Goal: Task Accomplishment & Management: Complete application form

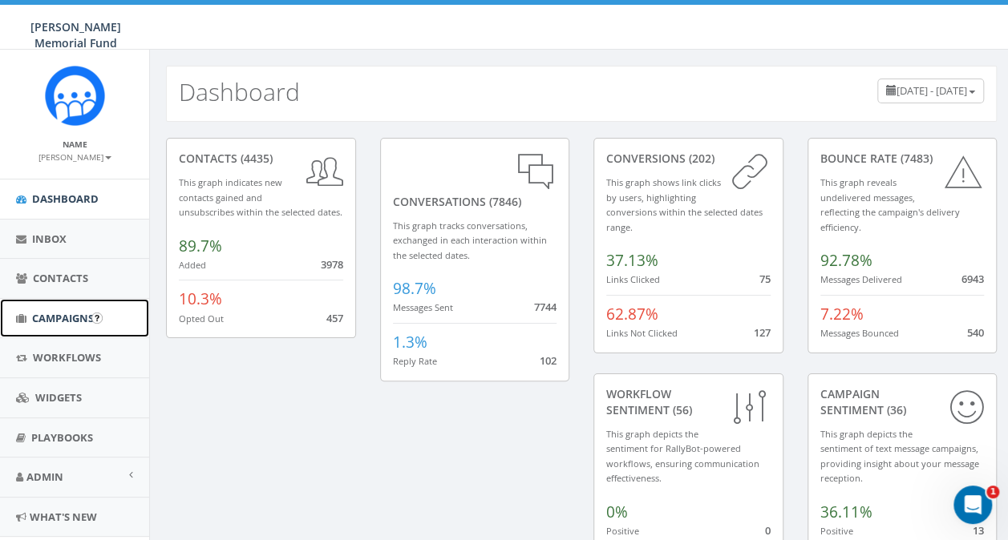
click at [45, 319] on span "Campaigns" at bounding box center [63, 318] width 62 height 14
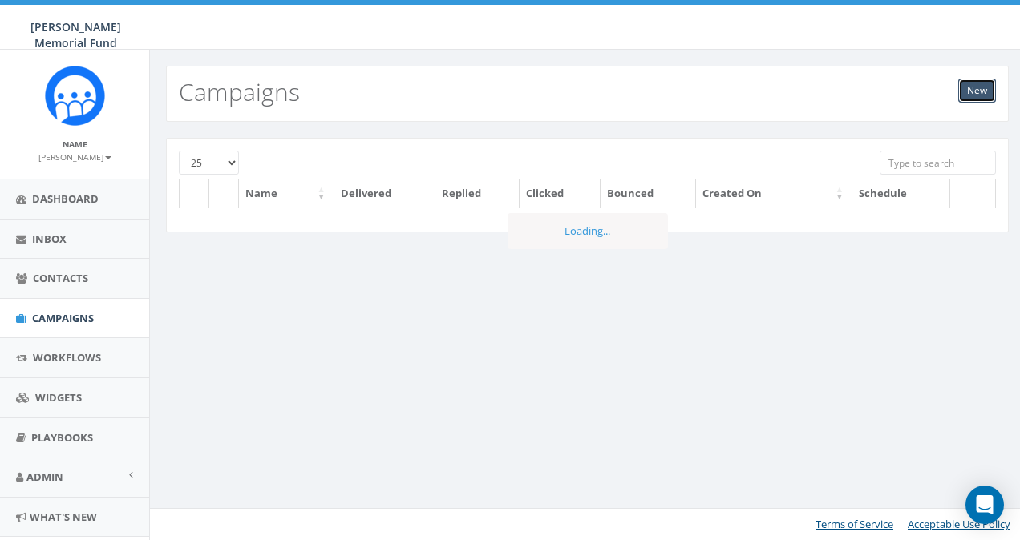
click at [958, 83] on link "New" at bounding box center [977, 91] width 38 height 24
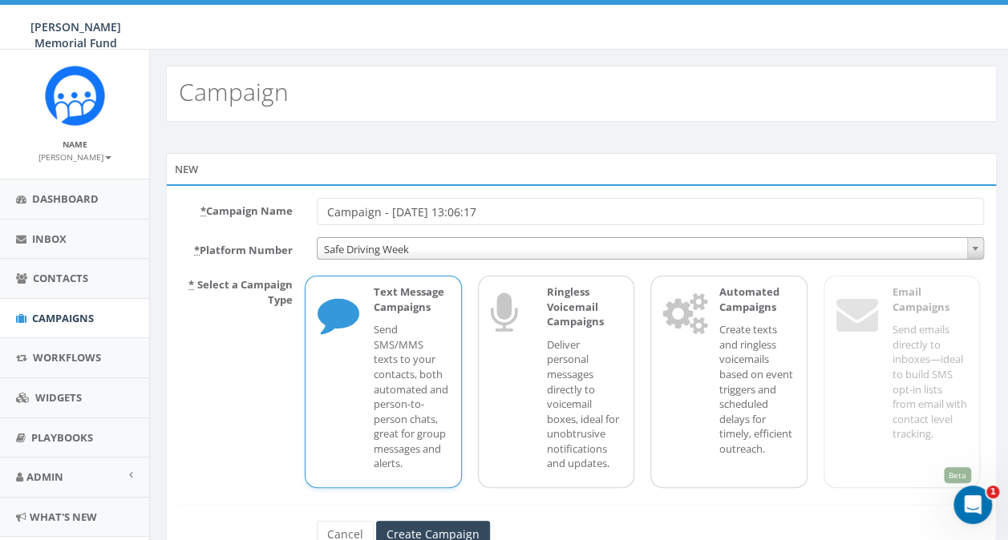
drag, startPoint x: 462, startPoint y: 212, endPoint x: 308, endPoint y: 204, distance: 154.2
click at [308, 204] on div "Campaign - 08/15/2025, 13:06:17" at bounding box center [650, 211] width 691 height 27
type input "TEST - BOD meeting"
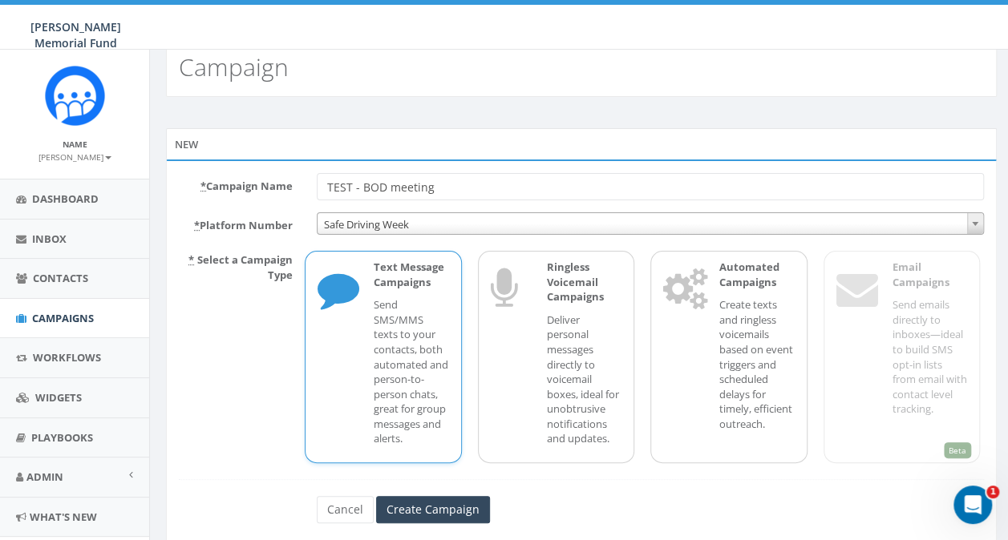
scroll to position [67, 0]
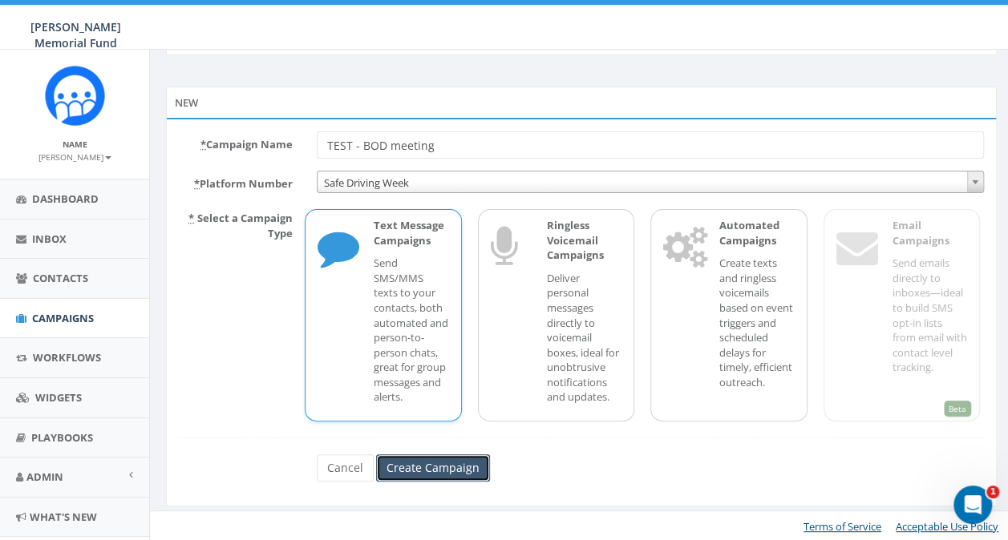
click at [417, 464] on input "Create Campaign" at bounding box center [433, 468] width 114 height 27
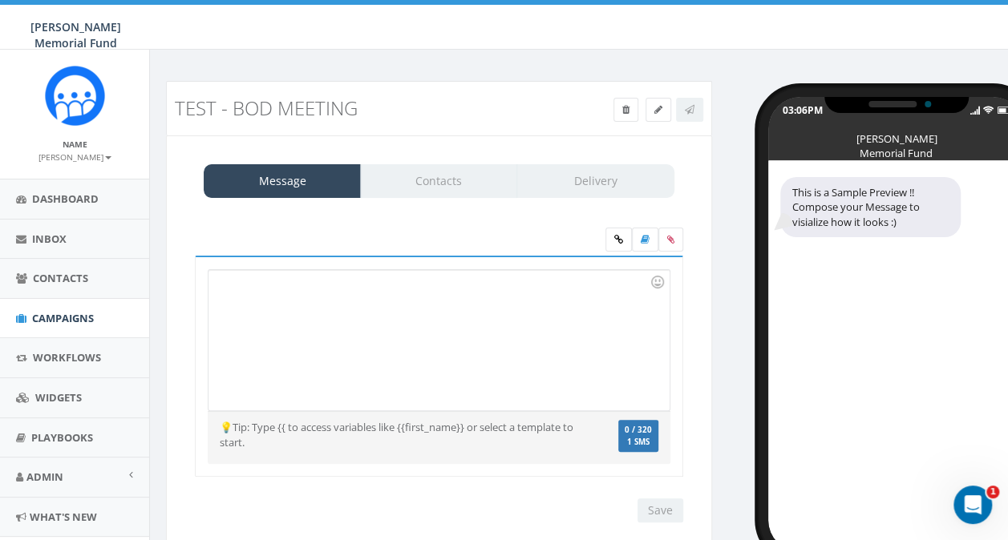
click at [290, 289] on div at bounding box center [438, 340] width 460 height 140
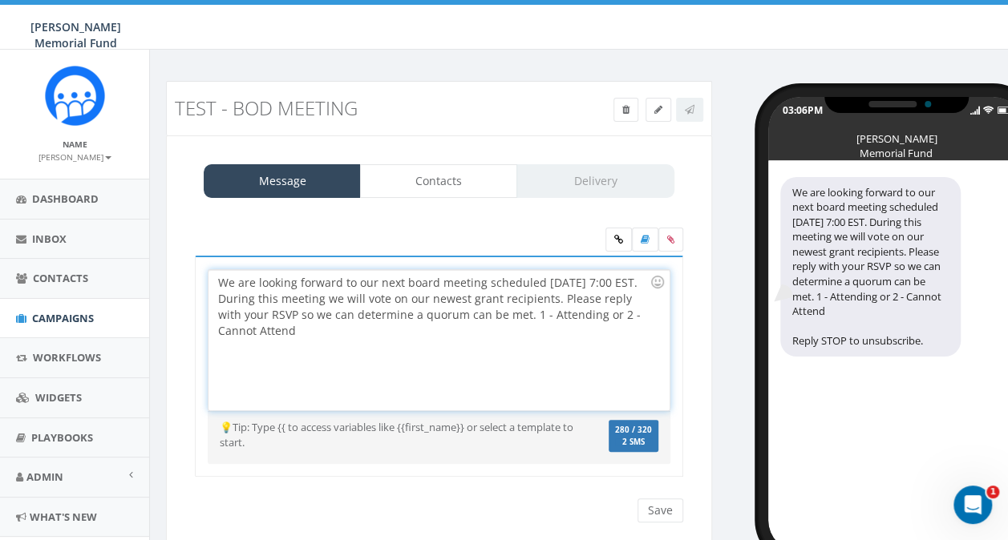
click at [211, 281] on div "We are looking forward to our next board meeting scheduled September 2 at 7:00 …" at bounding box center [438, 340] width 460 height 140
click at [248, 281] on div "TEST: We are looking forward to our next board meeting scheduled September 2 at…" at bounding box center [438, 340] width 460 height 140
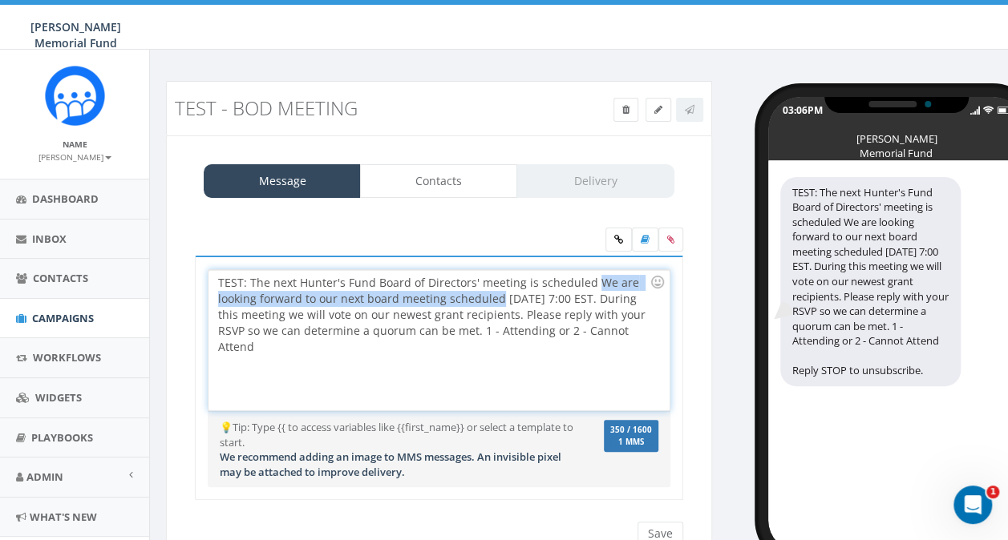
drag, startPoint x: 588, startPoint y: 277, endPoint x: 497, endPoint y: 297, distance: 93.6
click at [497, 297] on div "TEST: The next Hunter's Fund Board of Directors' meeting is scheduled We are lo…" at bounding box center [438, 340] width 460 height 140
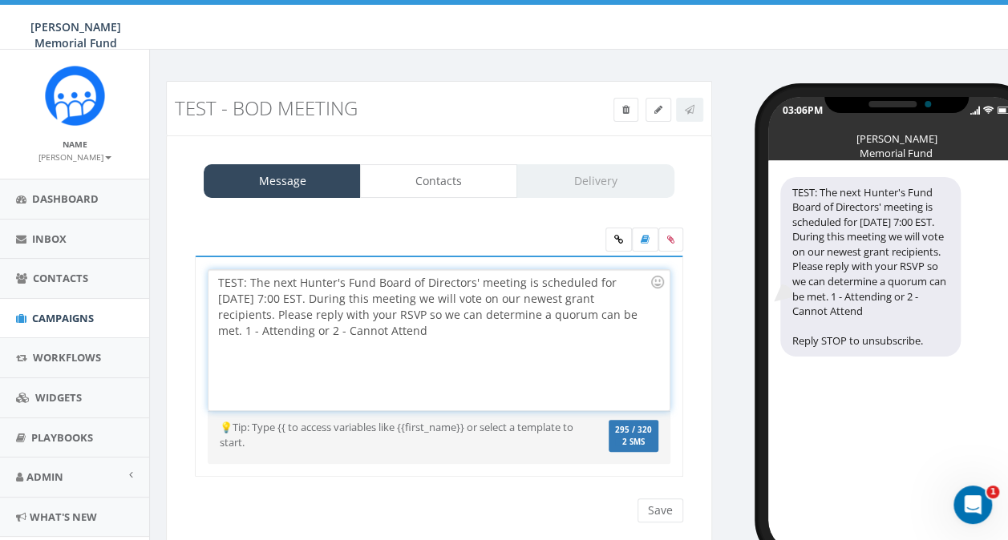
click at [283, 301] on div "TEST: The next Hunter's Fund Board of Directors' meeting is scheduled for Septe…" at bounding box center [438, 340] width 460 height 140
click at [326, 296] on div "TEST: The next Hunter's Fund Board of Directors' meeting is scheduled for Septe…" at bounding box center [438, 340] width 460 height 140
click at [467, 279] on div "TEST: The next Hunter's Fund Board of Directors' meeting is scheduled for Septe…" at bounding box center [438, 340] width 460 height 140
click at [372, 298] on div "TEST: The next Hunter's Fund Board of Directors' meeting is scheduled for Septe…" at bounding box center [438, 340] width 460 height 140
click at [216, 332] on div "TEST: The next Hunter's Fund Board of Directors' meeting is scheduled for Septe…" at bounding box center [438, 340] width 460 height 140
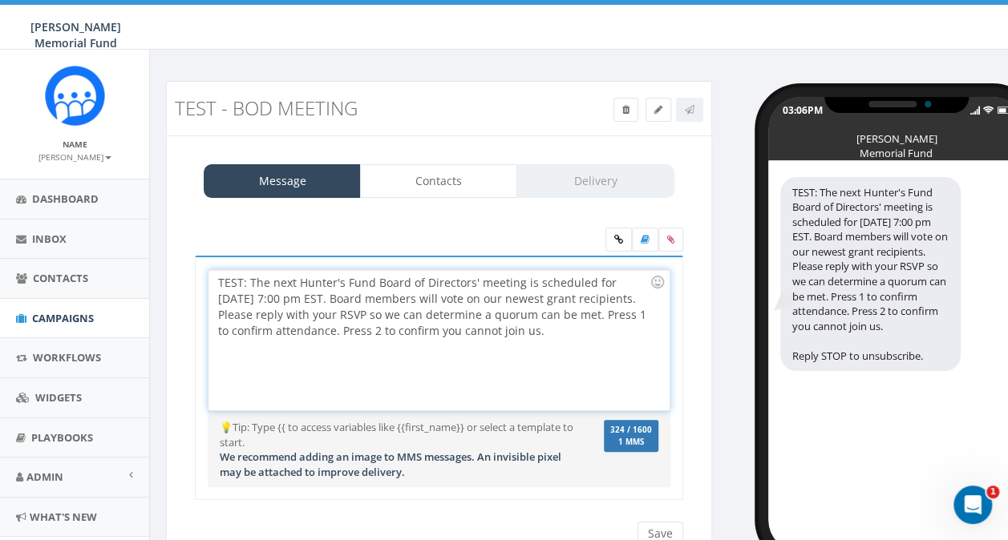
click at [275, 280] on div "TEST: The next Hunter's Fund Board of Directors' meeting is scheduled for Septe…" at bounding box center [438, 340] width 460 height 140
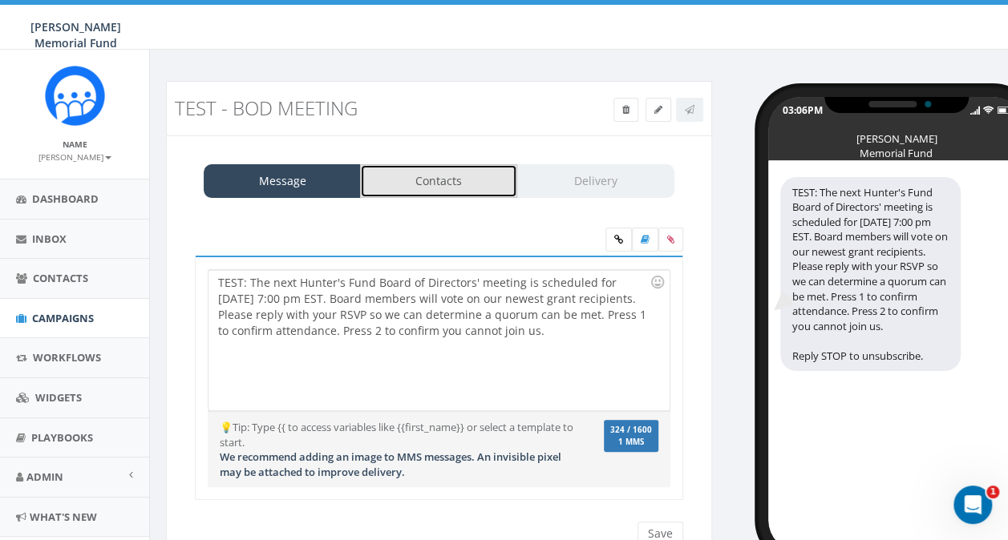
click at [438, 183] on link "Contacts" at bounding box center [438, 181] width 157 height 34
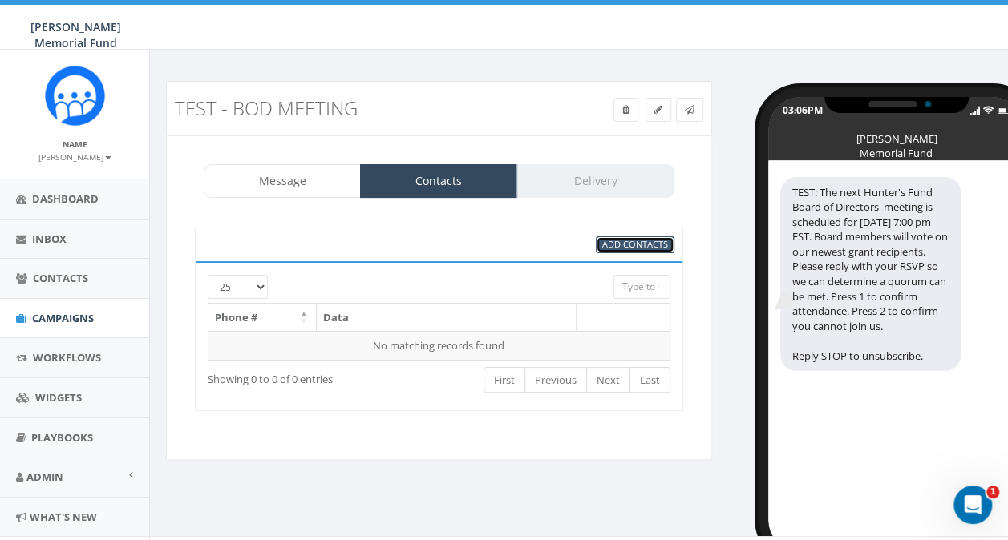
click at [624, 244] on span "Add Contacts" at bounding box center [635, 244] width 66 height 12
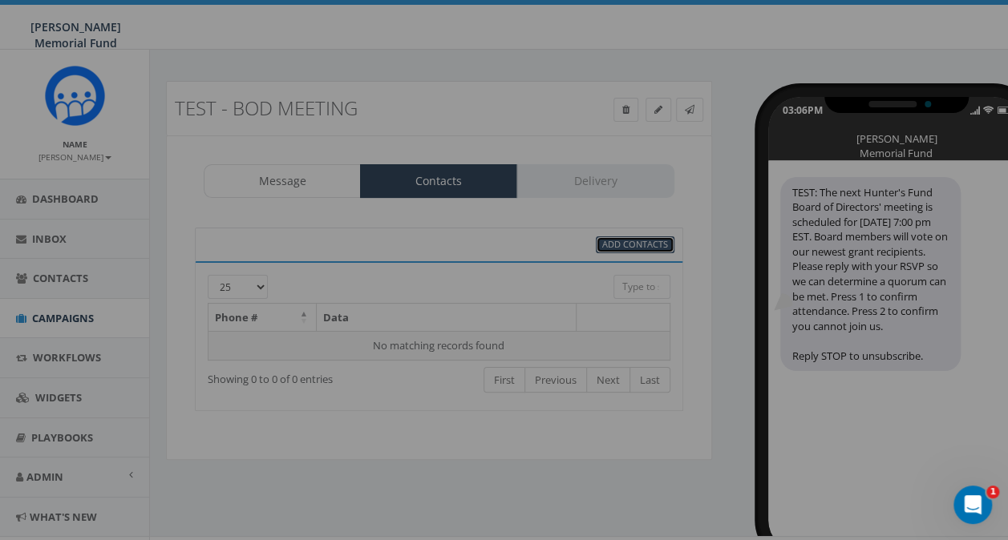
select select
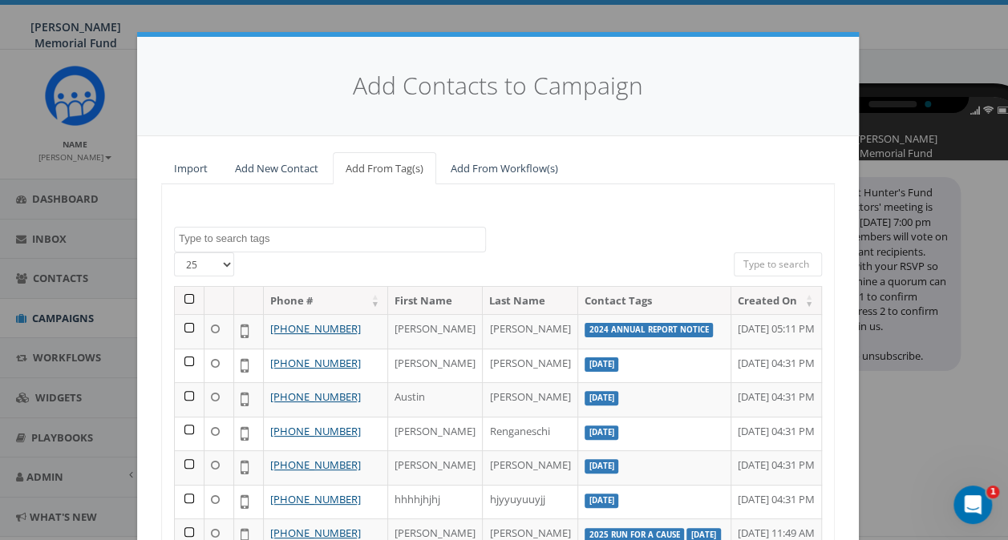
click at [252, 237] on textarea "Search" at bounding box center [332, 239] width 306 height 14
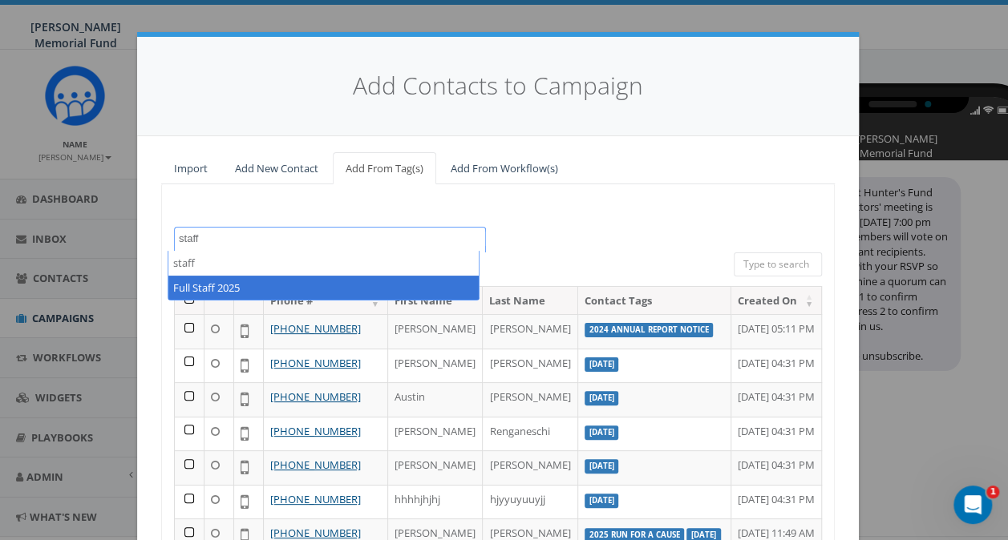
type textarea "staff"
select select "Full Staff 2025"
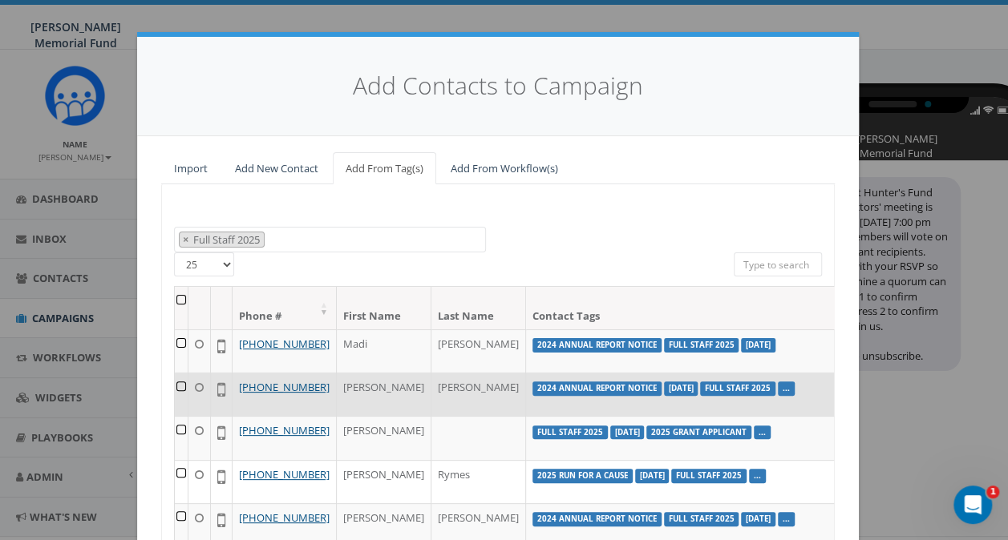
click at [175, 398] on td at bounding box center [182, 394] width 14 height 43
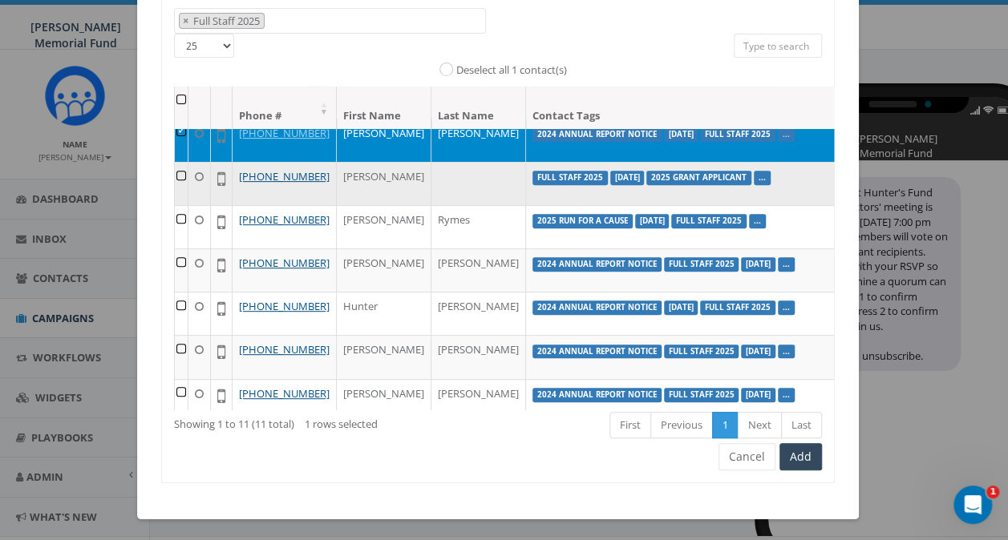
scroll to position [80, 0]
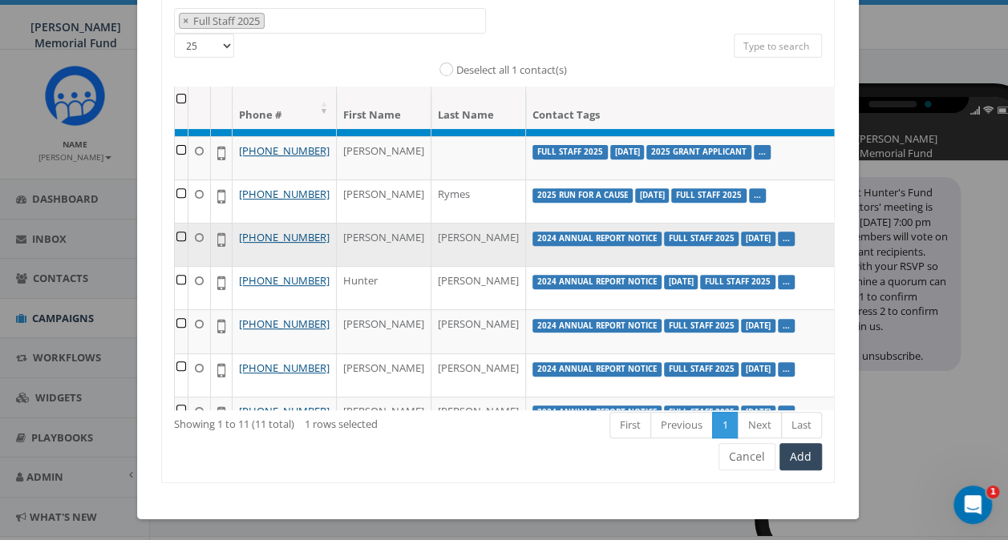
click at [175, 266] on td at bounding box center [182, 244] width 14 height 43
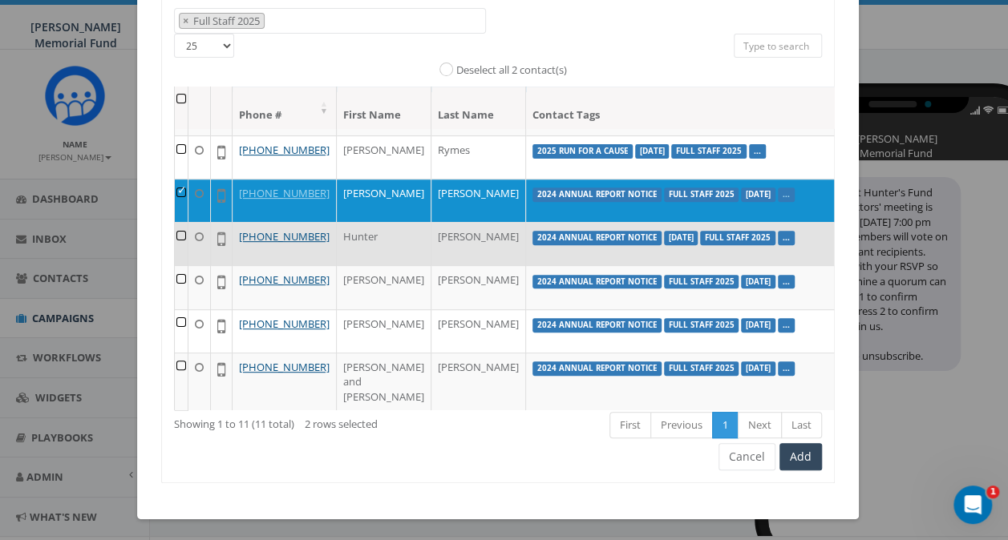
scroll to position [160, 0]
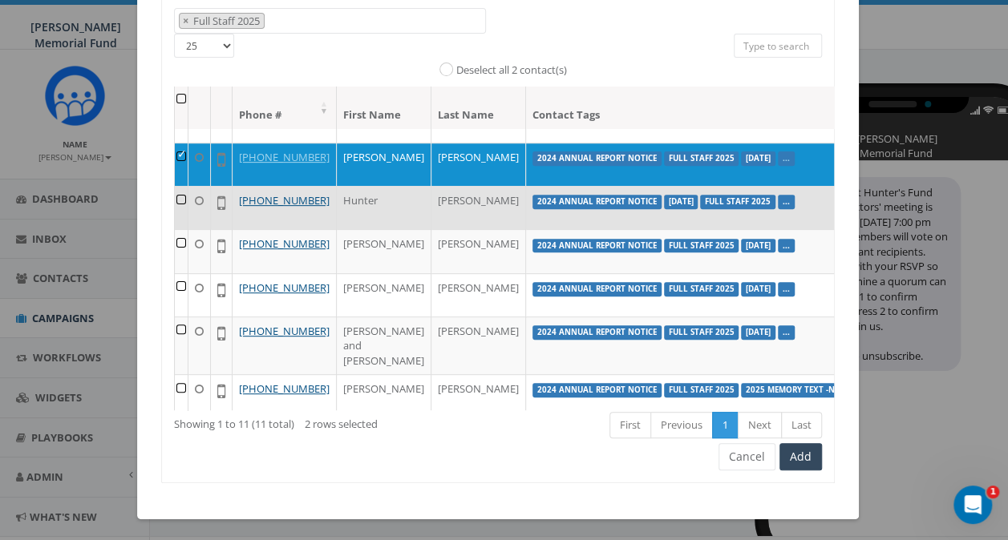
click at [175, 229] on td at bounding box center [182, 207] width 14 height 43
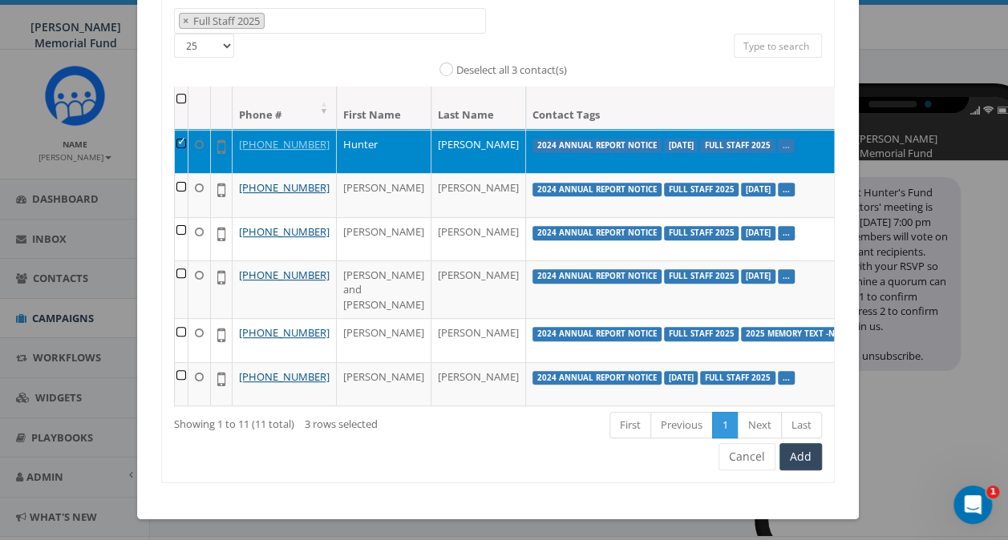
scroll to position [240, 0]
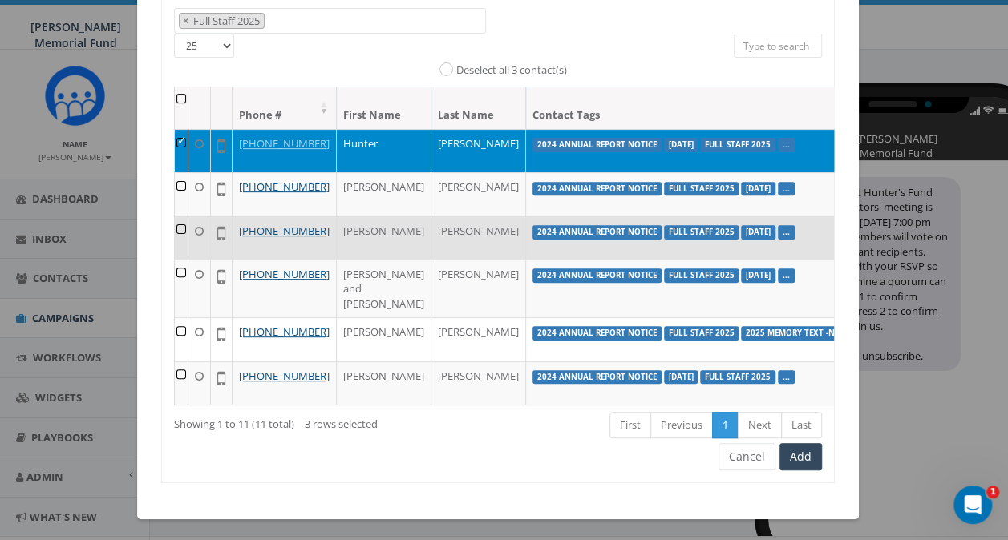
click at [175, 260] on td at bounding box center [182, 237] width 14 height 43
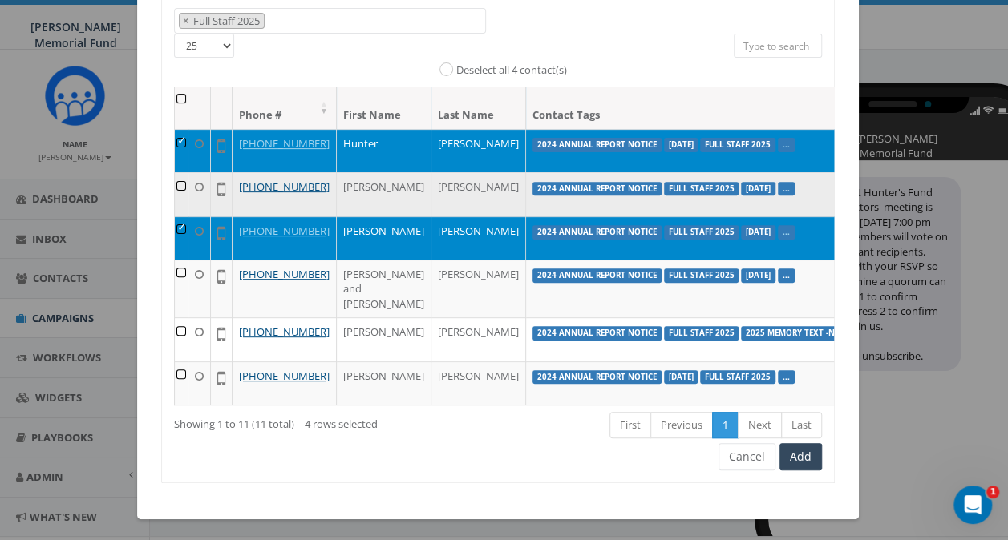
click at [175, 216] on td at bounding box center [182, 193] width 14 height 43
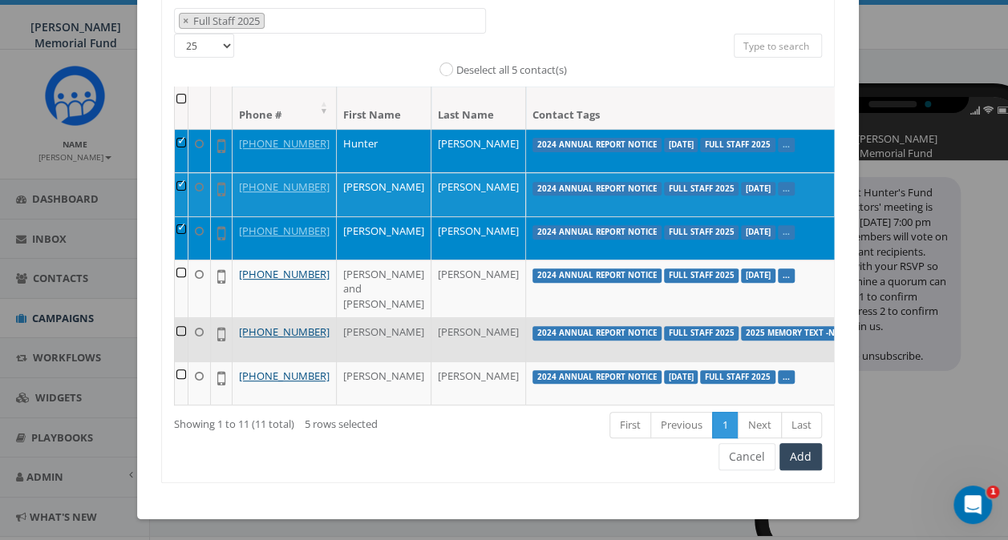
scroll to position [374, 0]
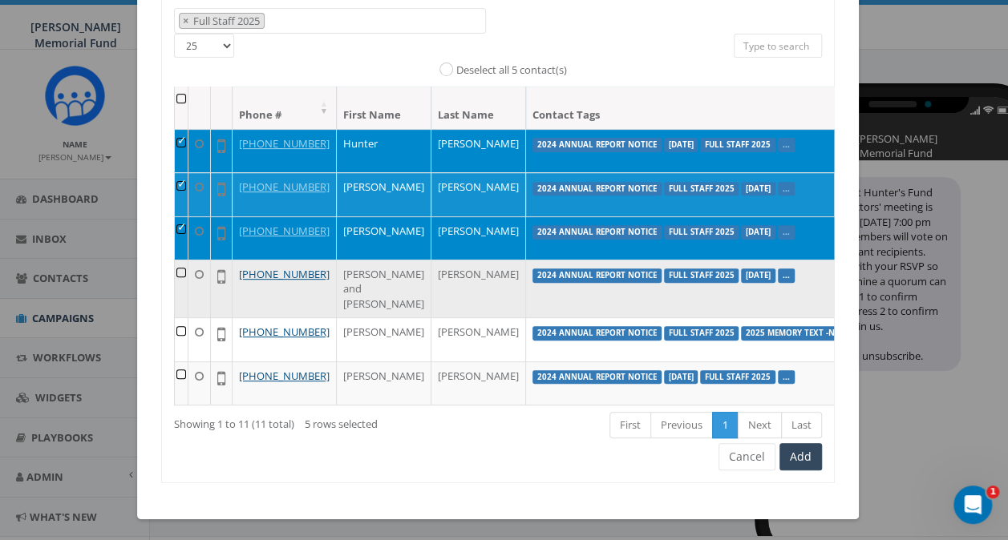
click at [175, 260] on td at bounding box center [182, 289] width 14 height 59
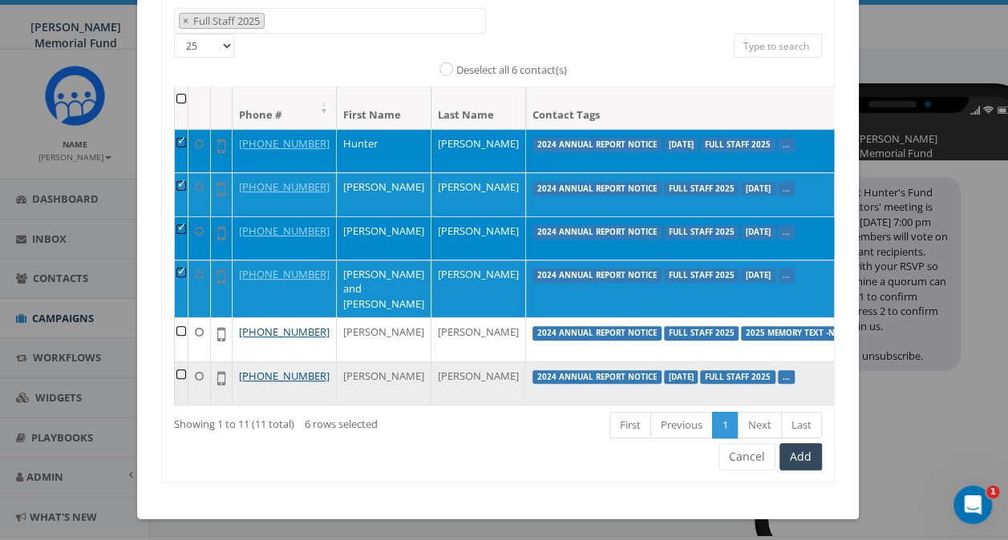
click at [175, 362] on td at bounding box center [182, 383] width 14 height 43
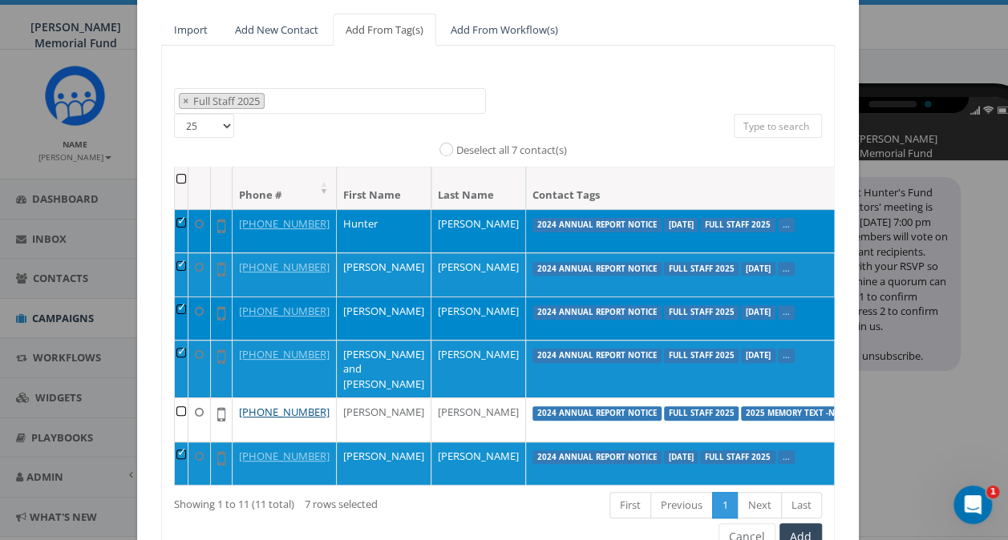
scroll to position [219, 0]
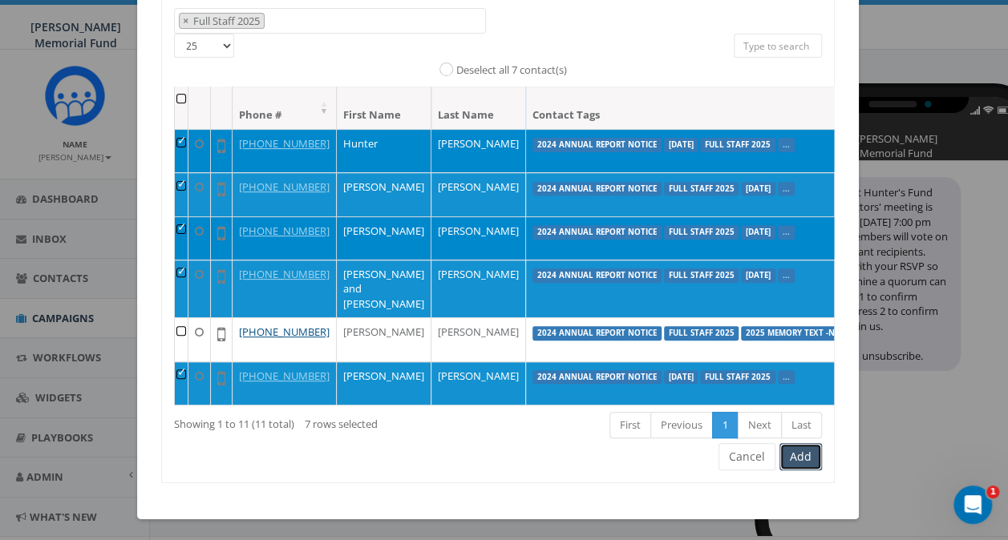
click at [792, 459] on button "Add" at bounding box center [800, 456] width 42 height 27
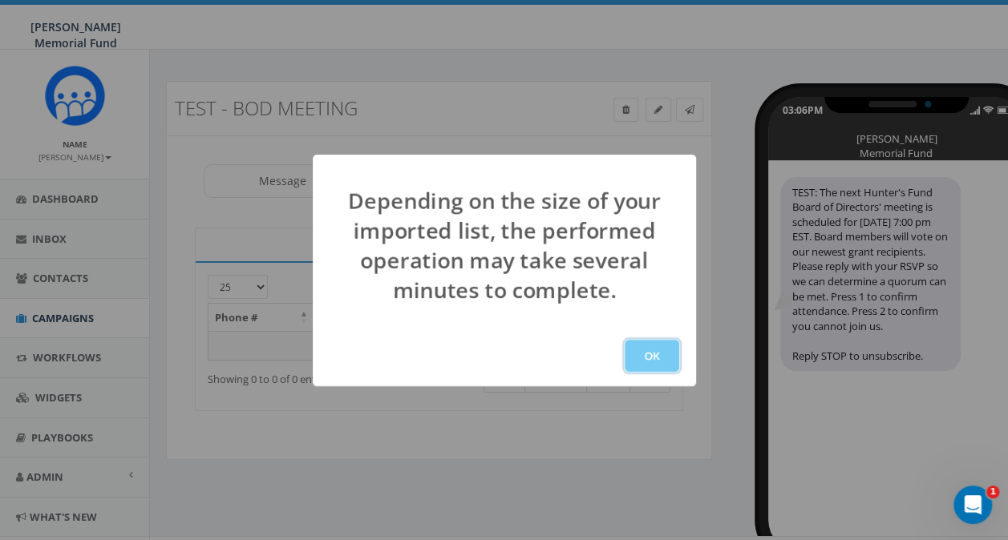
click at [651, 354] on button "OK" at bounding box center [651, 356] width 55 height 32
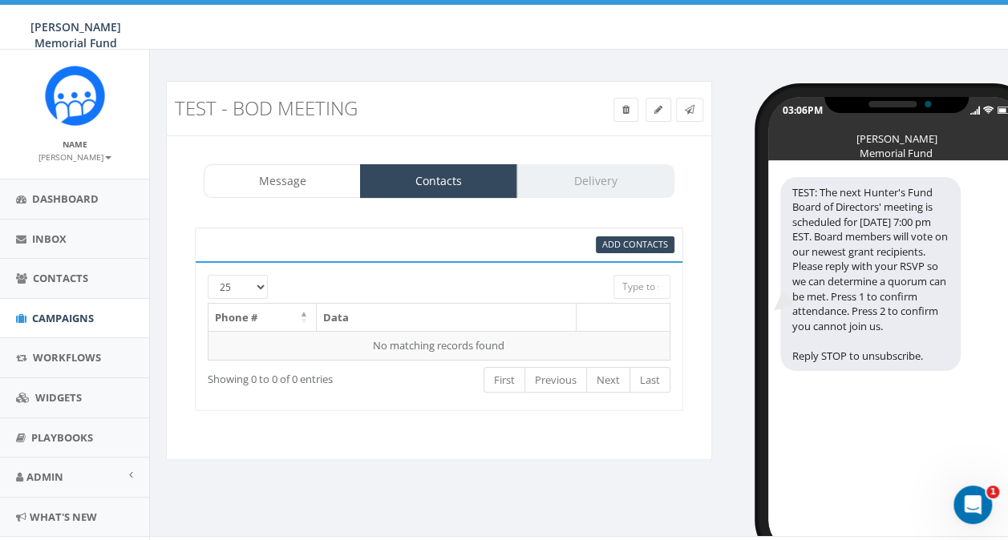
scroll to position [27, 0]
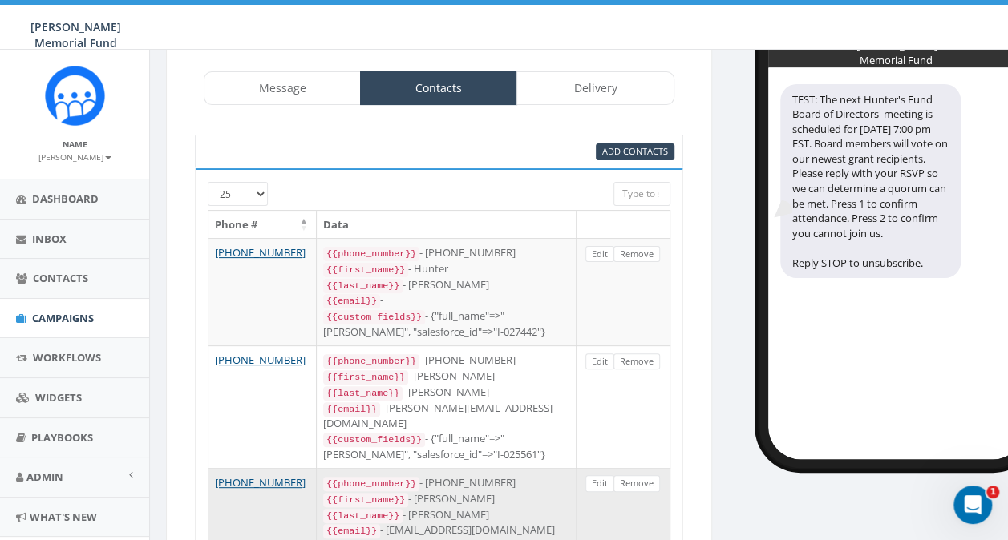
scroll to position [27, 0]
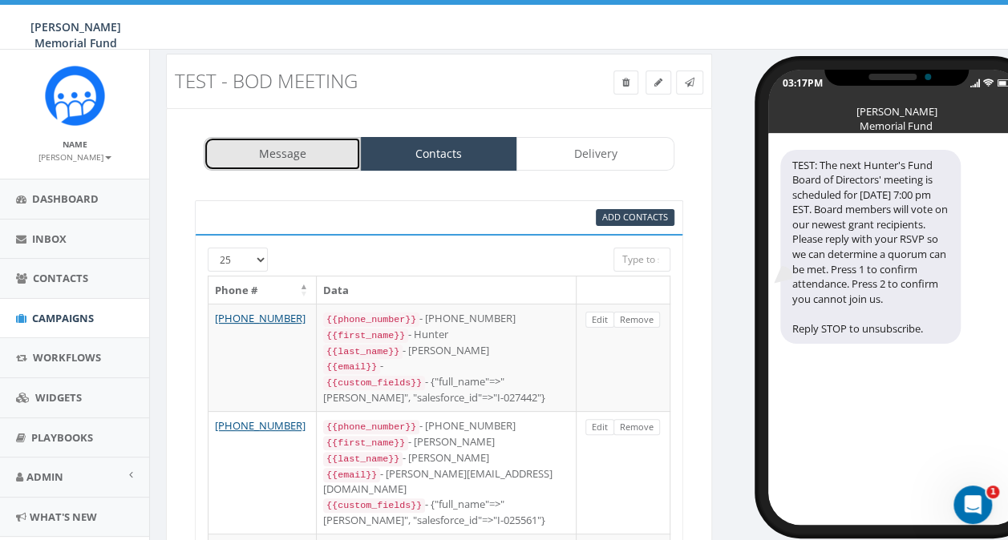
click at [280, 156] on link "Message" at bounding box center [282, 154] width 157 height 34
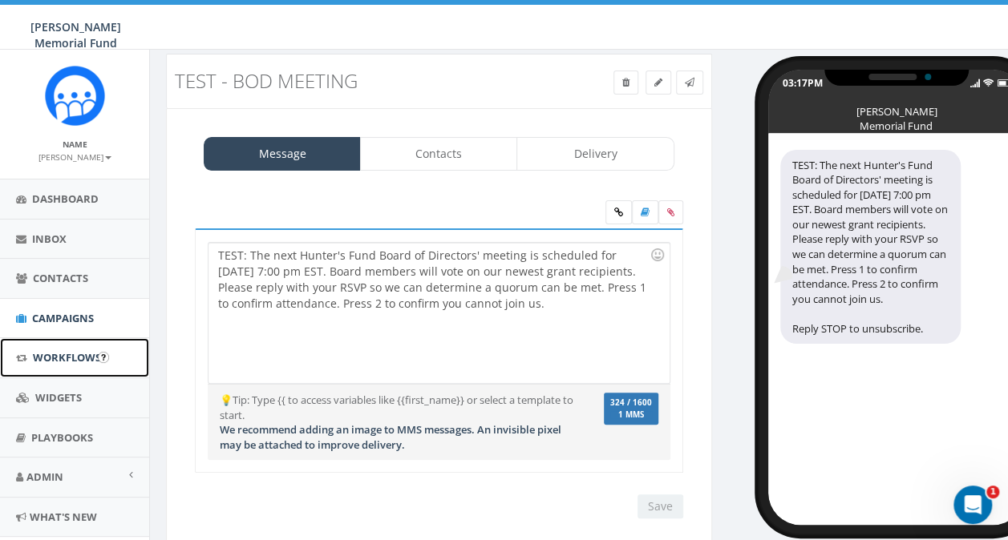
click at [51, 366] on link "Workflows" at bounding box center [74, 357] width 149 height 39
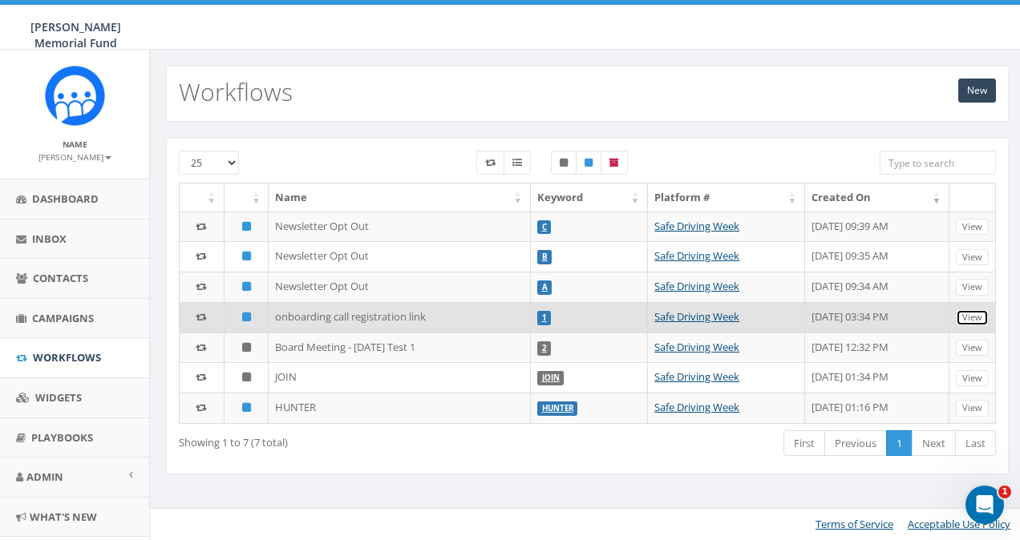
click at [971, 312] on link "View" at bounding box center [972, 317] width 33 height 17
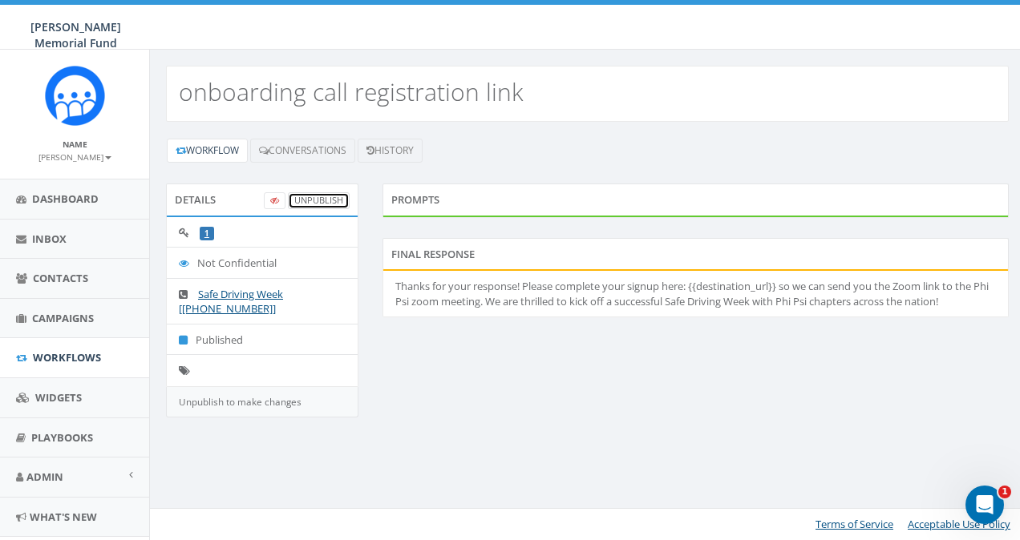
click at [311, 192] on link "UnPublish" at bounding box center [319, 200] width 62 height 17
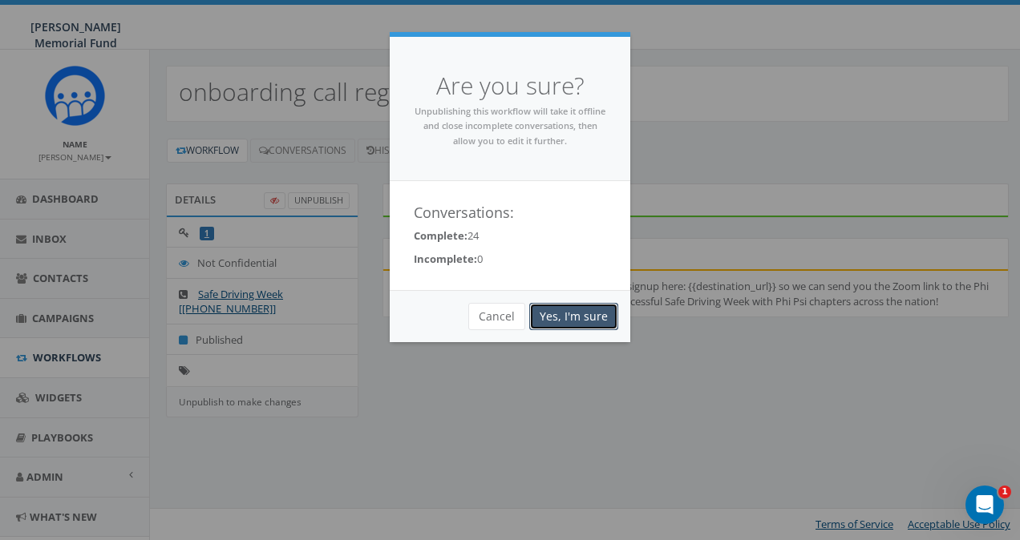
click at [568, 317] on link "Yes, I'm sure" at bounding box center [573, 316] width 89 height 27
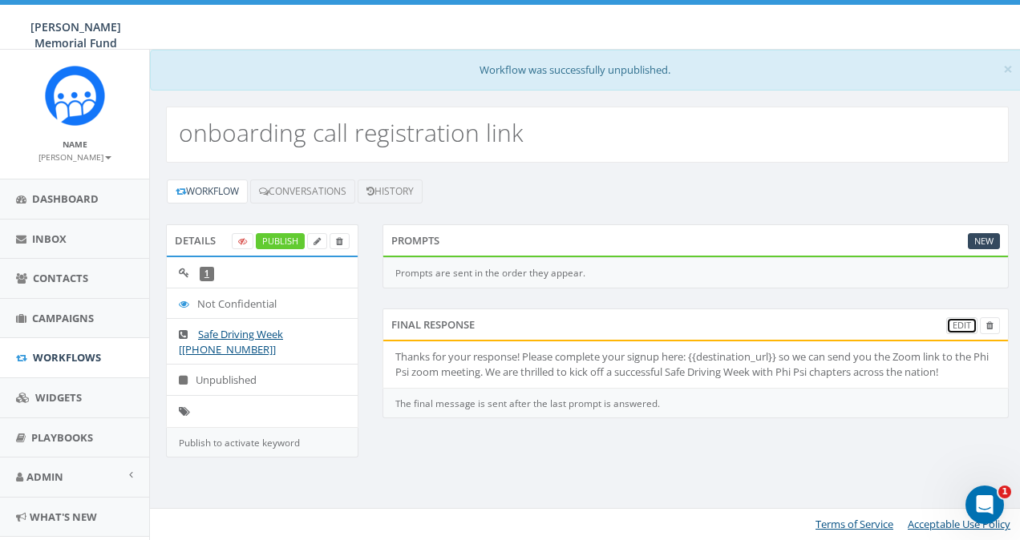
click at [956, 321] on link "Edit" at bounding box center [961, 325] width 31 height 17
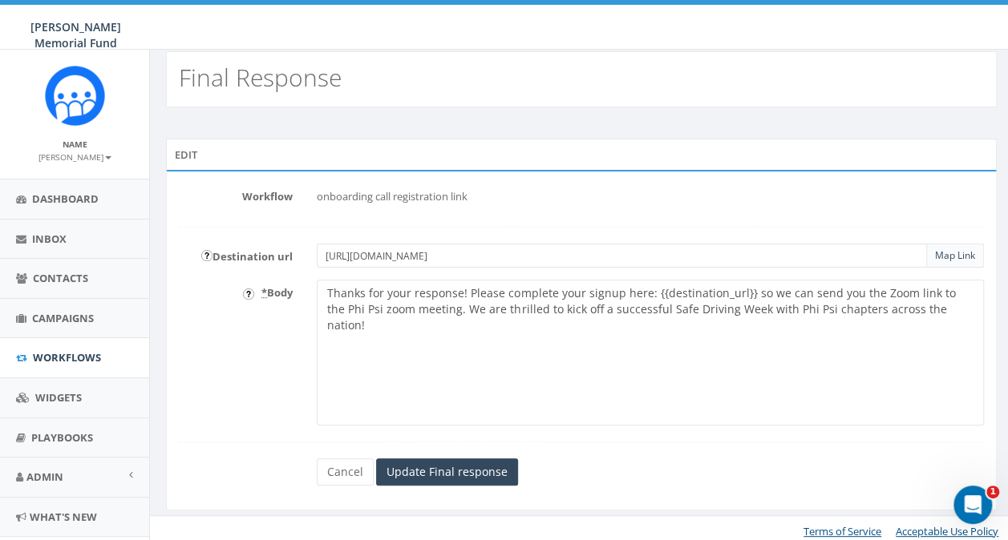
scroll to position [19, 0]
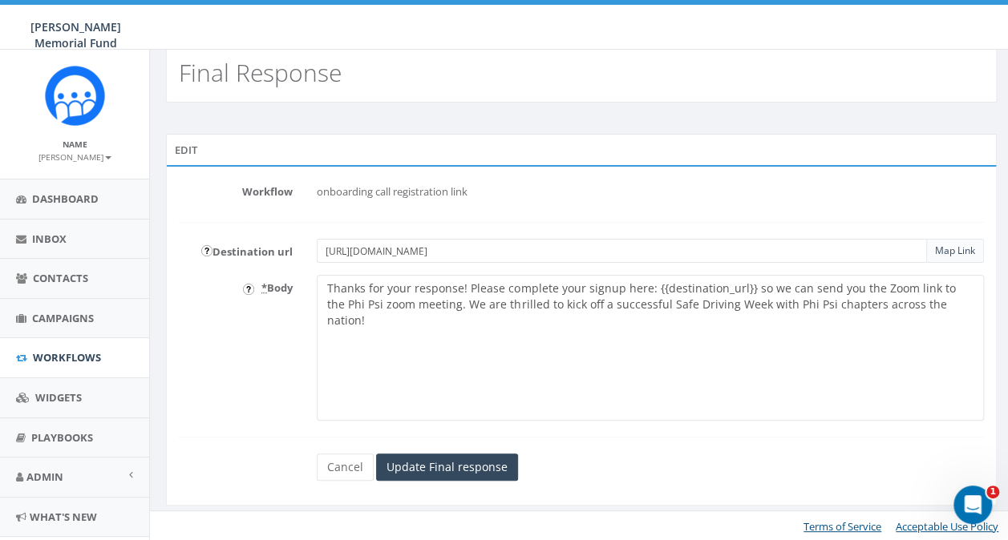
drag, startPoint x: 556, startPoint y: 252, endPoint x: 305, endPoint y: 253, distance: 250.1
click at [305, 253] on div "https://9rd5wuxnr0m.typeform.com/to/Iws40FCC Map Link" at bounding box center [650, 251] width 691 height 24
drag, startPoint x: 467, startPoint y: 282, endPoint x: 943, endPoint y: 305, distance: 476.7
click at [943, 305] on textarea "Thanks for your response! Please complete your signup here: {{destination_url}}…" at bounding box center [650, 348] width 667 height 146
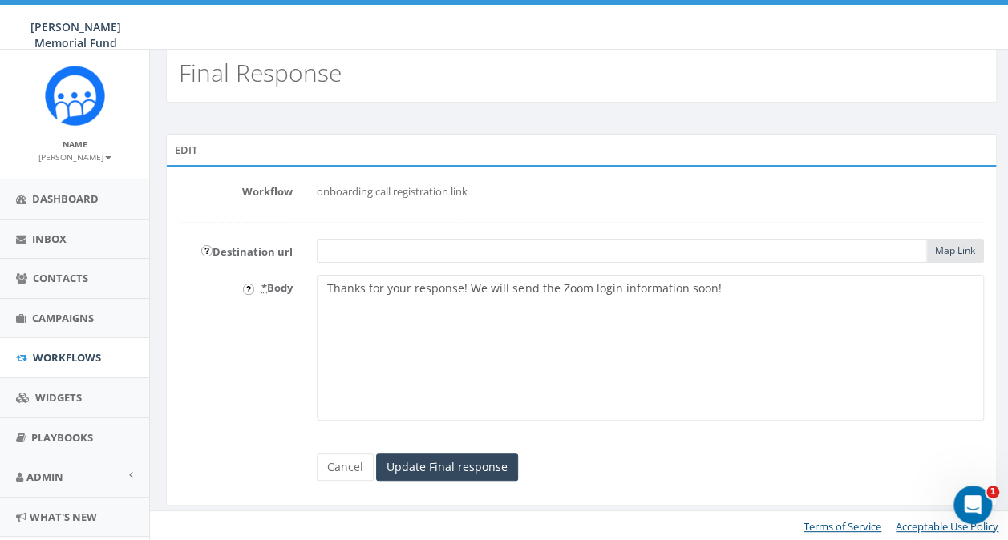
drag, startPoint x: 327, startPoint y: 285, endPoint x: 459, endPoint y: 285, distance: 132.3
click at [459, 285] on textarea "Thanks for your response! Please complete your signup here: {{destination_url}}…" at bounding box center [650, 348] width 667 height 146
click at [556, 306] on textarea "Thanks for your response! Please complete your signup here: {{destination_url}}…" at bounding box center [650, 348] width 667 height 146
type textarea "Thanks for your response! We will send the Zoom login information soon!"
click at [464, 471] on input "Update Final response" at bounding box center [447, 467] width 142 height 27
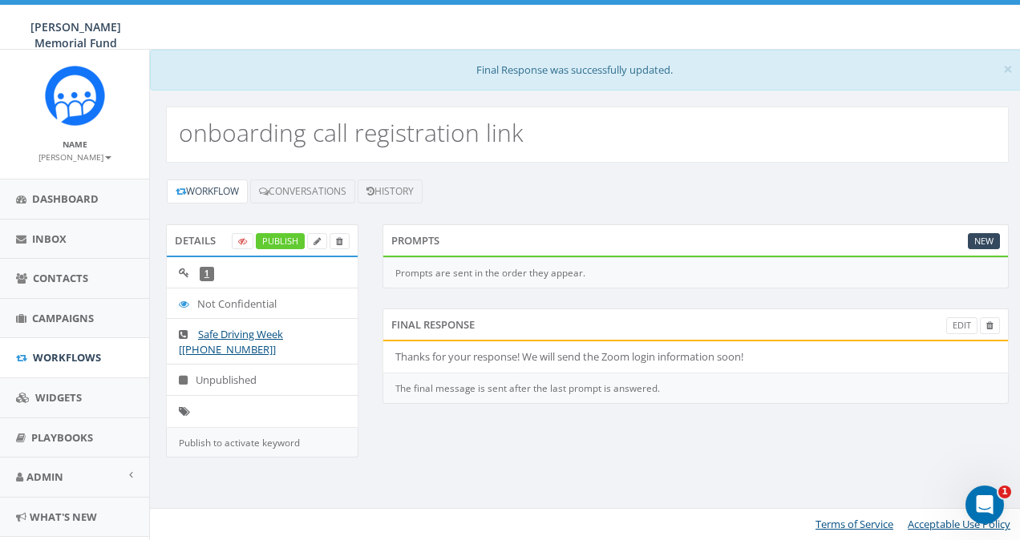
click at [417, 140] on h2 "onboarding call registration link" at bounding box center [351, 132] width 345 height 26
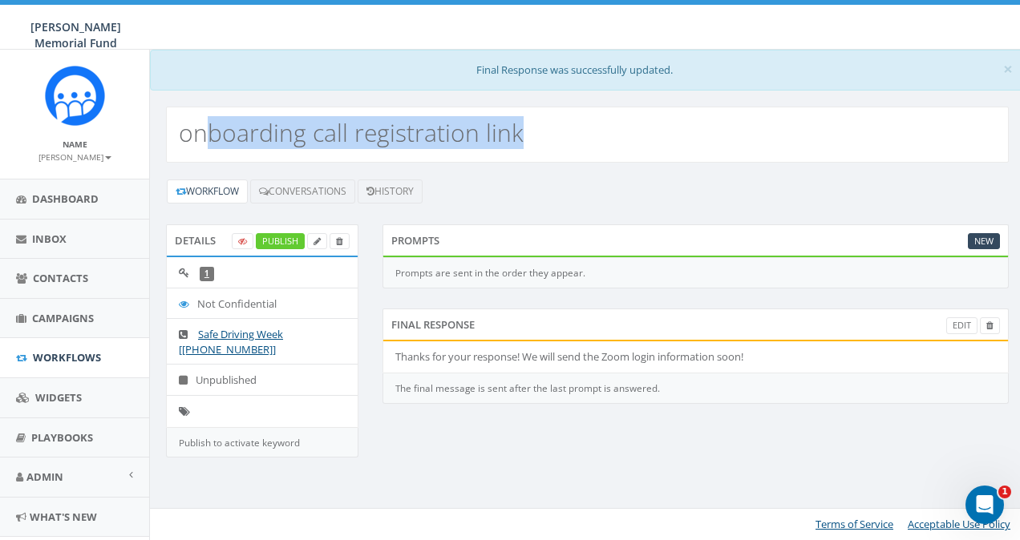
drag, startPoint x: 533, startPoint y: 139, endPoint x: 200, endPoint y: 139, distance: 333.5
click at [200, 139] on div "onboarding call registration link" at bounding box center [587, 135] width 842 height 56
drag, startPoint x: 200, startPoint y: 139, endPoint x: 460, endPoint y: 163, distance: 261.6
click at [460, 163] on div "Workflow Conversations History Details Publish 1 Not Confidential Safe Driving …" at bounding box center [587, 329] width 875 height 332
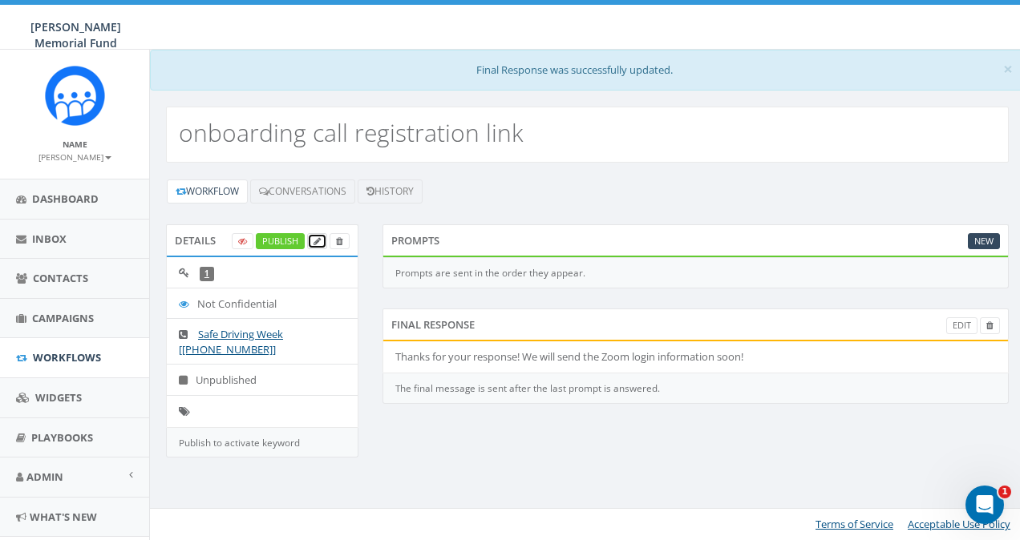
click at [314, 244] on link at bounding box center [317, 241] width 20 height 17
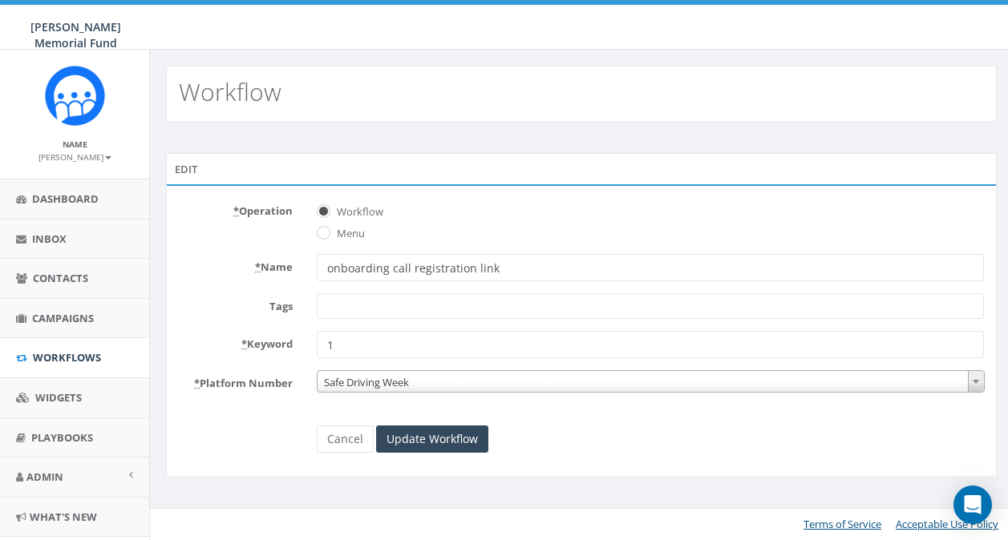
select select
drag, startPoint x: 518, startPoint y: 273, endPoint x: 271, endPoint y: 261, distance: 247.1
click at [271, 261] on div "* Name onboarding call registration link" at bounding box center [587, 267] width 841 height 27
type input "board meeting YES"
click at [410, 444] on input "Update Workflow" at bounding box center [434, 439] width 112 height 27
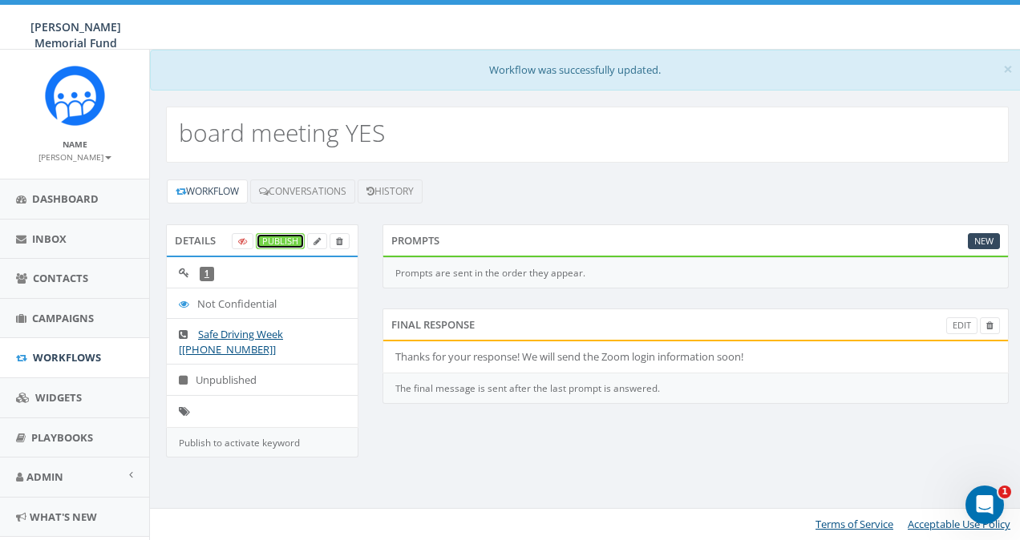
click at [288, 236] on link "Publish" at bounding box center [280, 241] width 49 height 17
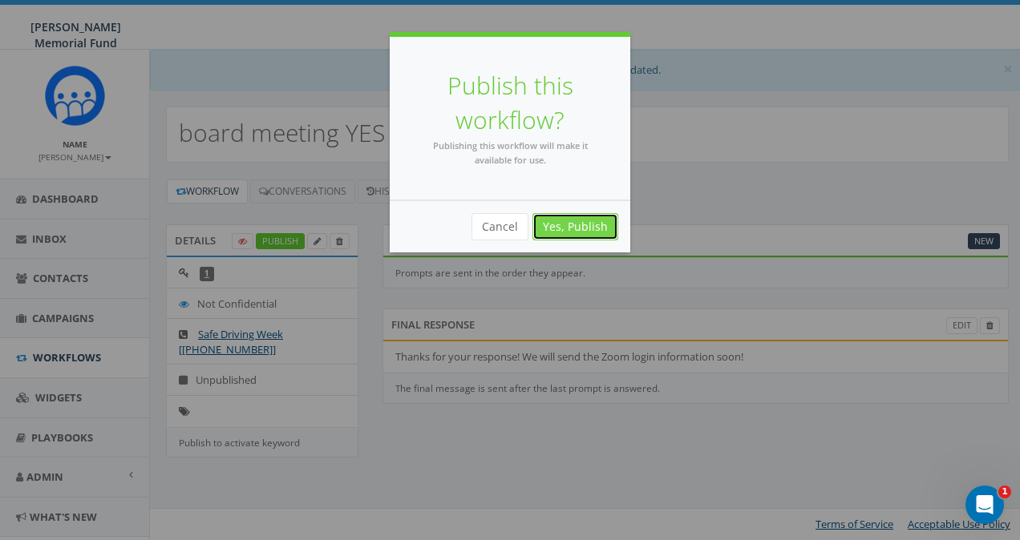
click at [592, 223] on link "Yes, Publish" at bounding box center [575, 226] width 86 height 27
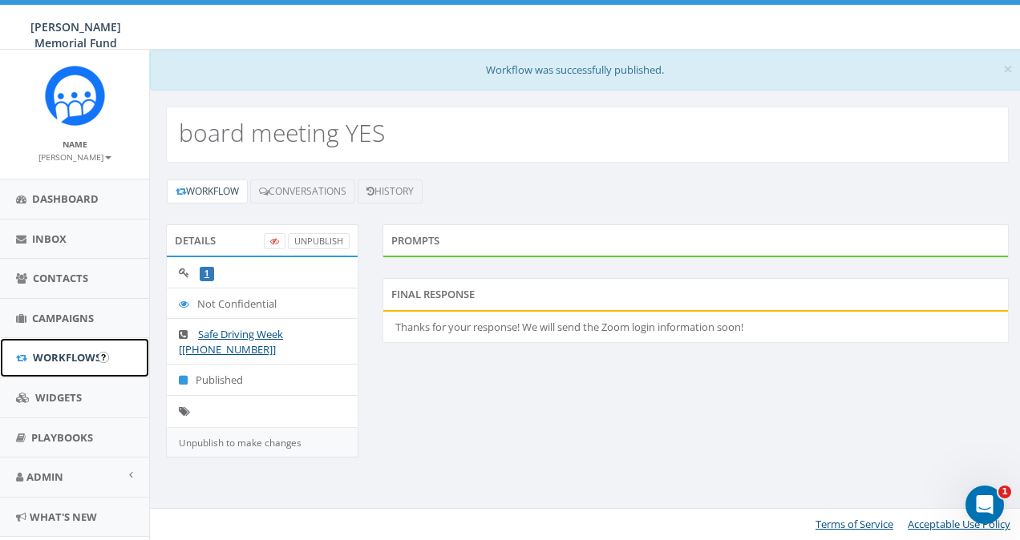
click at [50, 356] on span "Workflows" at bounding box center [67, 357] width 68 height 14
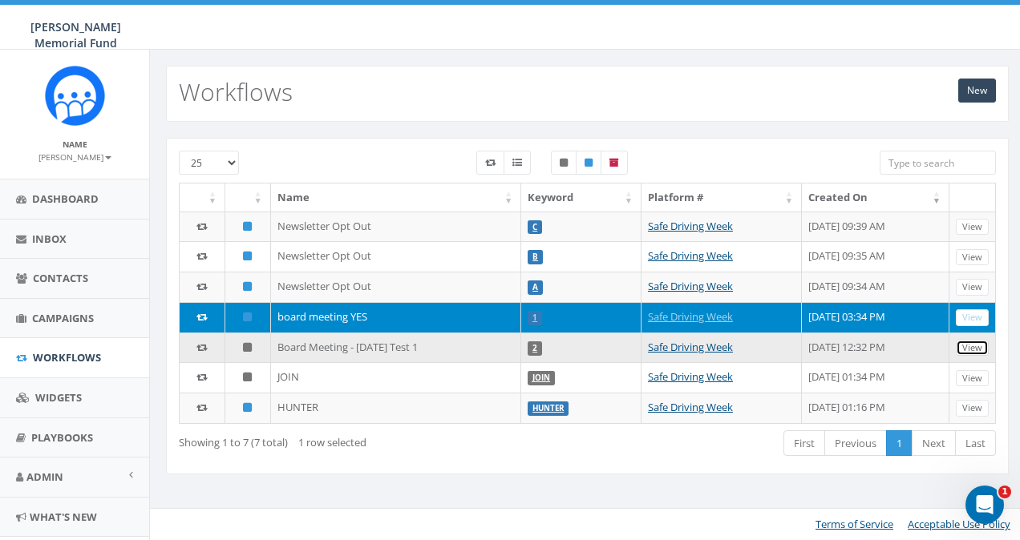
click at [977, 344] on link "View" at bounding box center [972, 348] width 33 height 17
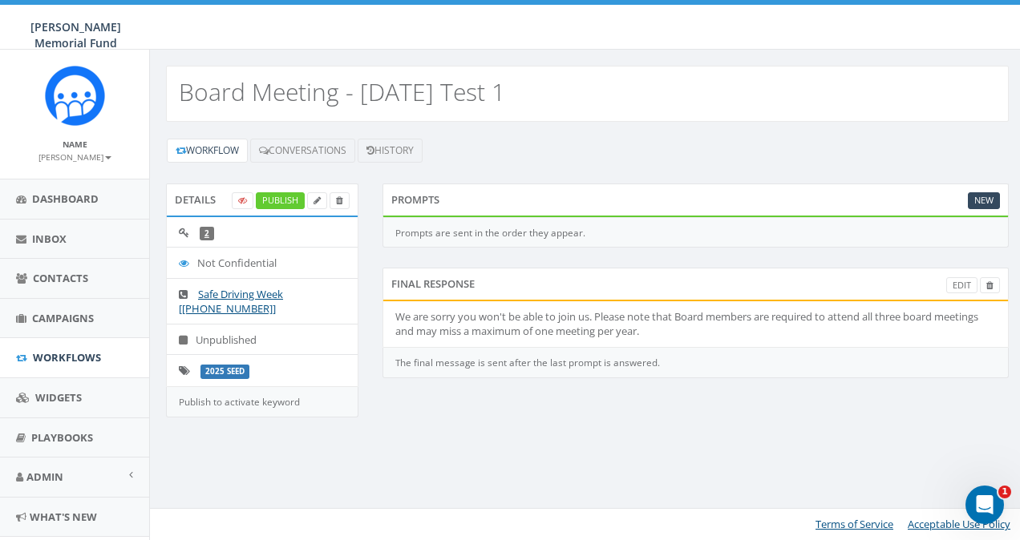
click at [872, 315] on li "We are sorry you won't be able to join us. Please note that Board members are r…" at bounding box center [695, 324] width 624 height 46
click at [273, 201] on link "Publish" at bounding box center [280, 200] width 49 height 17
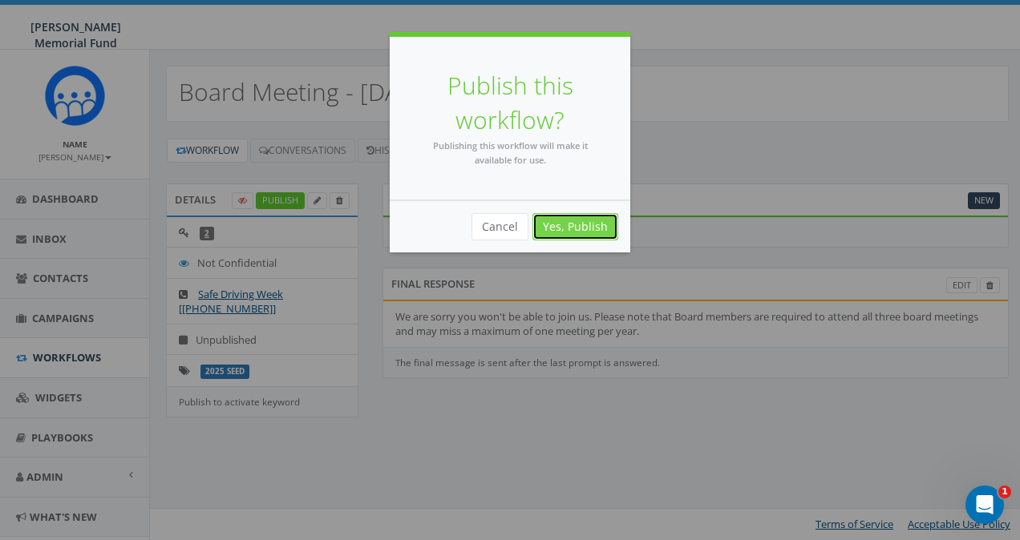
click at [588, 228] on link "Yes, Publish" at bounding box center [575, 226] width 86 height 27
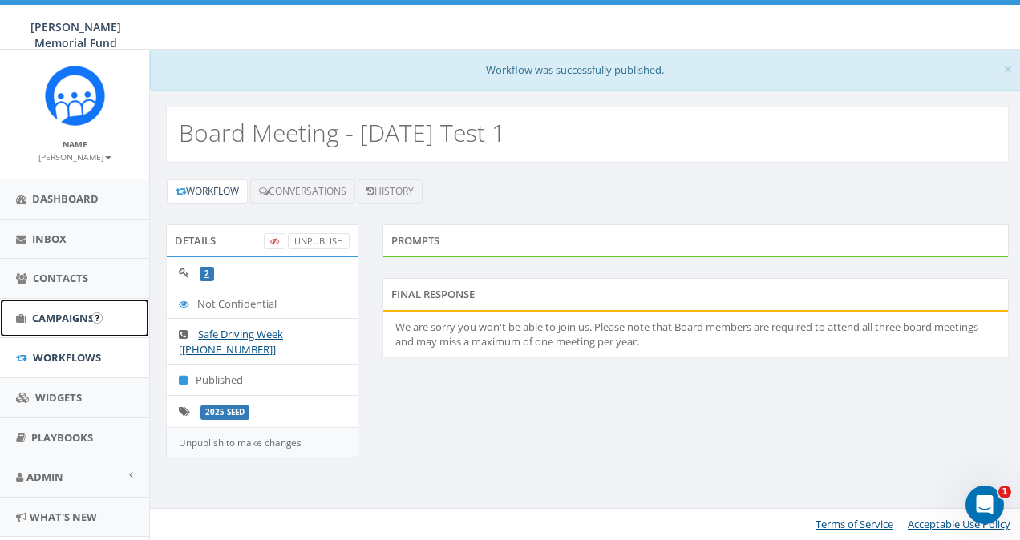
click at [55, 316] on span "Campaigns" at bounding box center [63, 318] width 62 height 14
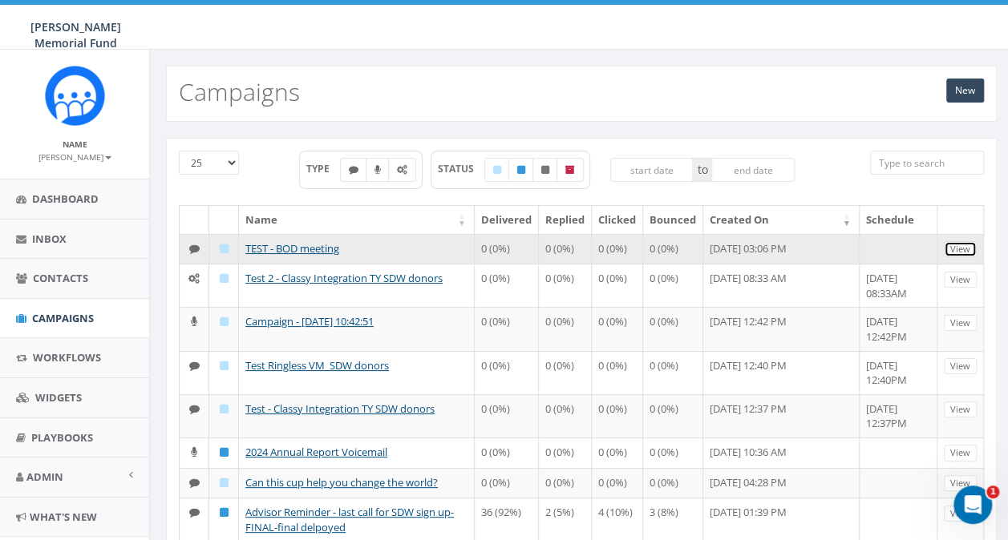
click at [967, 247] on link "View" at bounding box center [959, 249] width 33 height 17
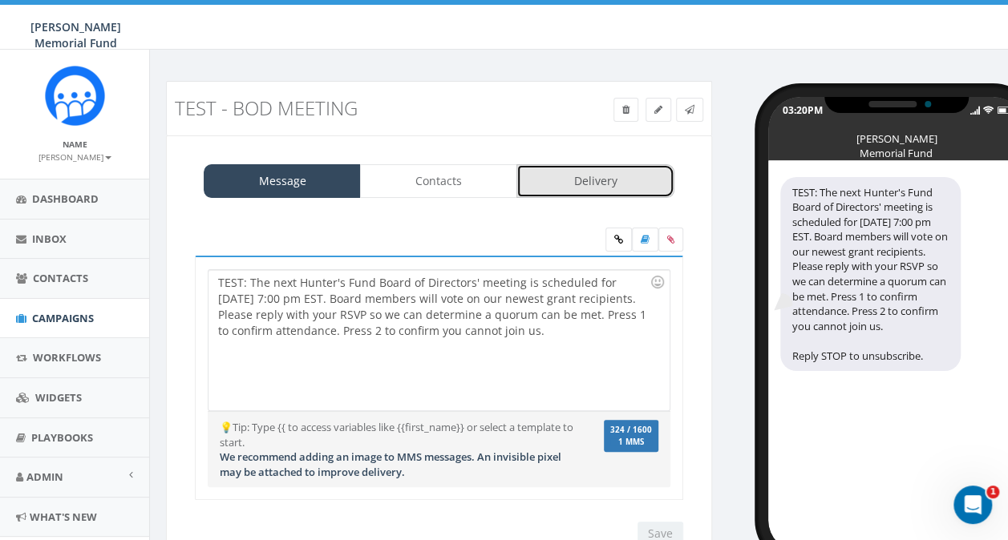
click at [569, 188] on link "Delivery" at bounding box center [594, 181] width 157 height 34
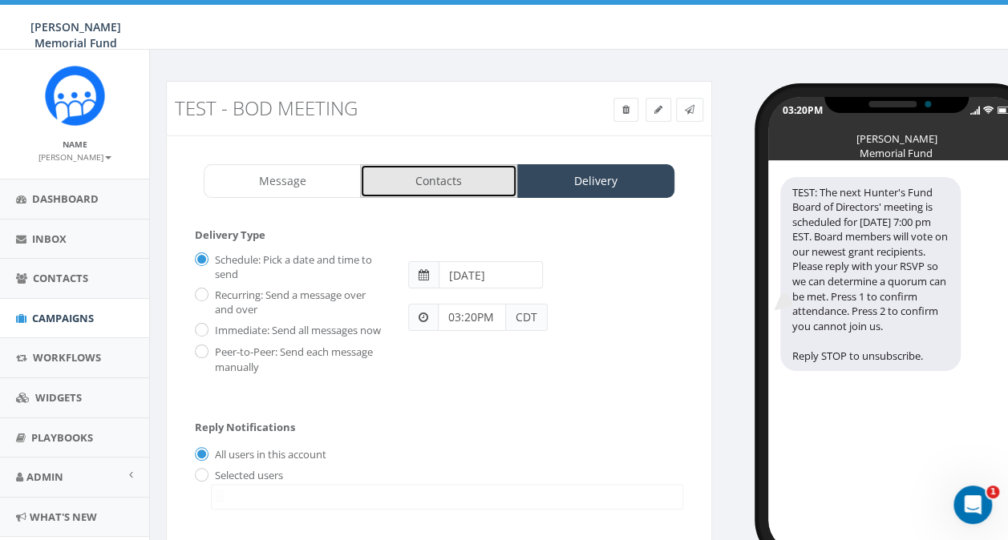
click at [438, 185] on link "Contacts" at bounding box center [438, 181] width 157 height 34
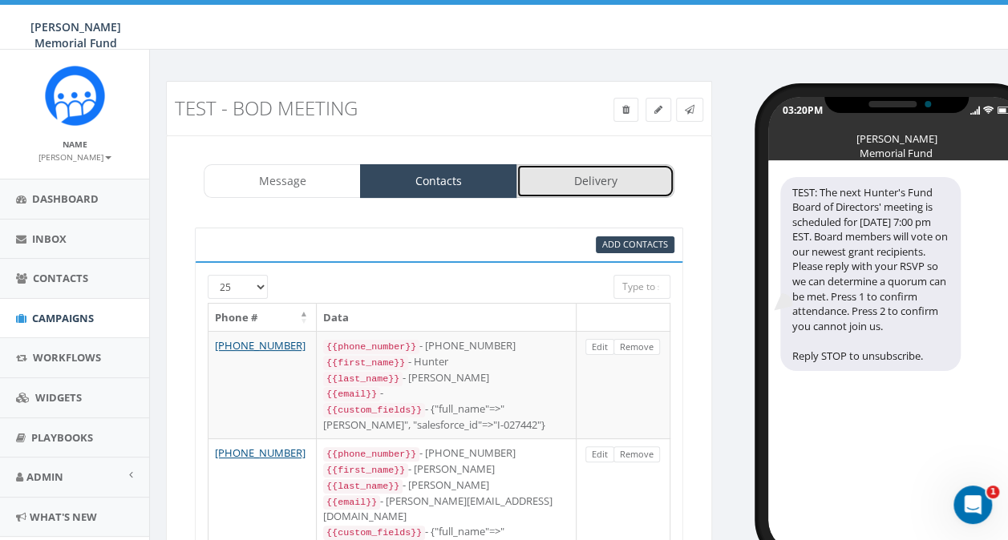
click at [604, 178] on link "Delivery" at bounding box center [594, 181] width 157 height 34
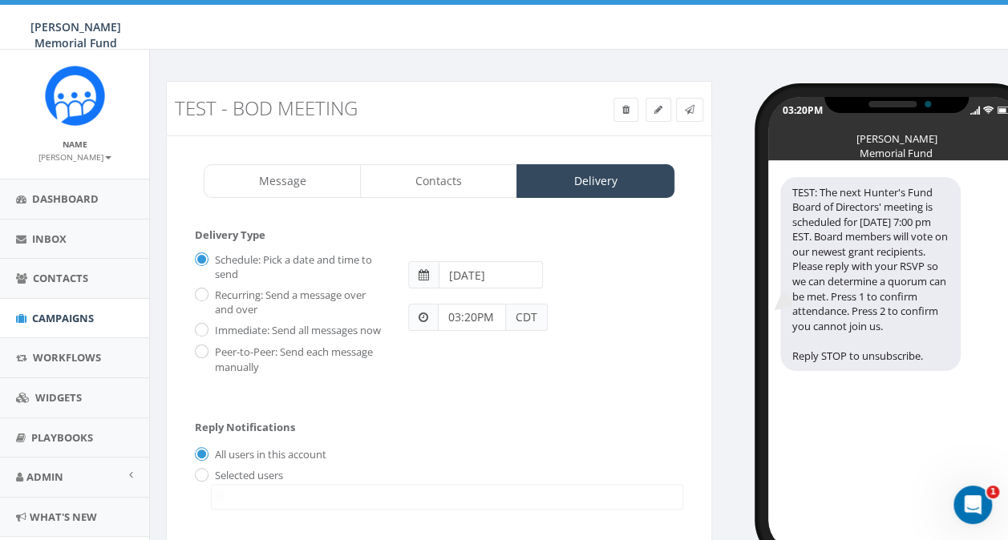
click at [213, 333] on label "Immediate: Send all messages now" at bounding box center [296, 331] width 170 height 16
click at [205, 333] on input "Immediate: Send all messages now" at bounding box center [200, 331] width 10 height 10
radio input "true"
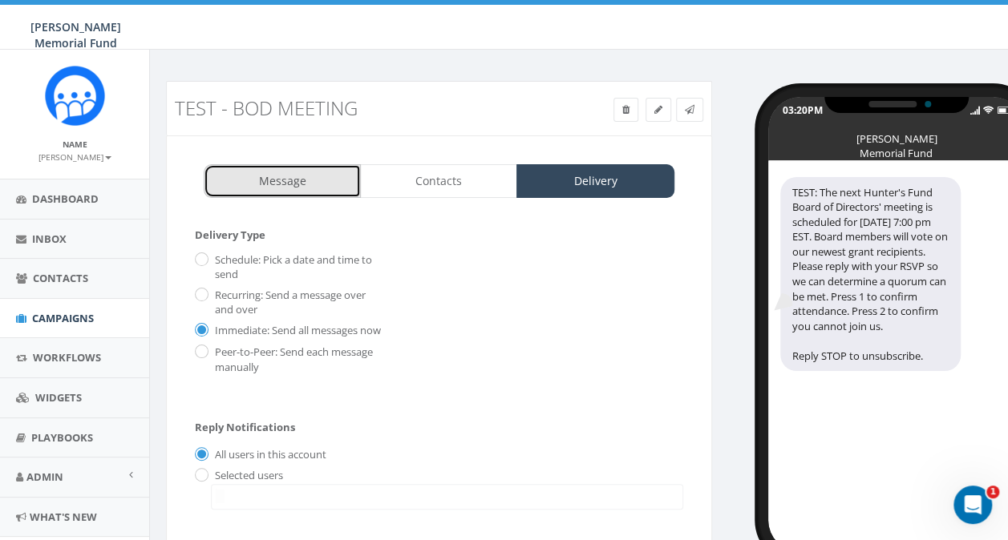
click at [306, 182] on link "Message" at bounding box center [282, 181] width 157 height 34
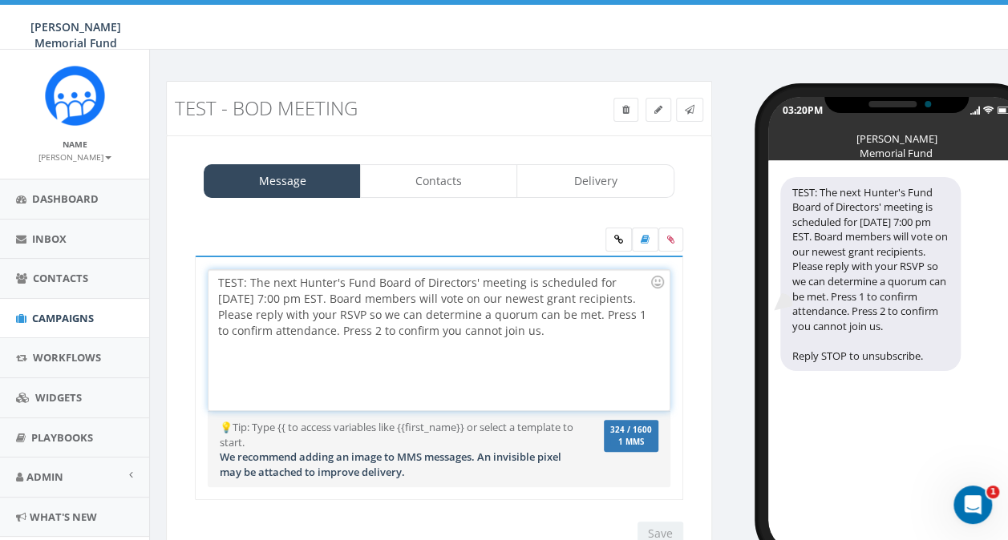
click at [216, 329] on div "TEST: The next Hunter's Fund Board of Directors' meeting is scheduled for Septe…" at bounding box center [438, 340] width 460 height 140
drag, startPoint x: 275, startPoint y: 314, endPoint x: 314, endPoint y: 316, distance: 39.3
click at [314, 316] on div "TEST: The next Hunter's Fund Board of Directors' meeting is scheduled for Septe…" at bounding box center [438, 340] width 460 height 140
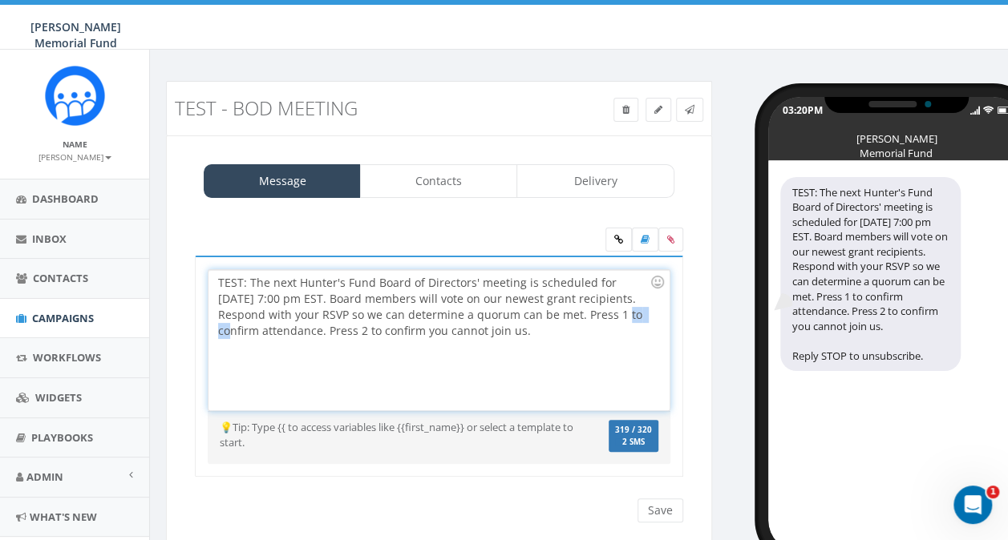
drag, startPoint x: 217, startPoint y: 329, endPoint x: 244, endPoint y: 328, distance: 27.3
click at [244, 328] on div "TEST: The next Hunter's Fund Board of Directors' meeting is scheduled for Septe…" at bounding box center [438, 340] width 460 height 140
drag, startPoint x: 380, startPoint y: 327, endPoint x: 406, endPoint y: 328, distance: 26.5
click at [406, 328] on div "TEST: The next Hunter's Fund Board of Directors' meeting is scheduled for Septe…" at bounding box center [438, 340] width 460 height 140
click at [667, 511] on input "Save" at bounding box center [660, 511] width 46 height 24
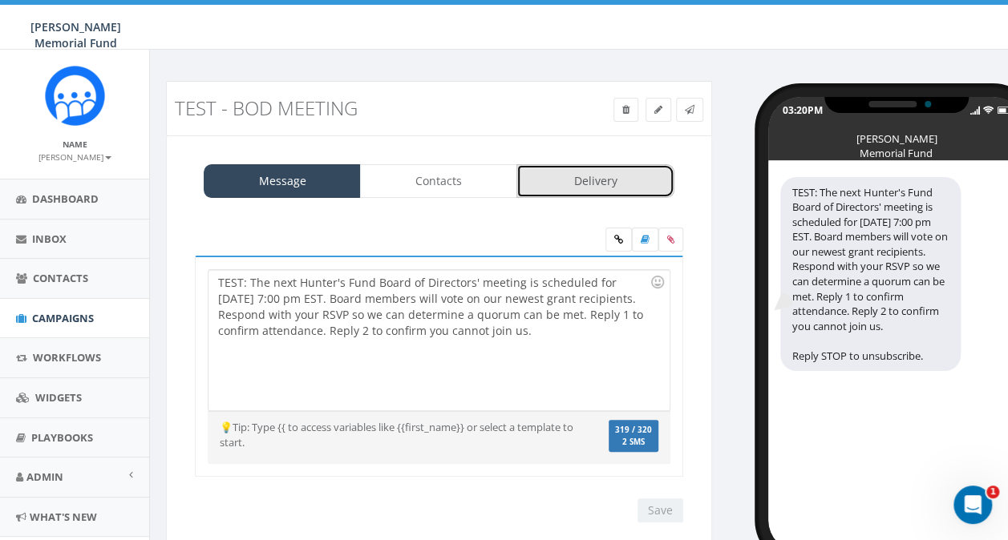
click at [566, 180] on link "Delivery" at bounding box center [594, 181] width 157 height 34
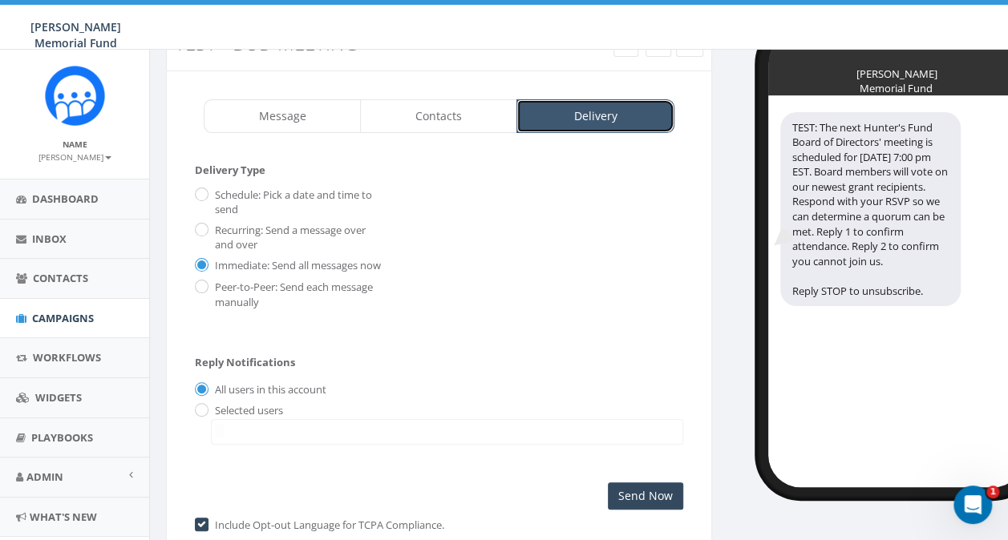
scroll to position [80, 0]
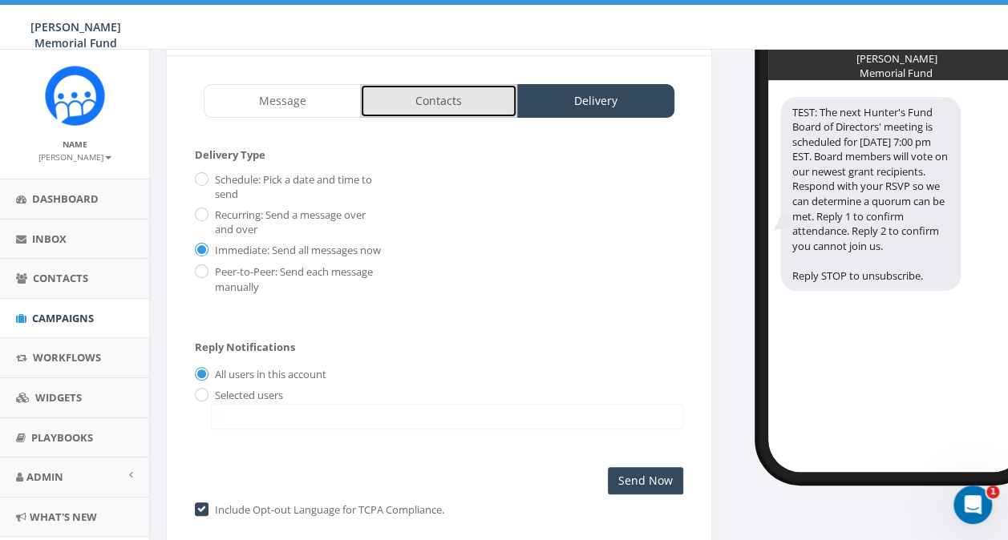
click at [451, 91] on link "Contacts" at bounding box center [438, 101] width 157 height 34
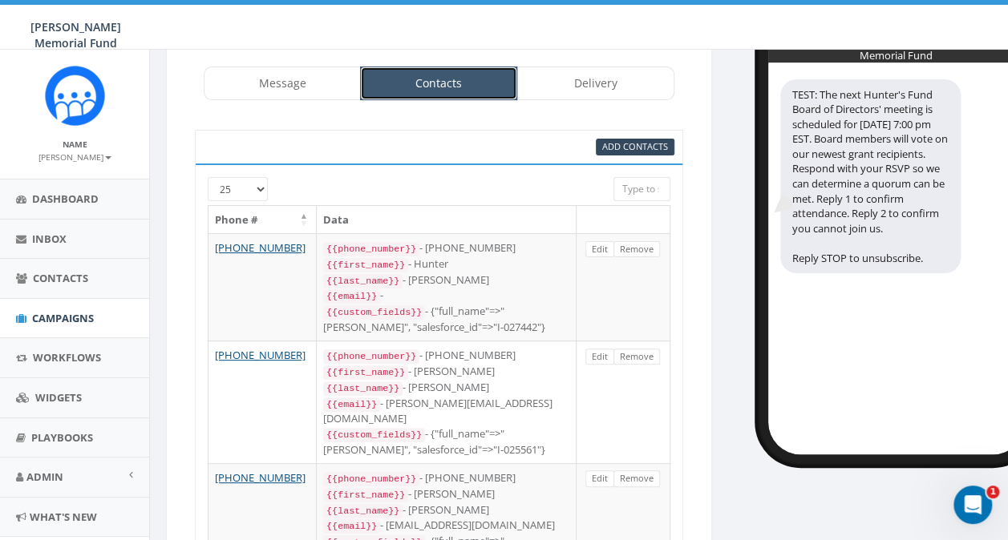
scroll to position [0, 0]
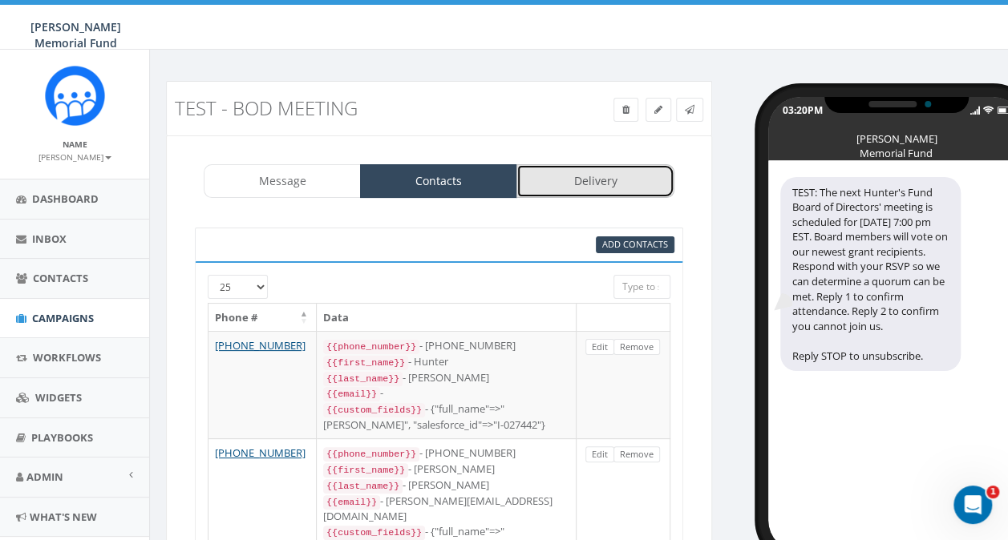
click at [614, 175] on link "Delivery" at bounding box center [594, 181] width 157 height 34
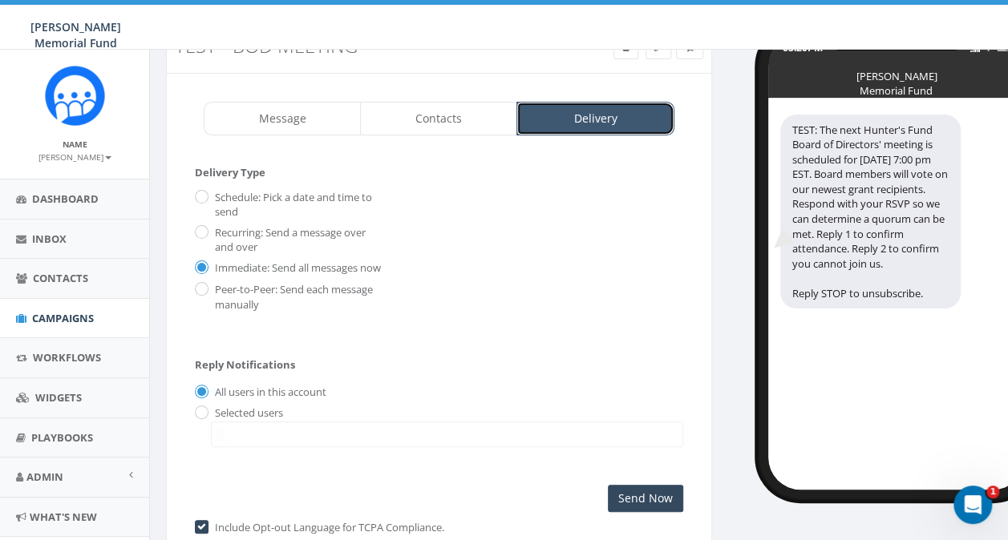
scroll to position [163, 0]
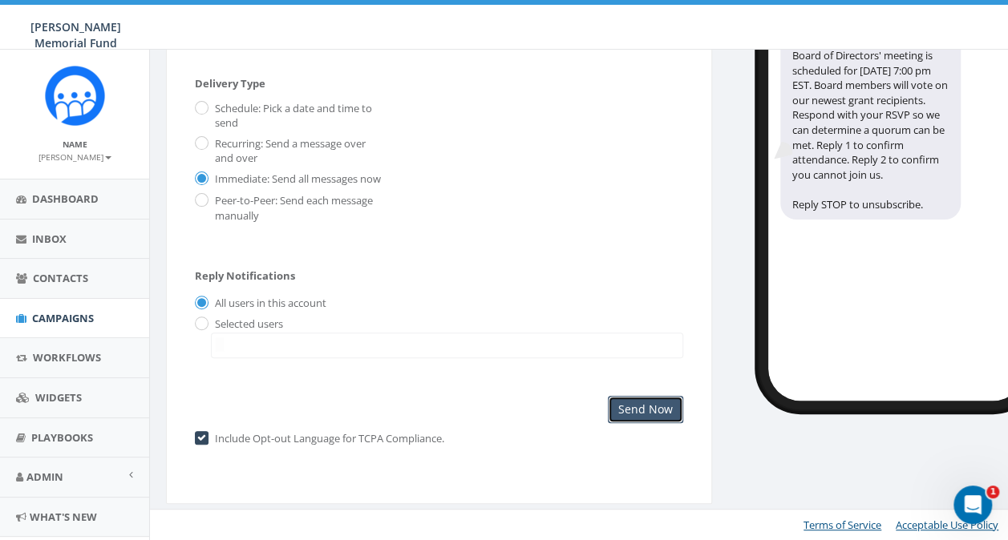
click at [661, 412] on input "Send Now" at bounding box center [645, 409] width 75 height 27
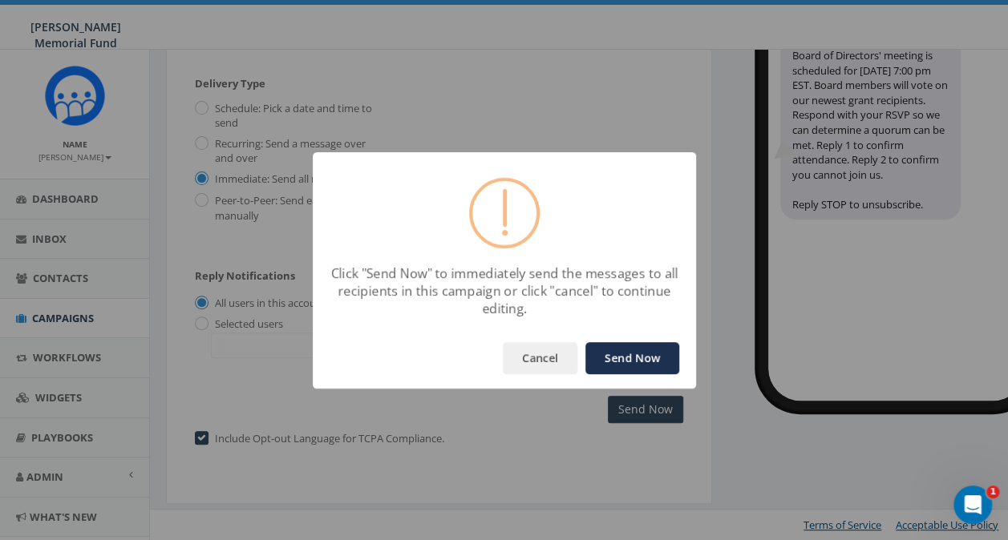
click at [647, 361] on button "Send Now" at bounding box center [632, 358] width 94 height 32
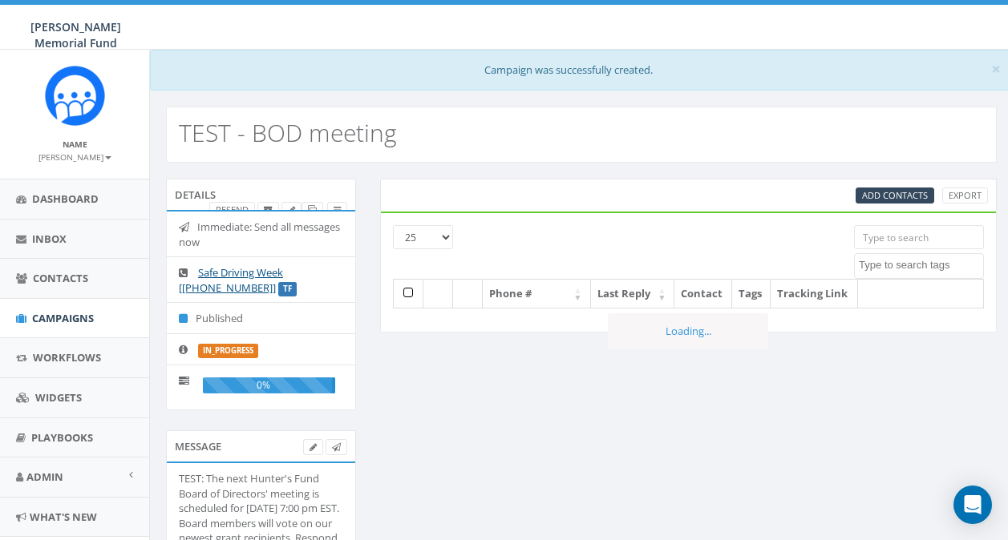
select select
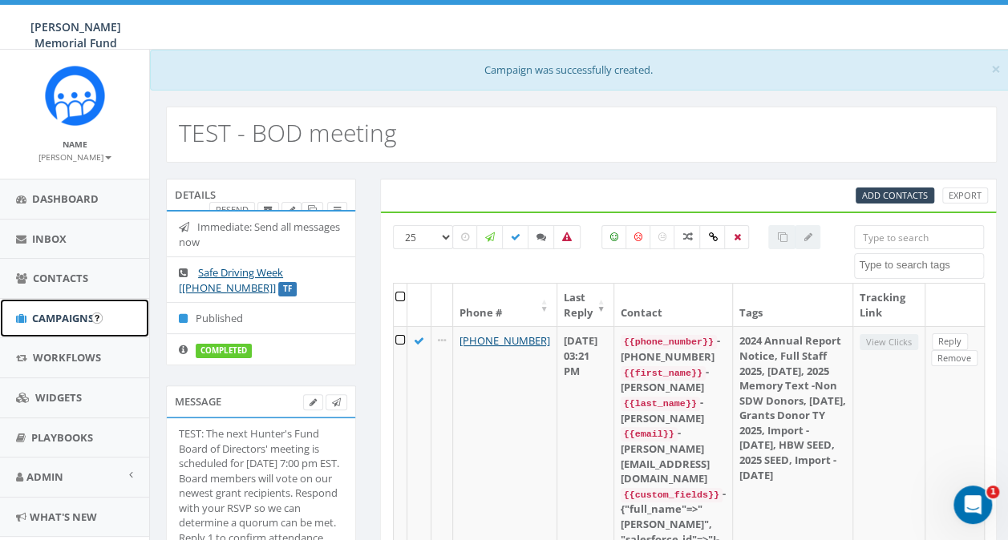
click at [55, 319] on span "Campaigns" at bounding box center [63, 318] width 62 height 14
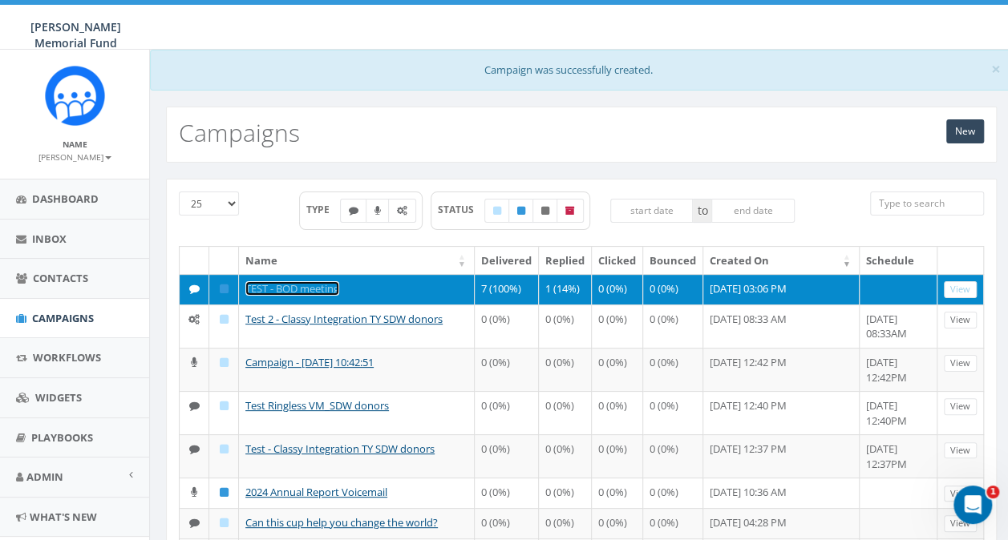
click at [266, 281] on link "TEST - BOD meeting" at bounding box center [292, 288] width 94 height 14
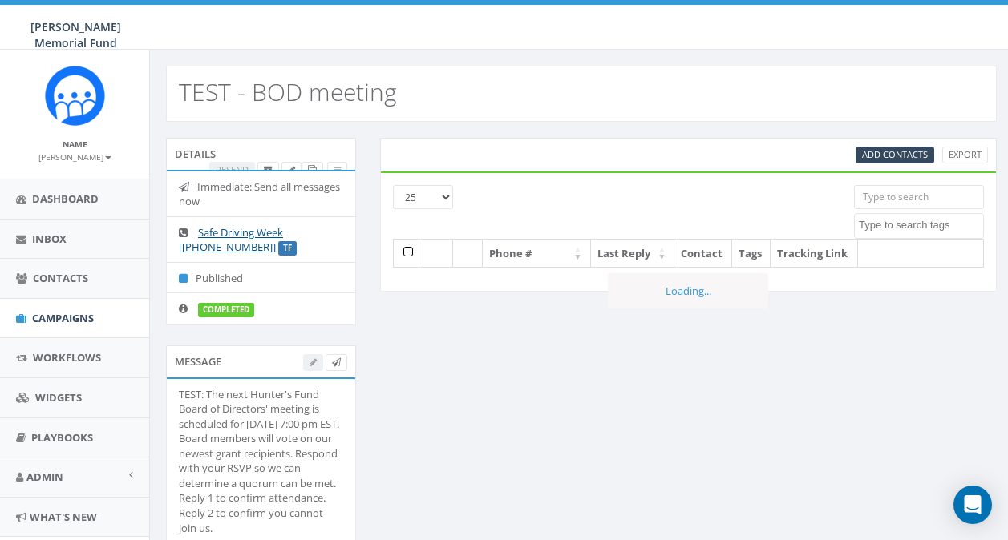
select select
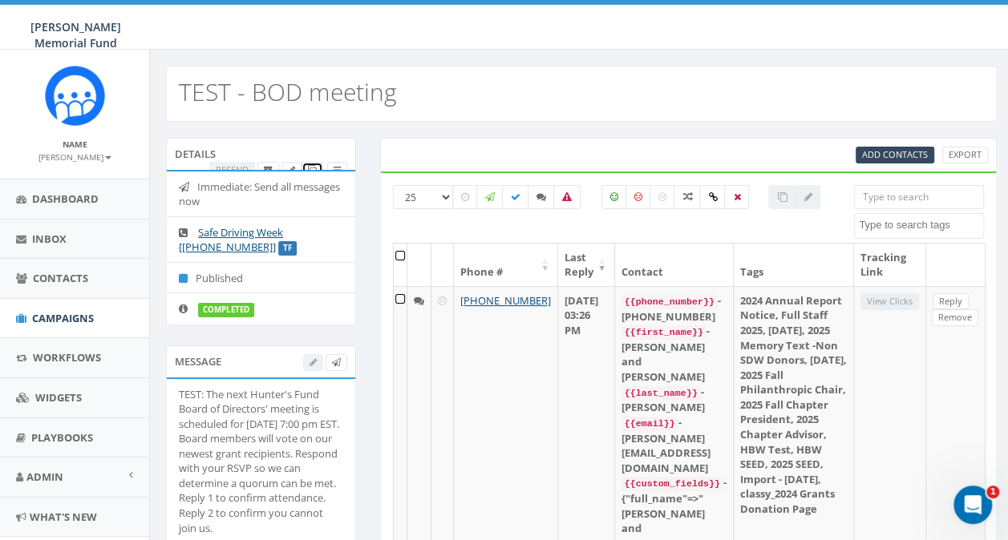
click at [311, 164] on span at bounding box center [312, 170] width 9 height 12
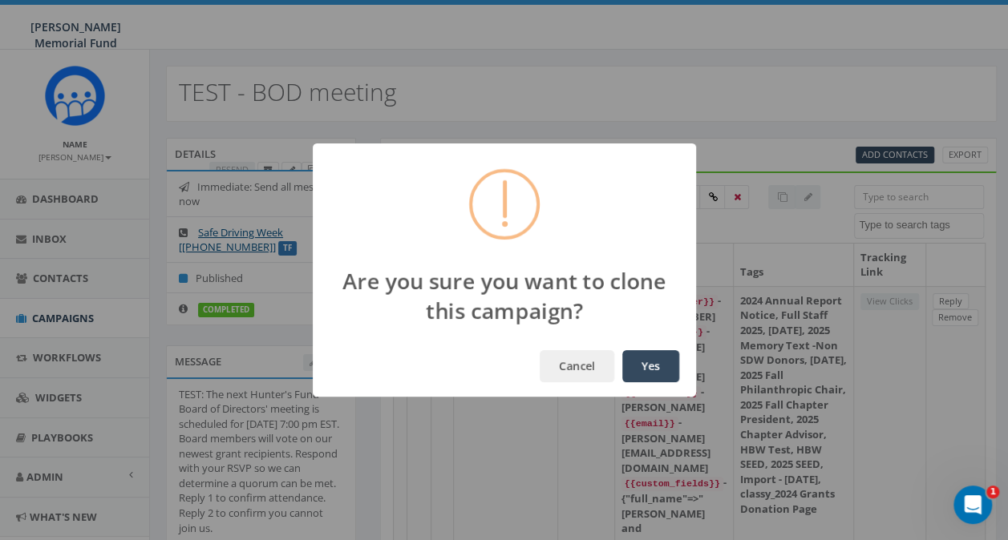
click at [653, 359] on button "Yes" at bounding box center [650, 366] width 57 height 32
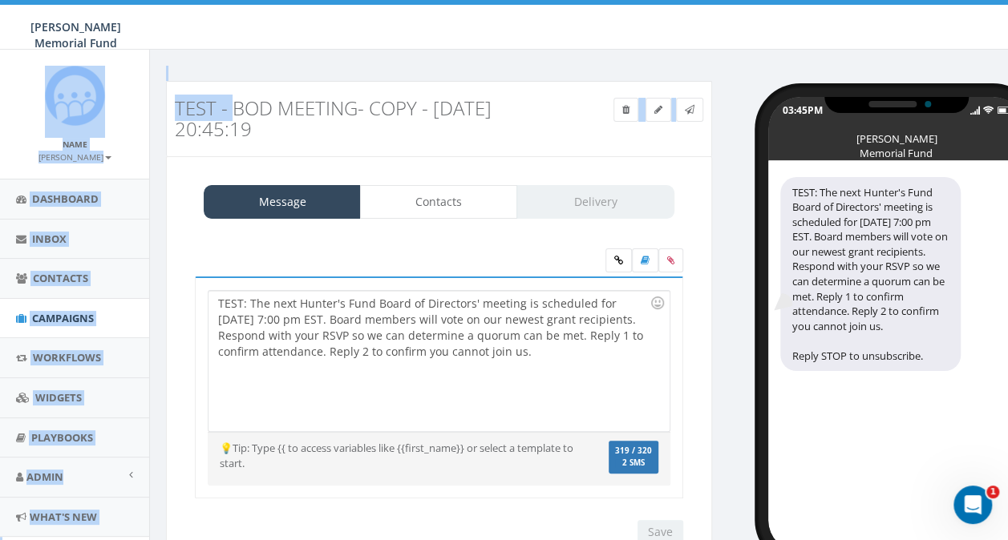
drag, startPoint x: 232, startPoint y: 106, endPoint x: 148, endPoint y: 111, distance: 84.4
click at [148, 111] on body "[PERSON_NAME] Memorial Fund [PERSON_NAME] Memorial Fund Profile Sign Out 0.00 %…" at bounding box center [504, 270] width 1008 height 540
click at [657, 111] on icon at bounding box center [658, 110] width 8 height 10
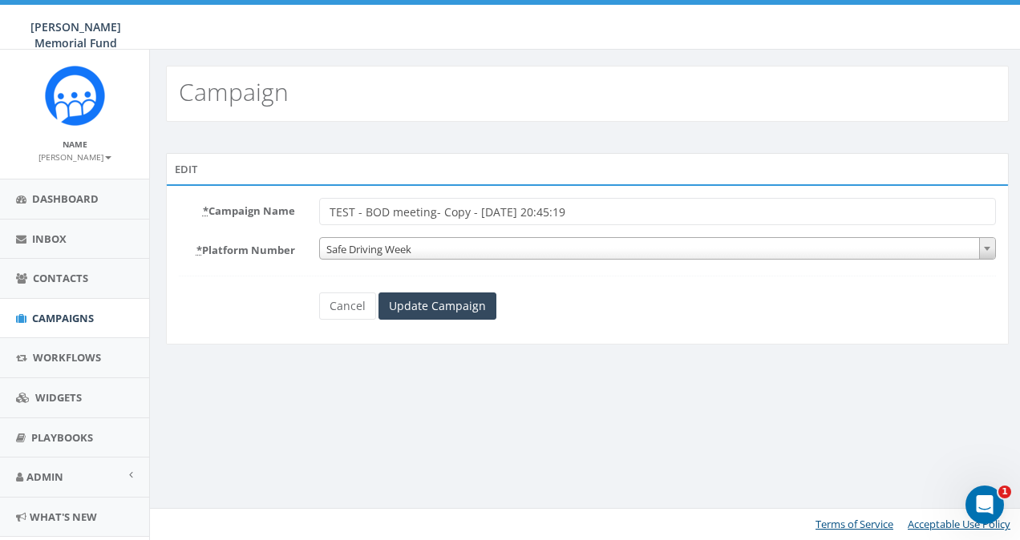
drag, startPoint x: 362, startPoint y: 213, endPoint x: 287, endPoint y: 211, distance: 75.4
click at [287, 211] on div "* Campaign Name TEST - BOD meeting- Copy - [DATE] 20:45:19" at bounding box center [587, 211] width 841 height 27
drag, startPoint x: 406, startPoint y: 212, endPoint x: 705, endPoint y: 208, distance: 299.0
click at [705, 208] on input "BOD meeting- Copy - [DATE] 20:45:19" at bounding box center [657, 211] width 677 height 27
type input "BOD meeting- final"
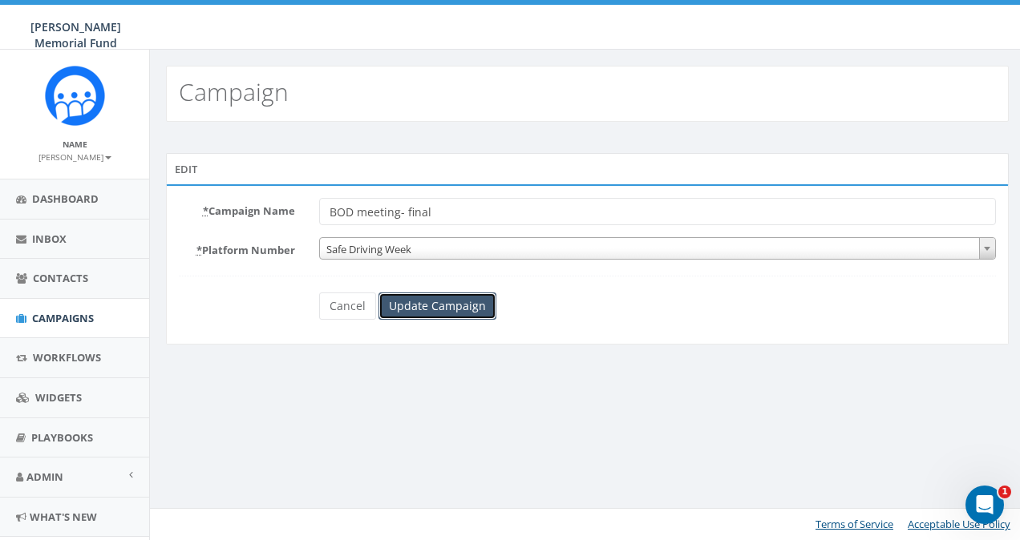
click at [460, 303] on input "Update Campaign" at bounding box center [437, 306] width 118 height 27
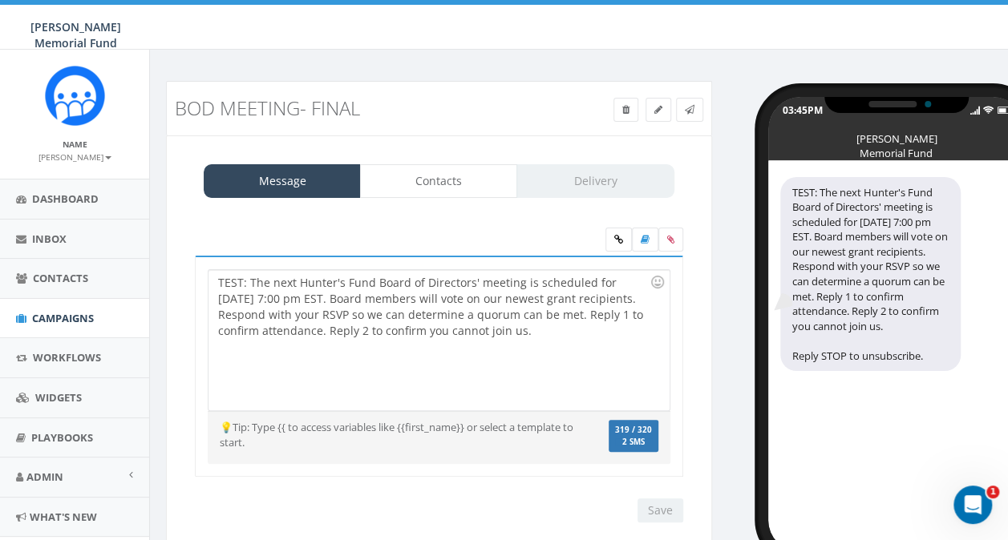
click at [489, 314] on div "TEST: The next Hunter's Fund Board of Directors' meeting is scheduled for Septe…" at bounding box center [438, 340] width 460 height 140
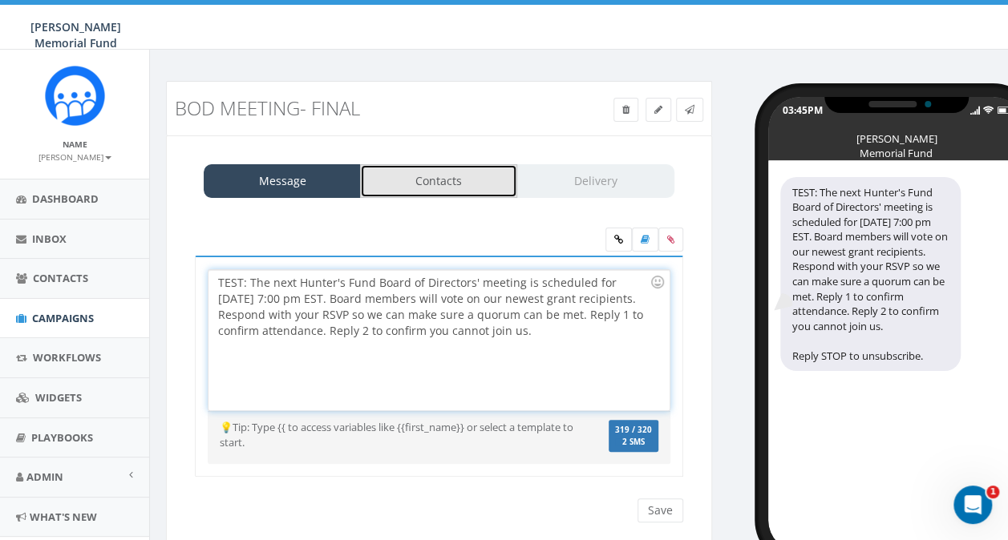
click at [435, 186] on link "Contacts" at bounding box center [438, 181] width 157 height 34
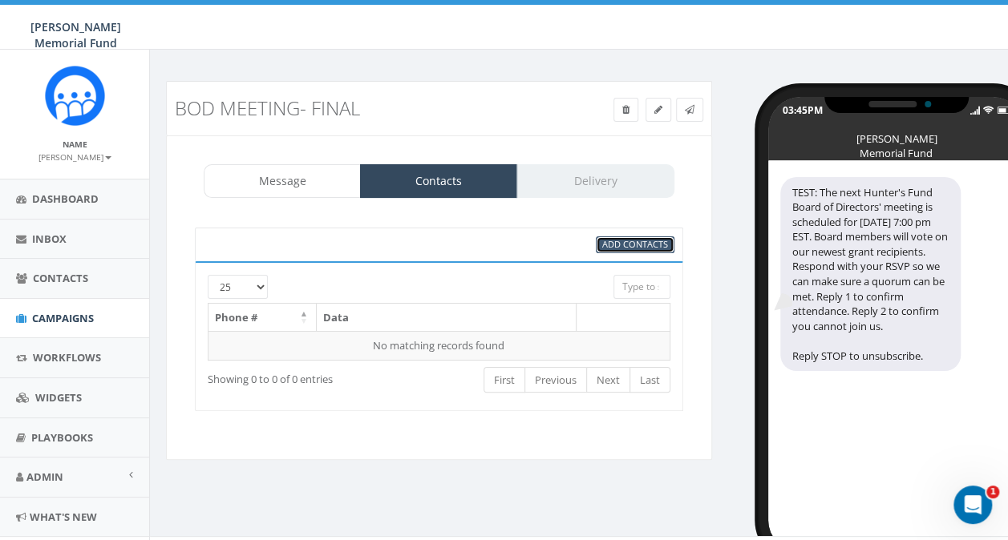
click at [619, 247] on span "Add Contacts" at bounding box center [635, 244] width 66 height 12
select select
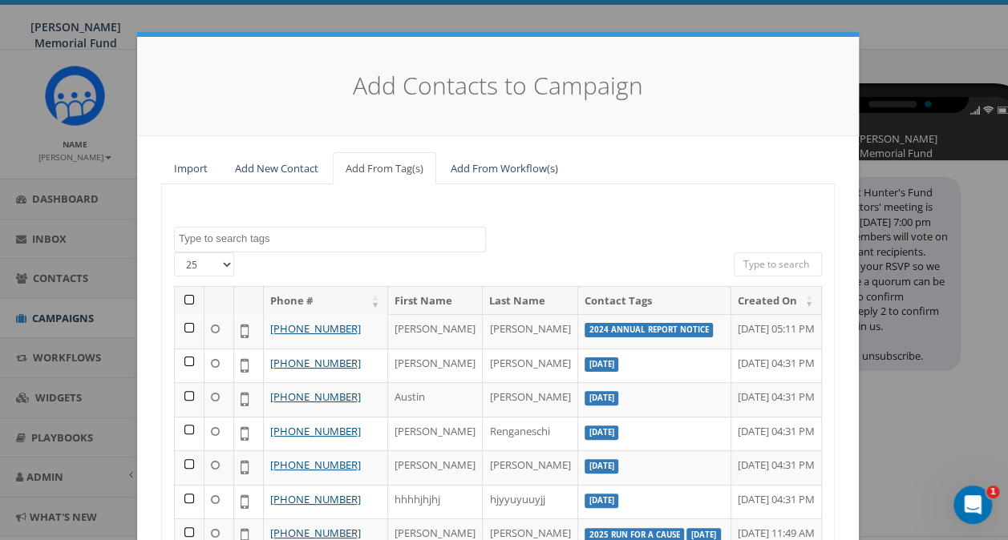
click at [319, 236] on textarea "Search" at bounding box center [332, 239] width 306 height 14
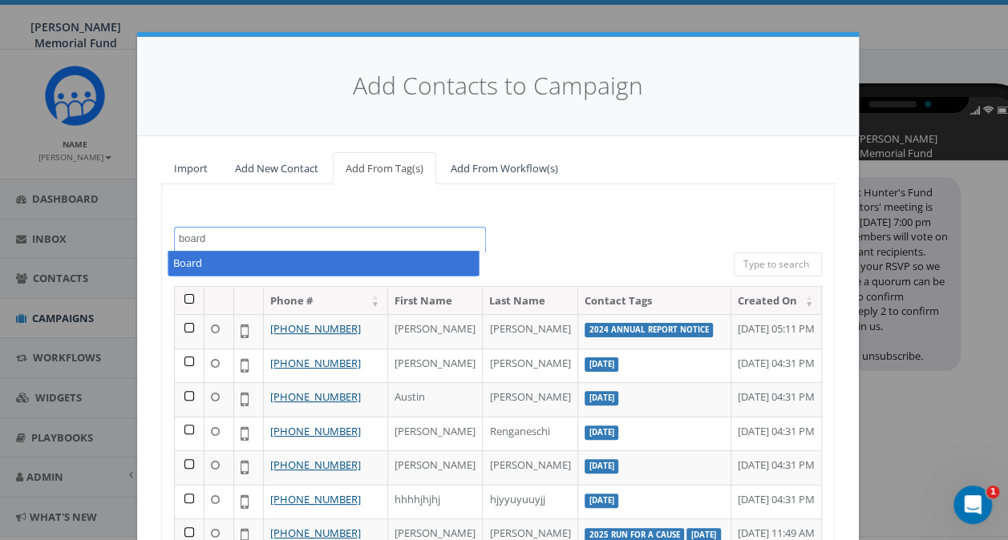
type textarea "board"
select select "Board"
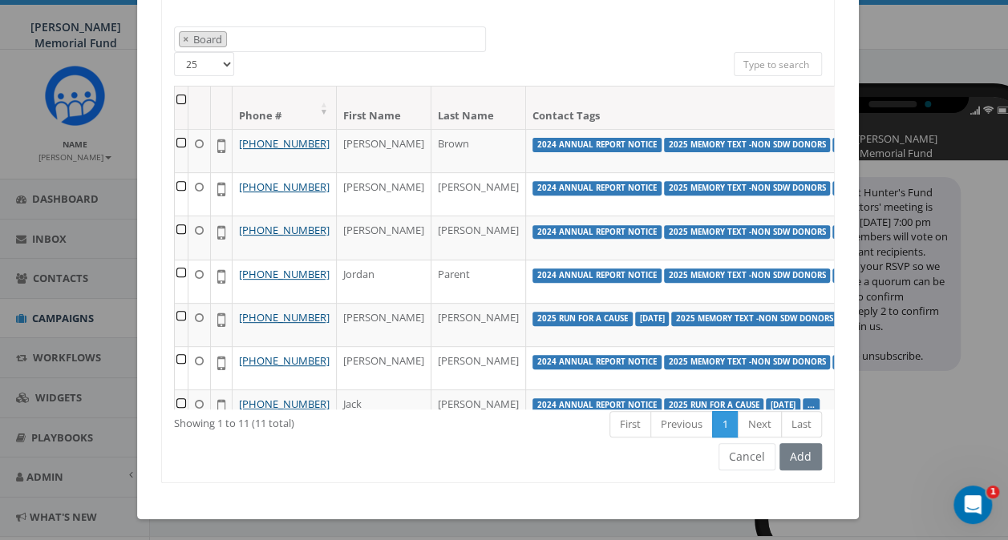
click at [175, 99] on th at bounding box center [182, 108] width 14 height 42
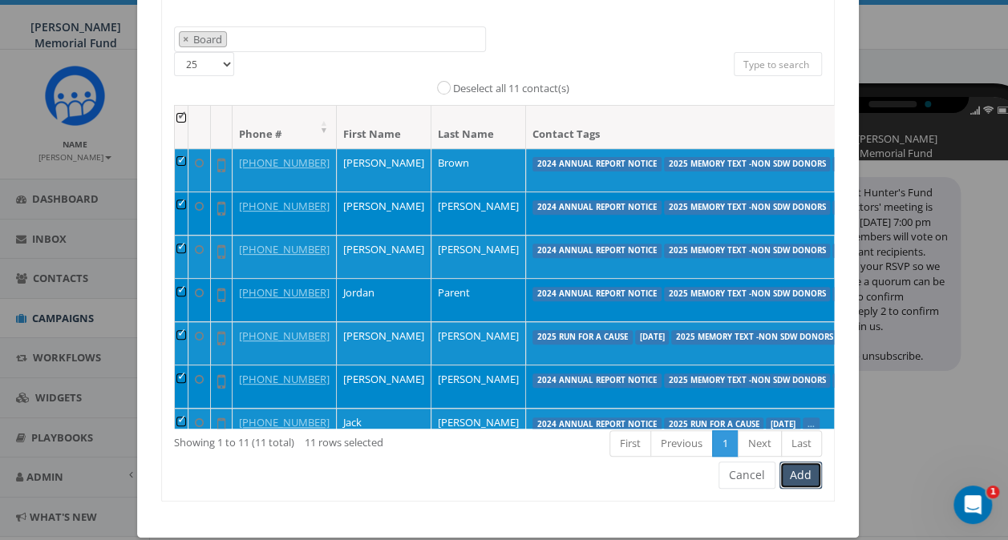
click at [792, 475] on button "Add" at bounding box center [800, 475] width 42 height 27
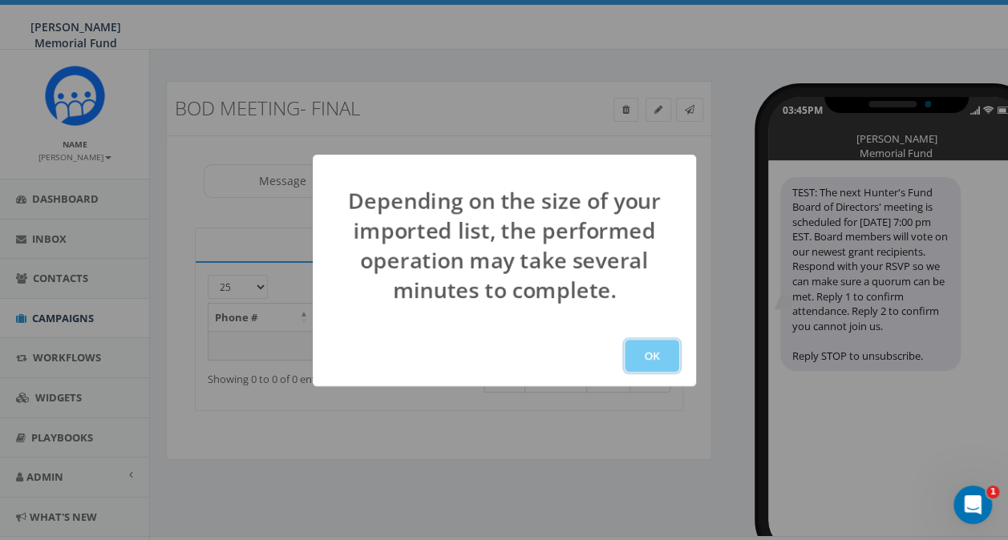
click at [654, 358] on button "OK" at bounding box center [651, 356] width 55 height 32
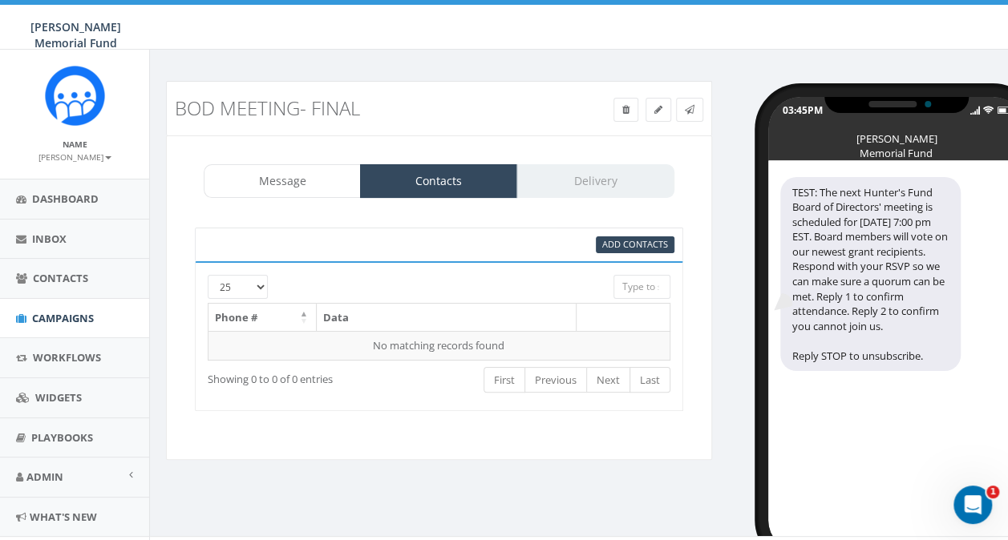
scroll to position [27, 0]
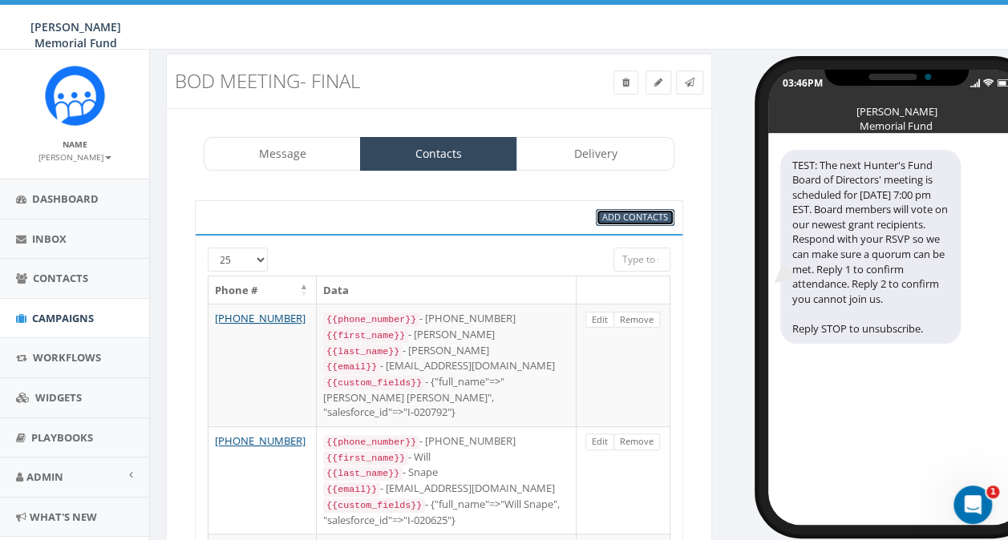
click at [620, 214] on span "Add Contacts" at bounding box center [635, 217] width 66 height 12
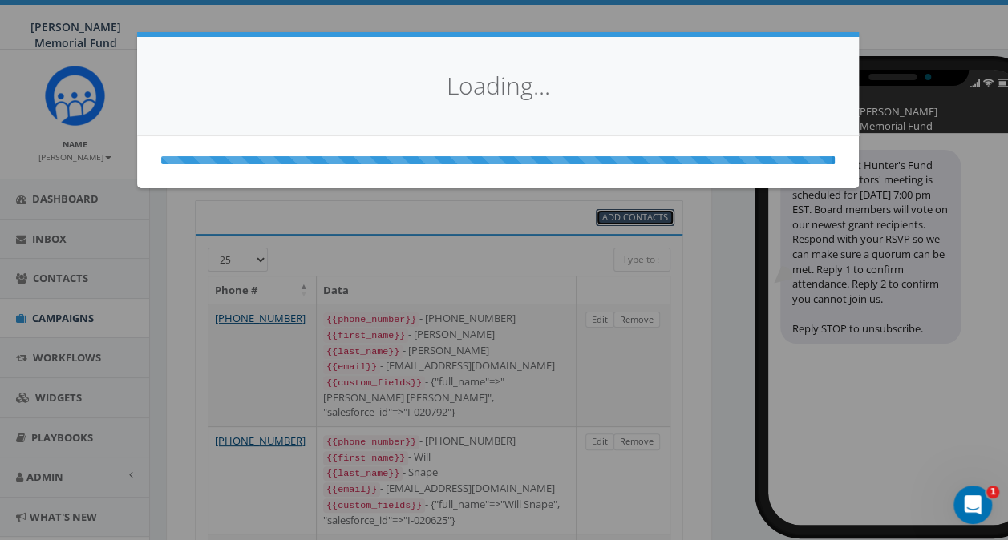
select select
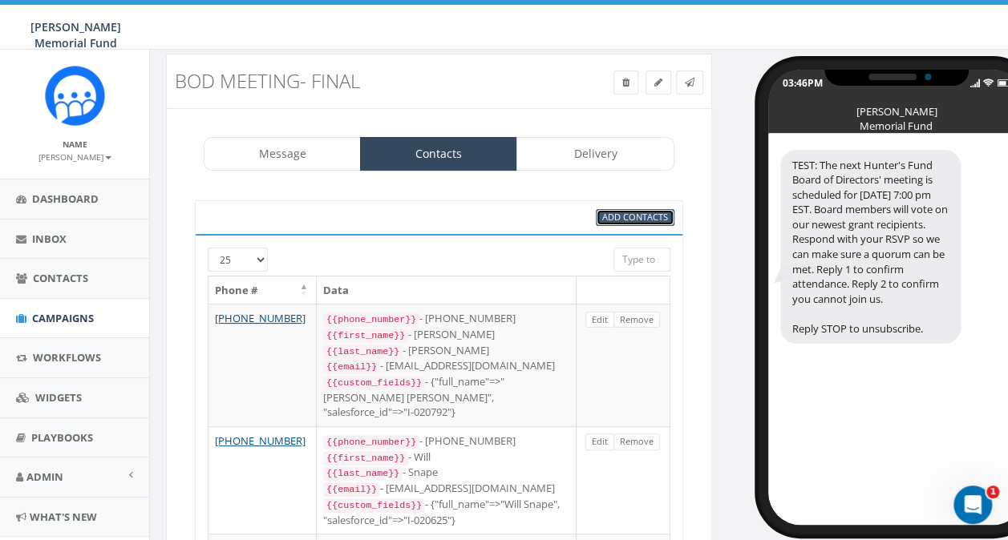
click at [643, 213] on span "Add Contacts" at bounding box center [635, 217] width 66 height 12
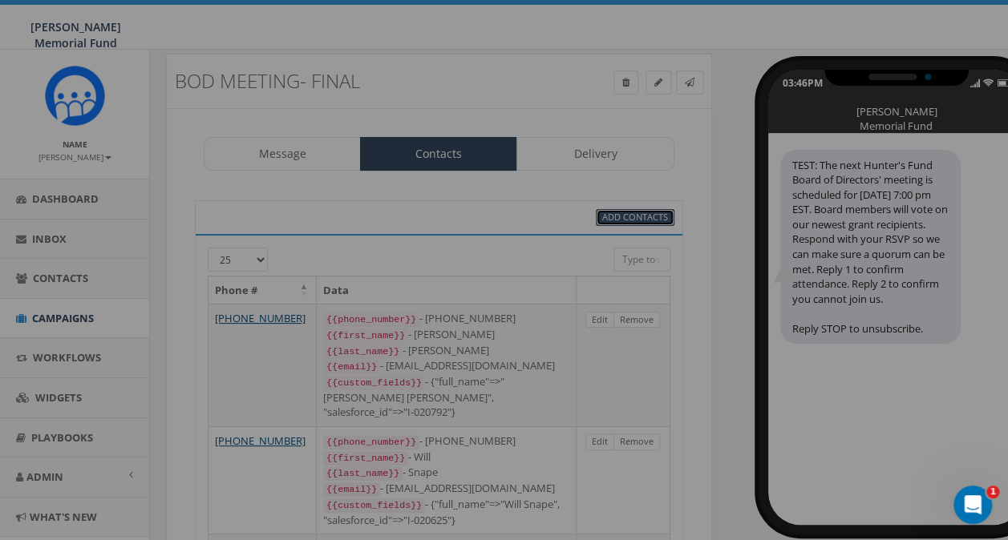
select select
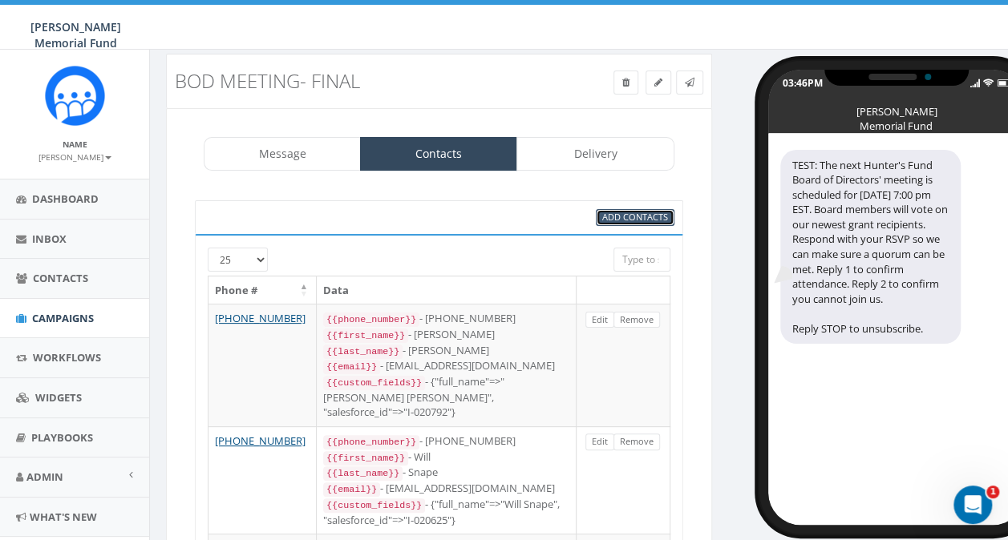
click at [614, 215] on span "Add Contacts" at bounding box center [635, 217] width 66 height 12
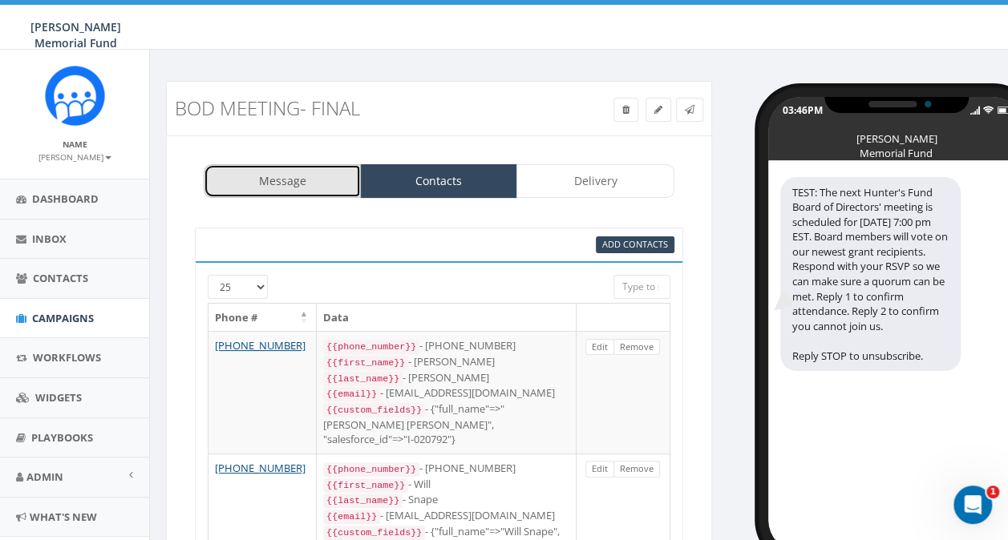
click at [279, 176] on link "Message" at bounding box center [282, 181] width 157 height 34
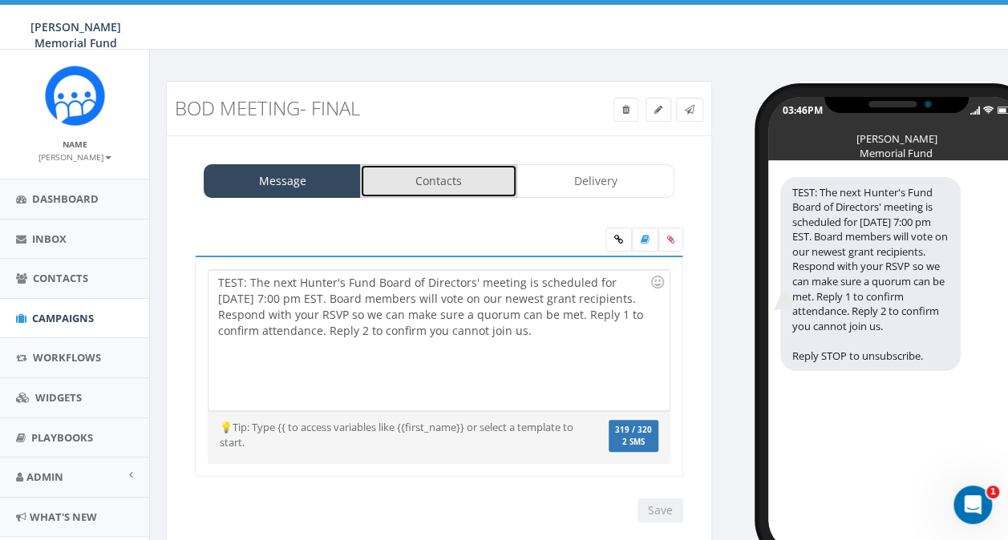
click at [407, 174] on link "Contacts" at bounding box center [438, 181] width 157 height 34
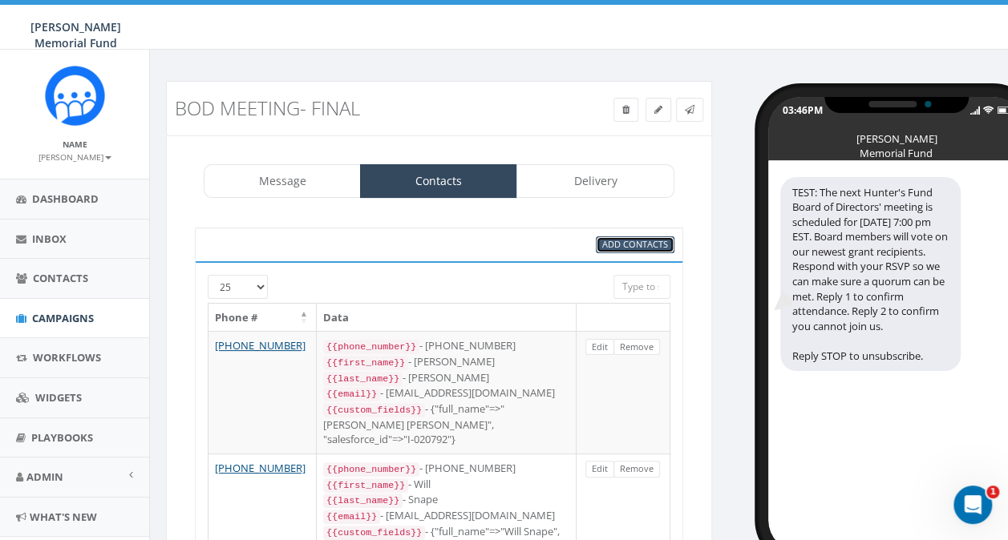
click at [622, 243] on span "Add Contacts" at bounding box center [635, 244] width 66 height 12
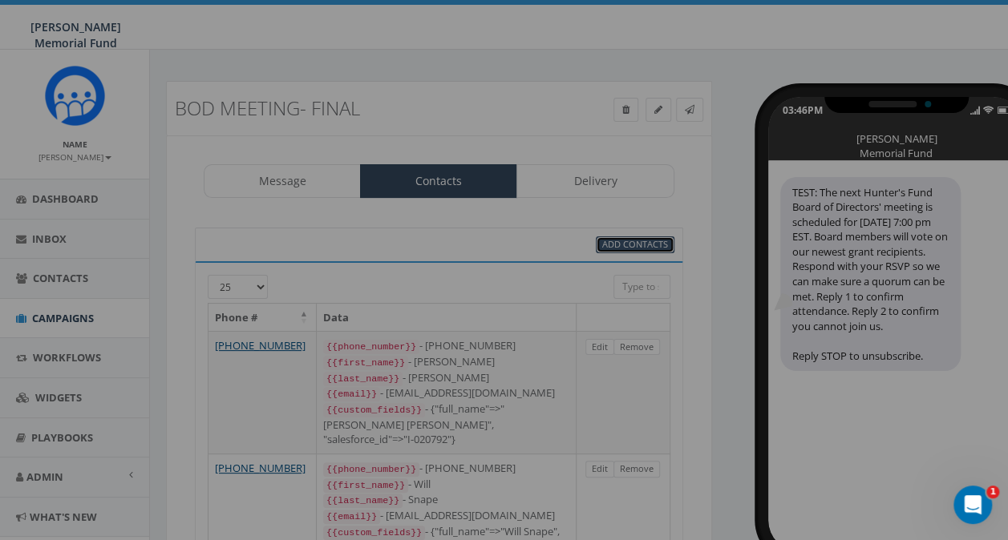
select select
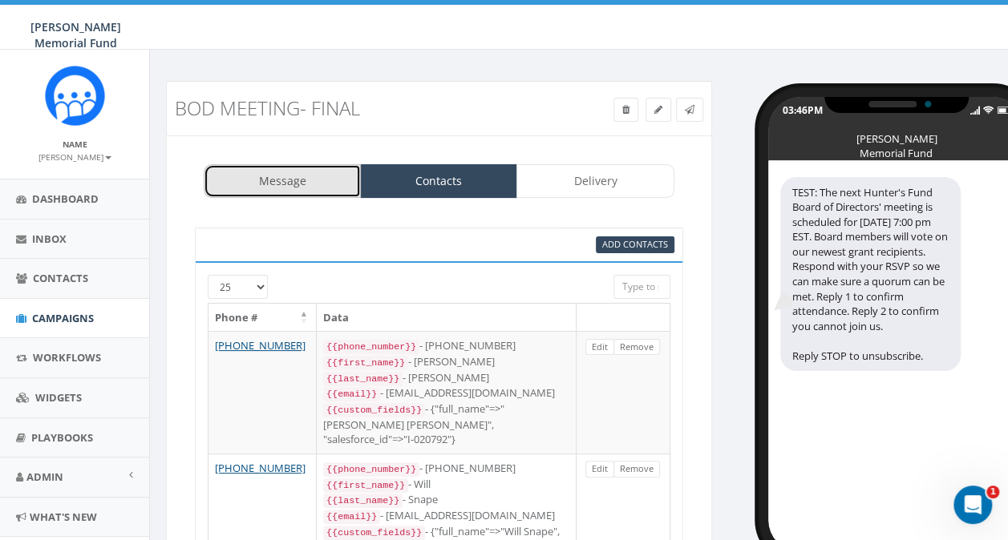
click at [265, 176] on link "Message" at bounding box center [282, 181] width 157 height 34
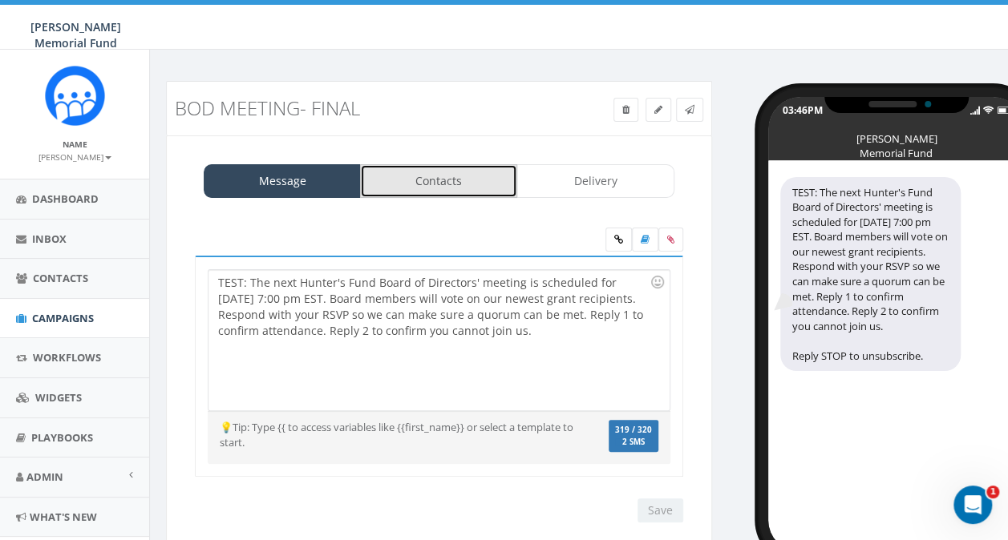
click at [413, 181] on link "Contacts" at bounding box center [438, 181] width 157 height 34
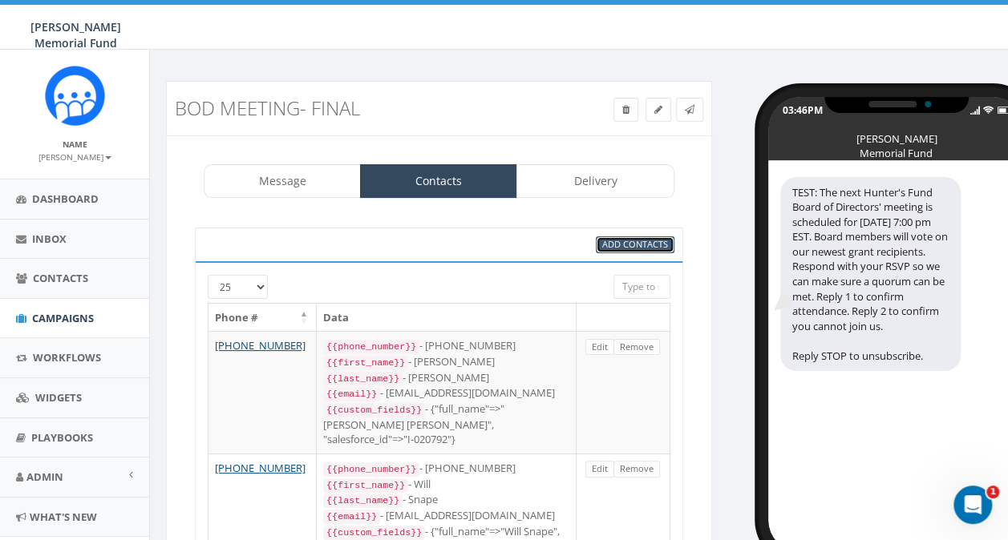
click at [614, 242] on span "Add Contacts" at bounding box center [635, 244] width 66 height 12
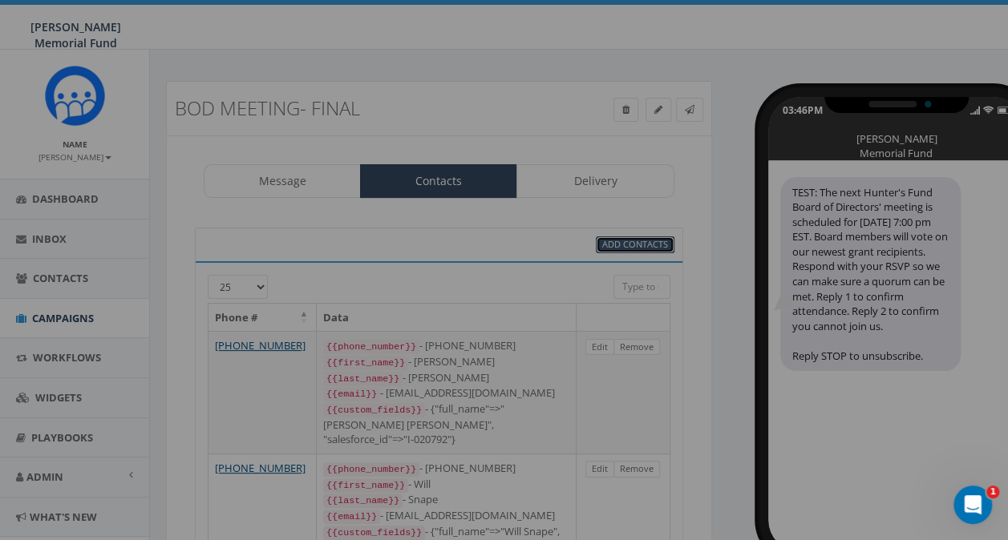
select select
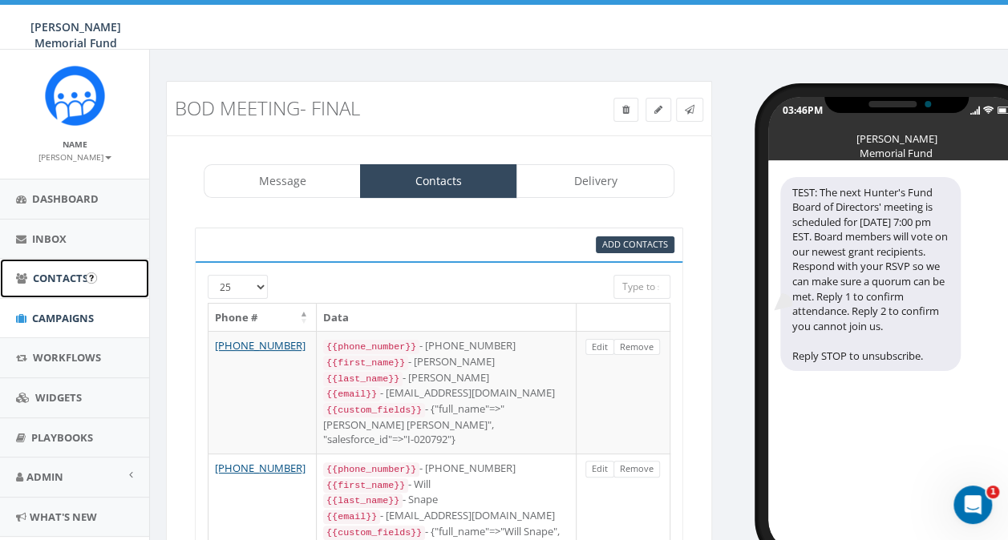
click at [43, 284] on span "Contacts" at bounding box center [60, 278] width 55 height 14
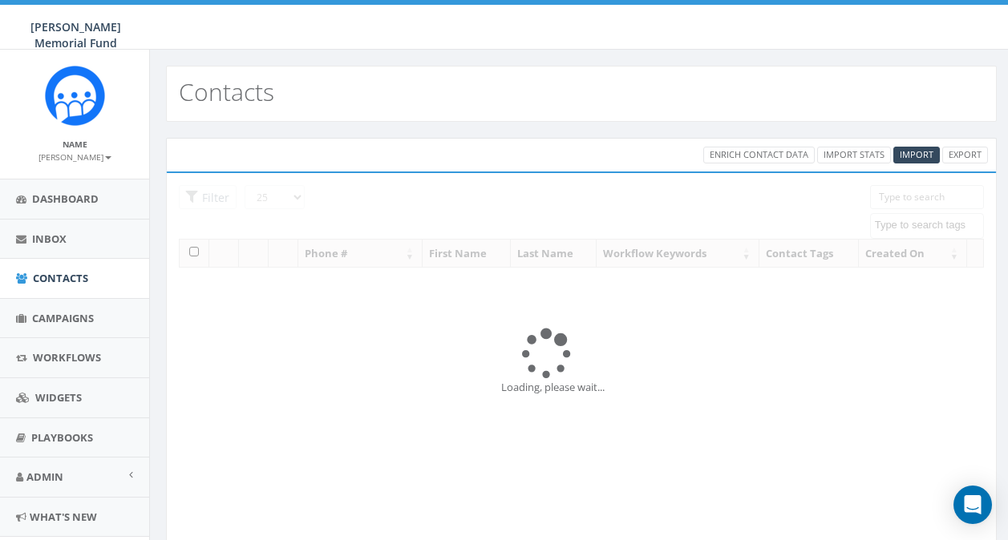
select select
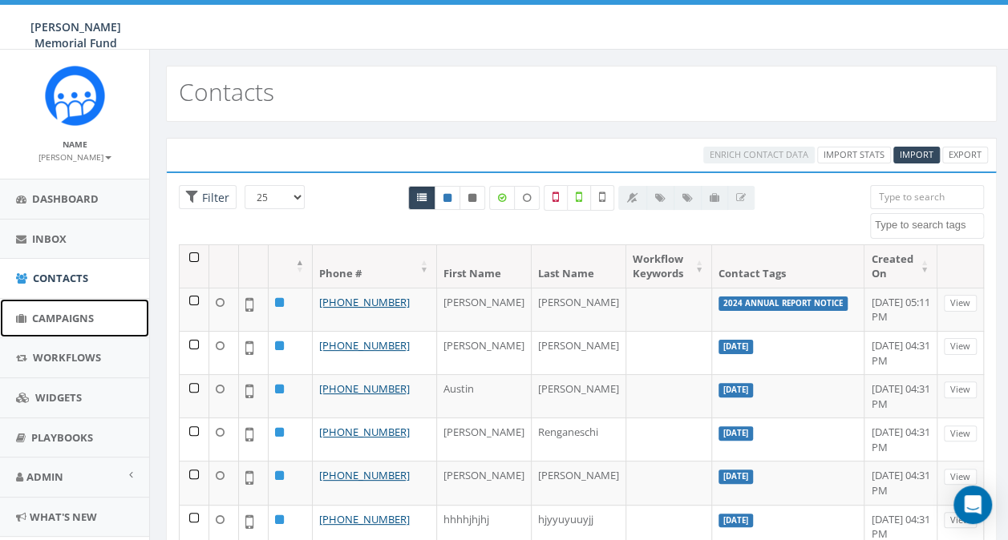
click at [51, 317] on span "Campaigns" at bounding box center [63, 318] width 62 height 14
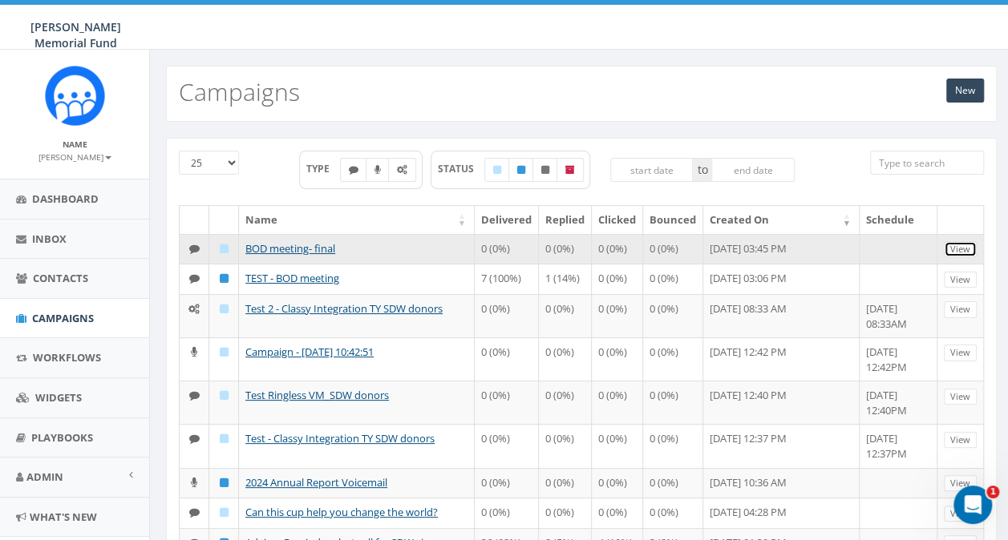
click at [961, 248] on link "View" at bounding box center [959, 249] width 33 height 17
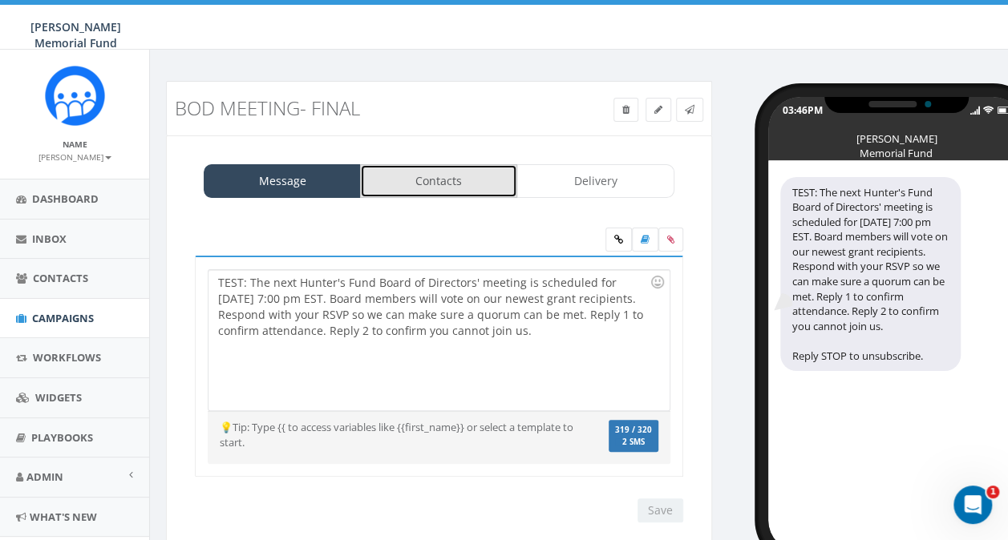
click at [459, 178] on link "Contacts" at bounding box center [438, 181] width 157 height 34
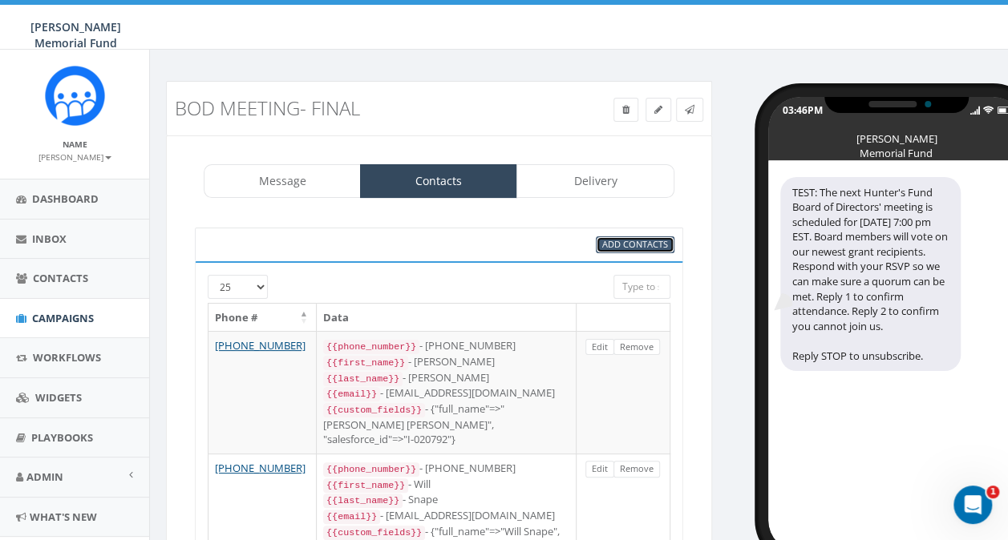
click at [617, 241] on span "Add Contacts" at bounding box center [635, 244] width 66 height 12
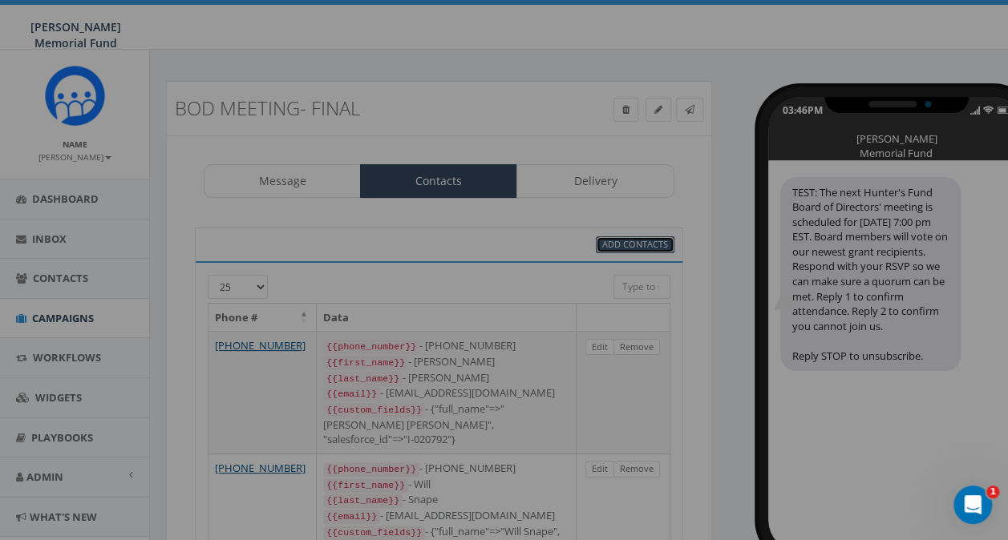
select select
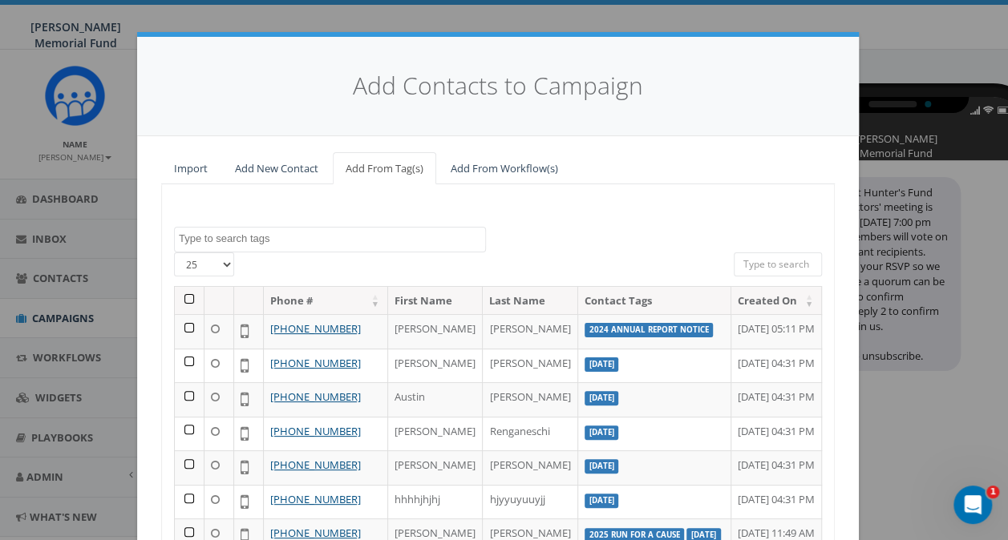
click at [237, 234] on textarea "Search" at bounding box center [332, 239] width 306 height 14
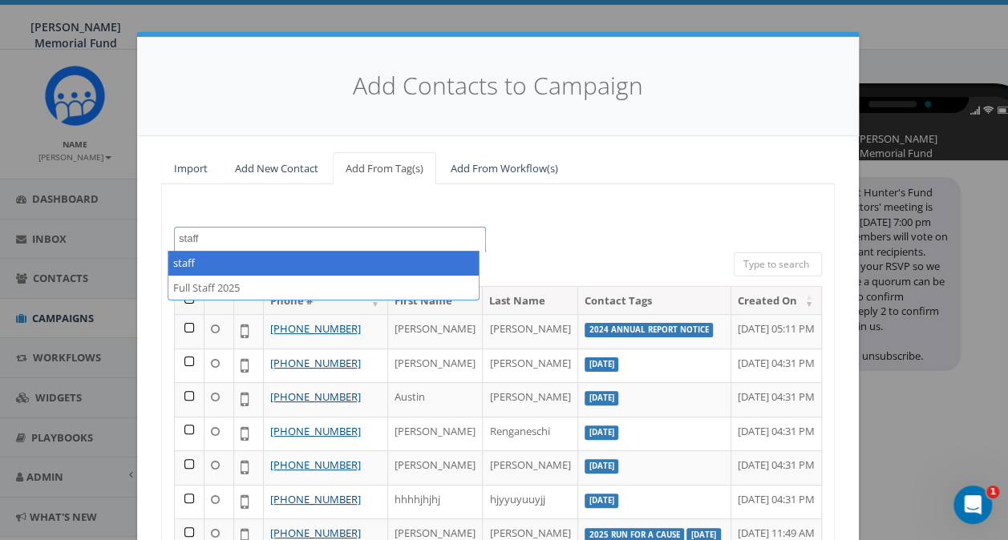
type textarea "staff"
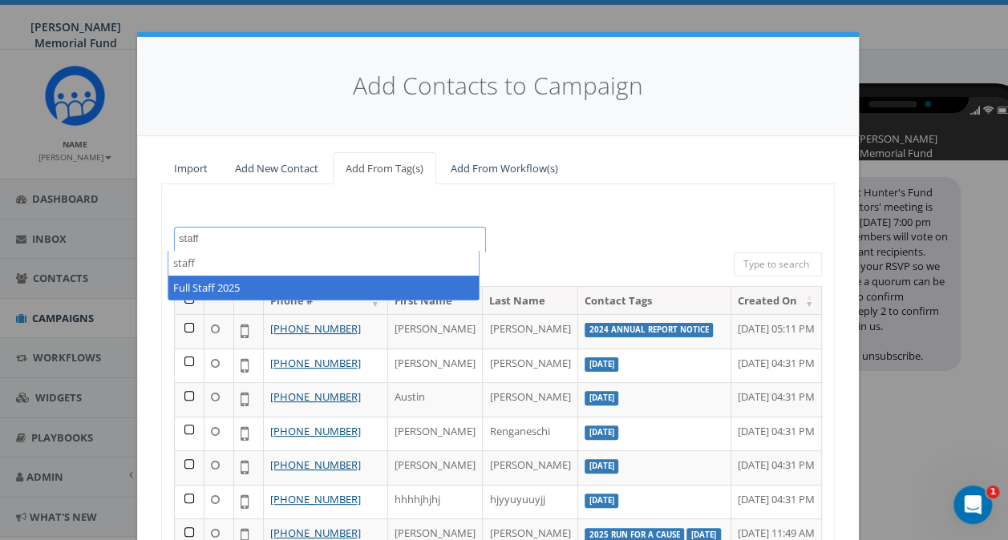
select select "Full Staff 2025"
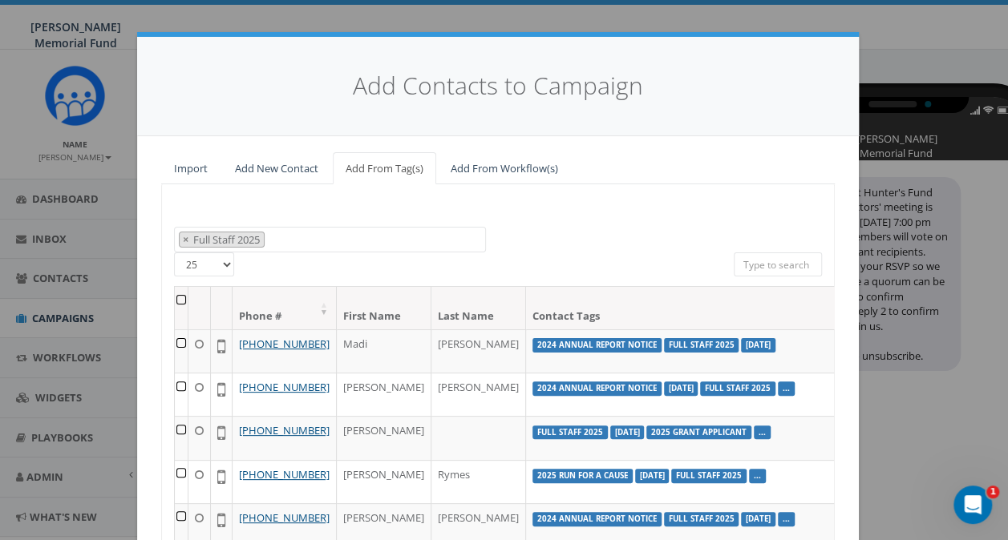
scroll to position [80, 0]
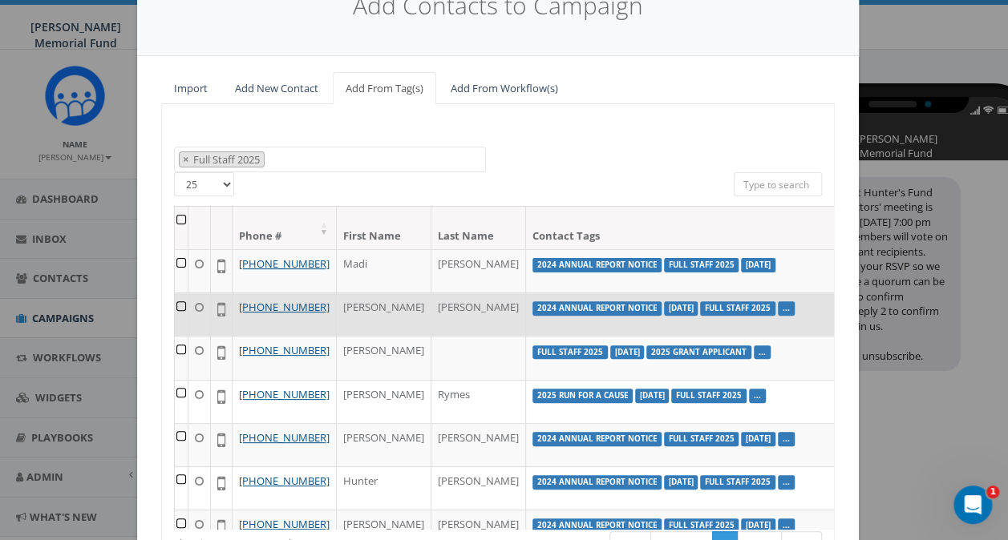
click at [175, 316] on td at bounding box center [182, 314] width 14 height 43
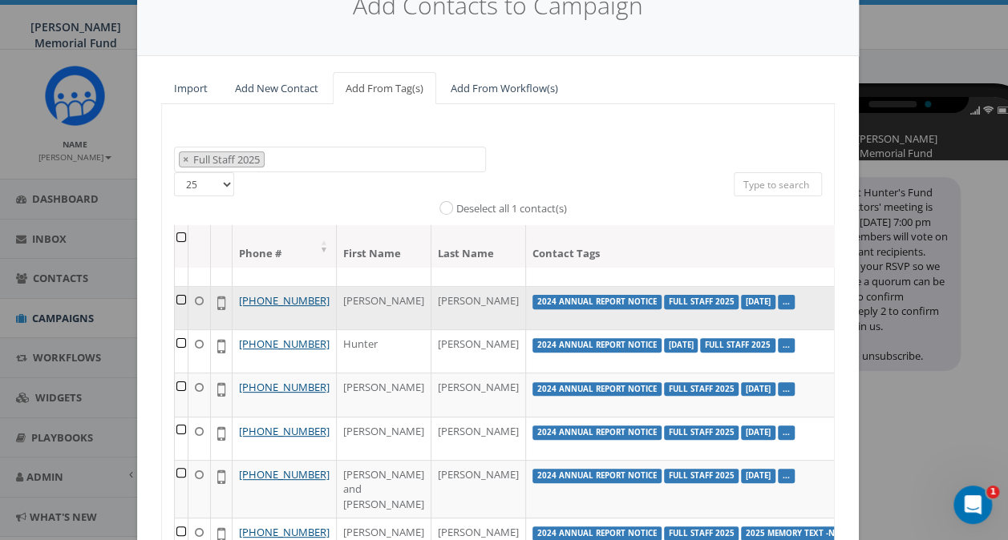
scroll to position [160, 0]
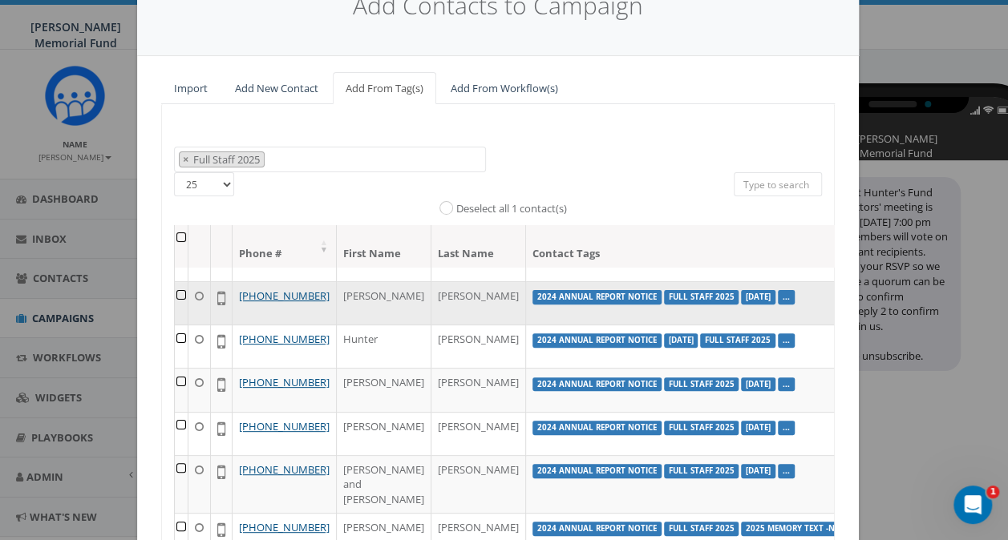
click at [175, 325] on td at bounding box center [182, 302] width 14 height 43
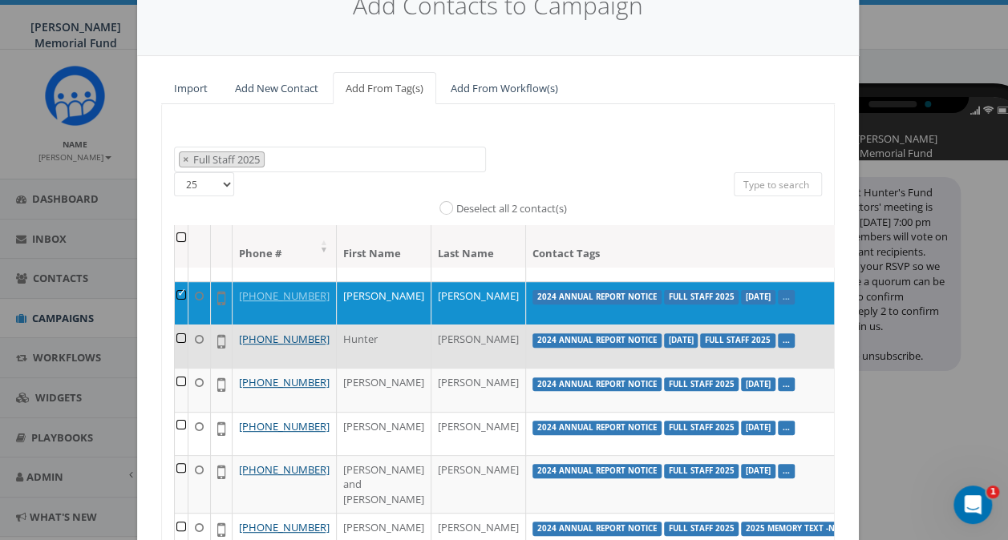
click at [175, 368] on td at bounding box center [182, 346] width 14 height 43
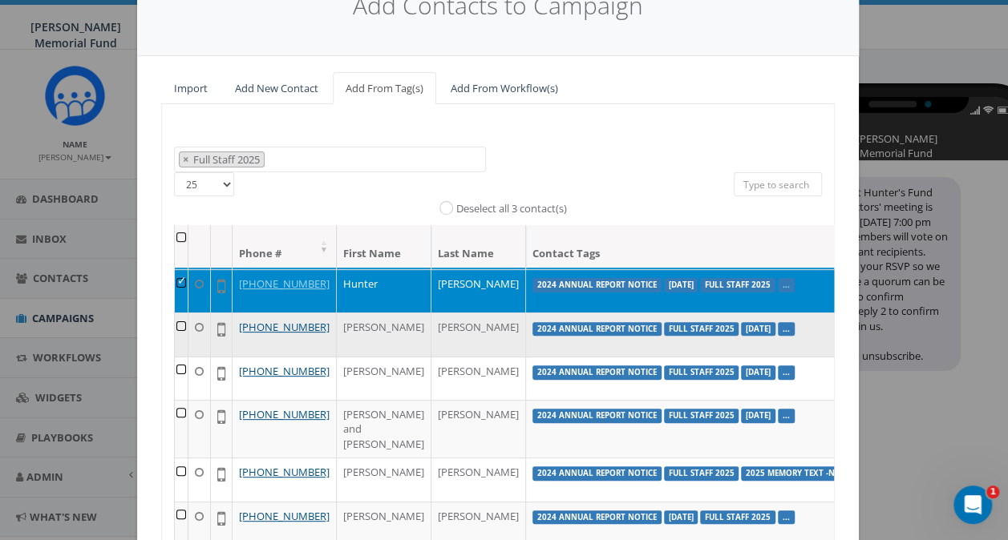
scroll to position [240, 0]
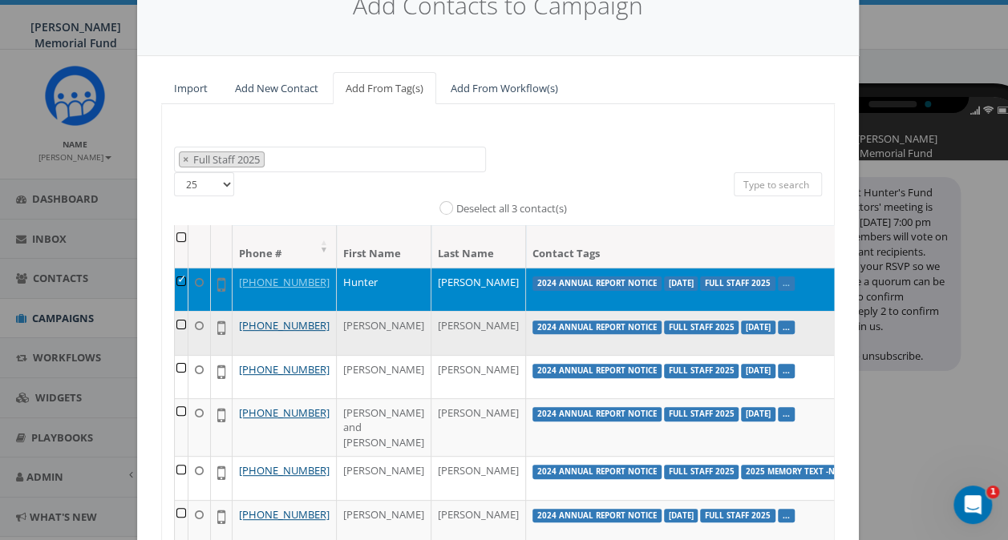
click at [175, 354] on td at bounding box center [182, 332] width 14 height 43
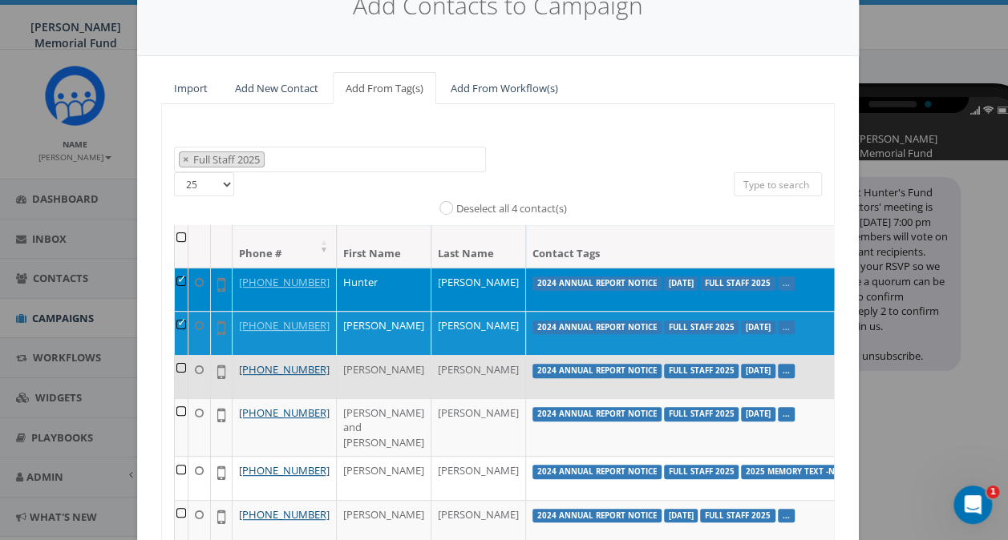
click at [176, 398] on td at bounding box center [182, 376] width 14 height 43
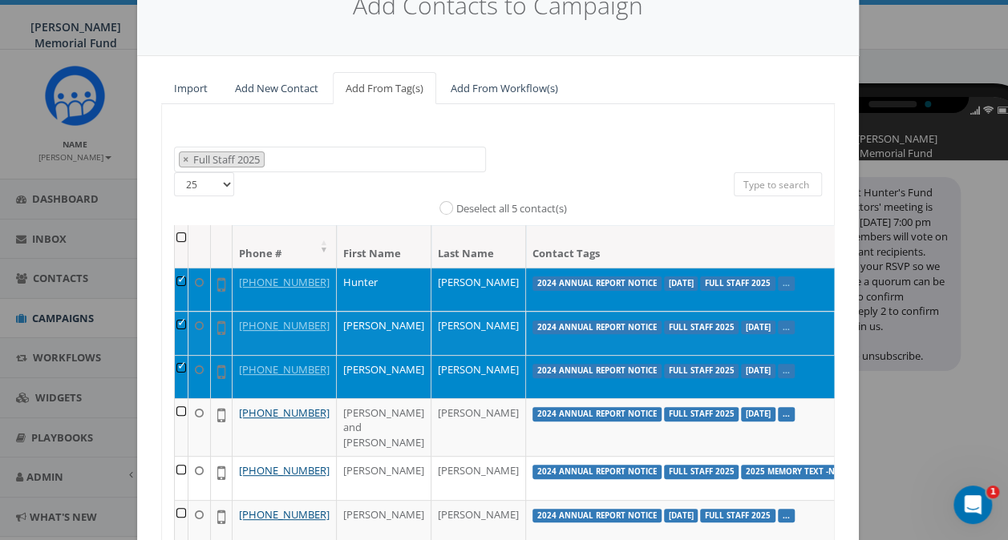
scroll to position [374, 0]
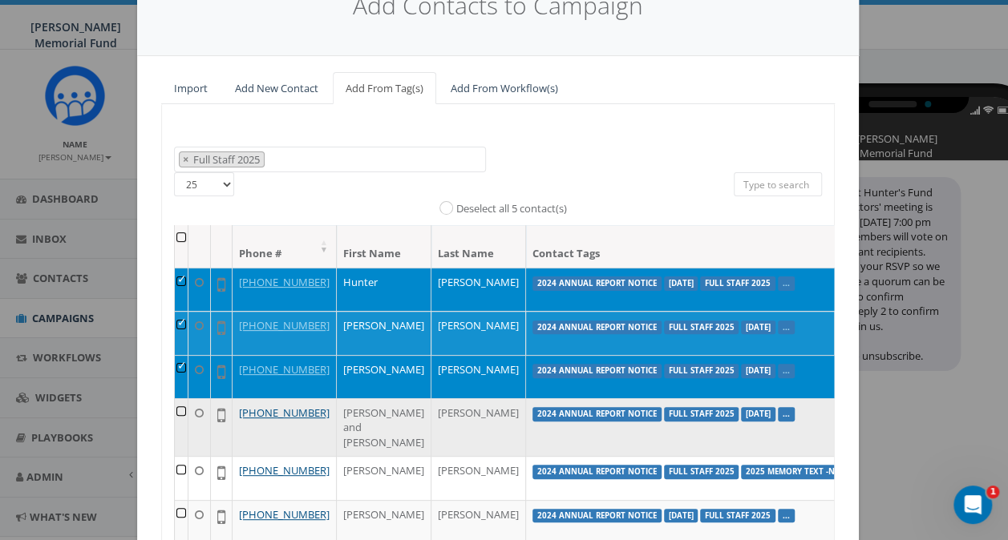
click at [175, 398] on td at bounding box center [182, 427] width 14 height 59
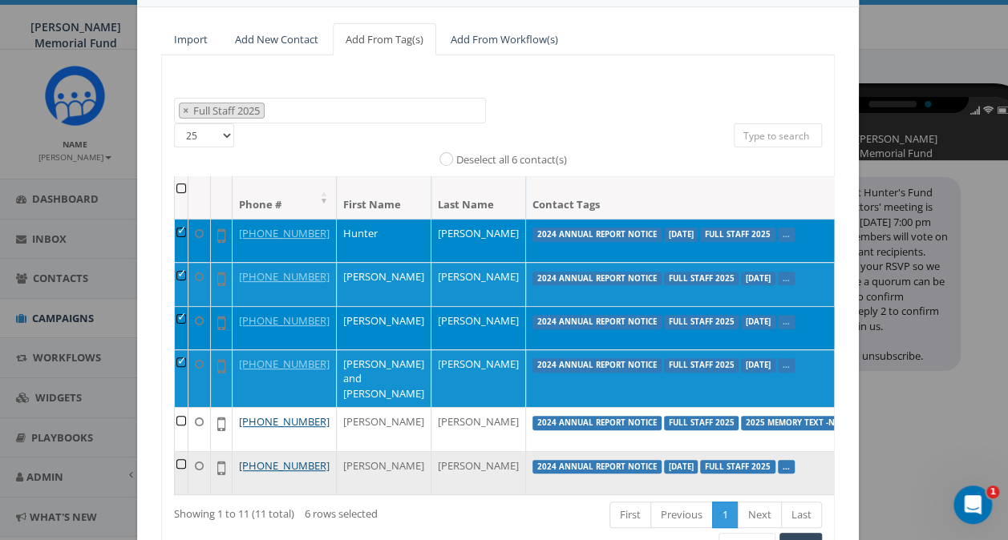
scroll to position [219, 0]
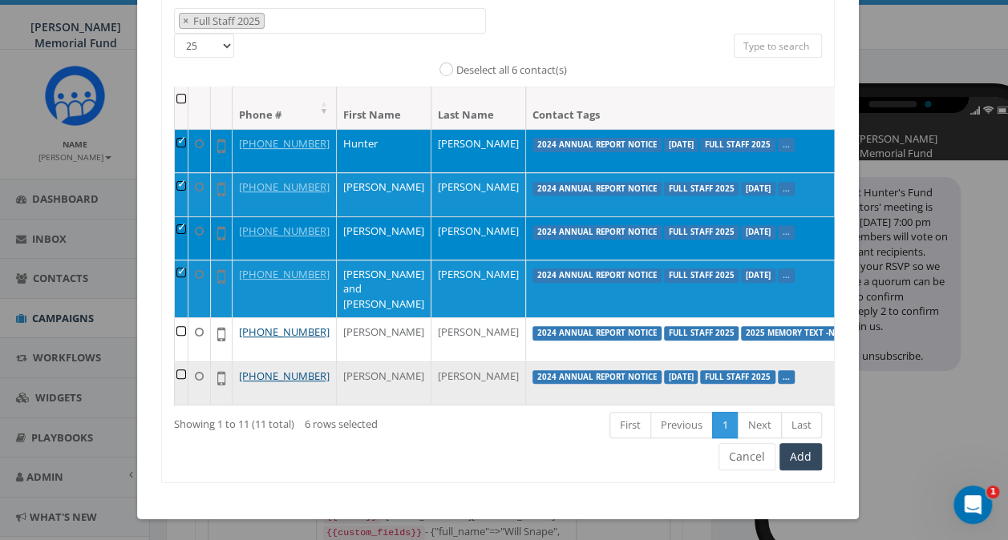
click at [176, 362] on td at bounding box center [182, 383] width 14 height 43
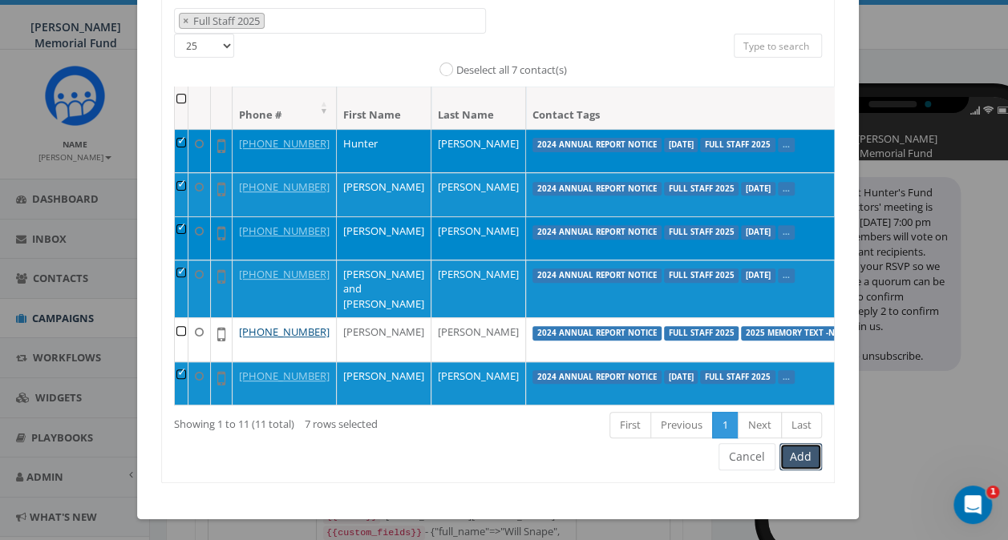
click at [797, 449] on button "Add" at bounding box center [800, 456] width 42 height 27
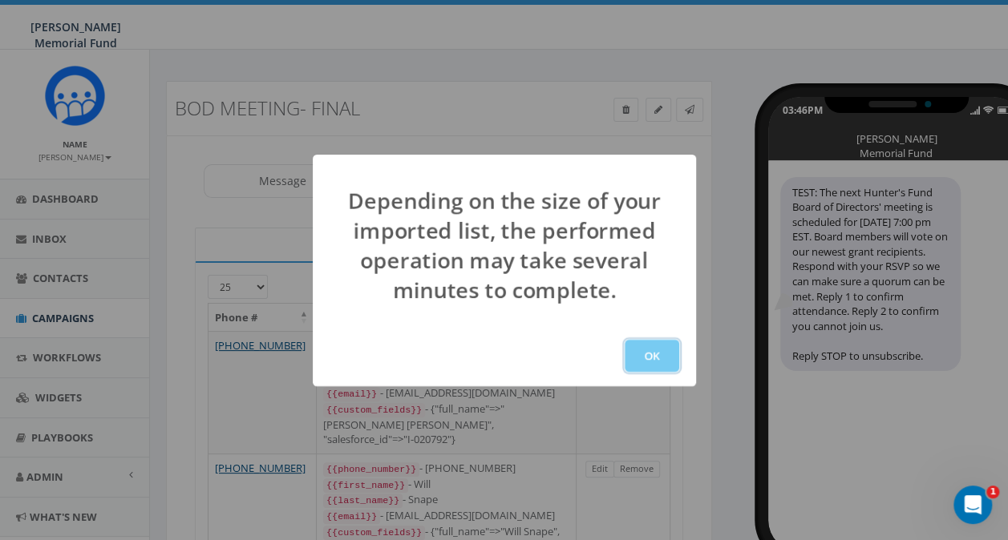
click at [648, 354] on button "OK" at bounding box center [651, 356] width 55 height 32
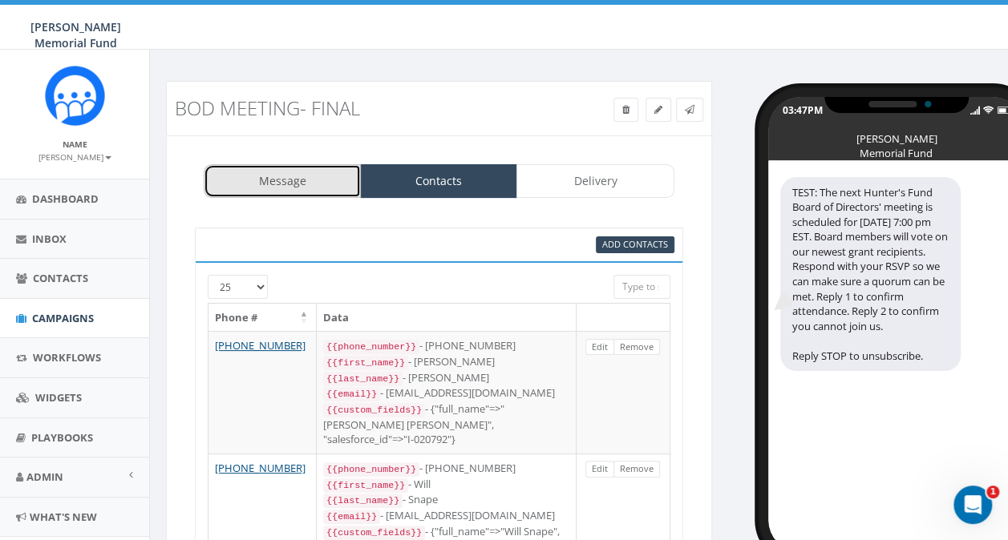
click at [316, 185] on link "Message" at bounding box center [282, 181] width 157 height 34
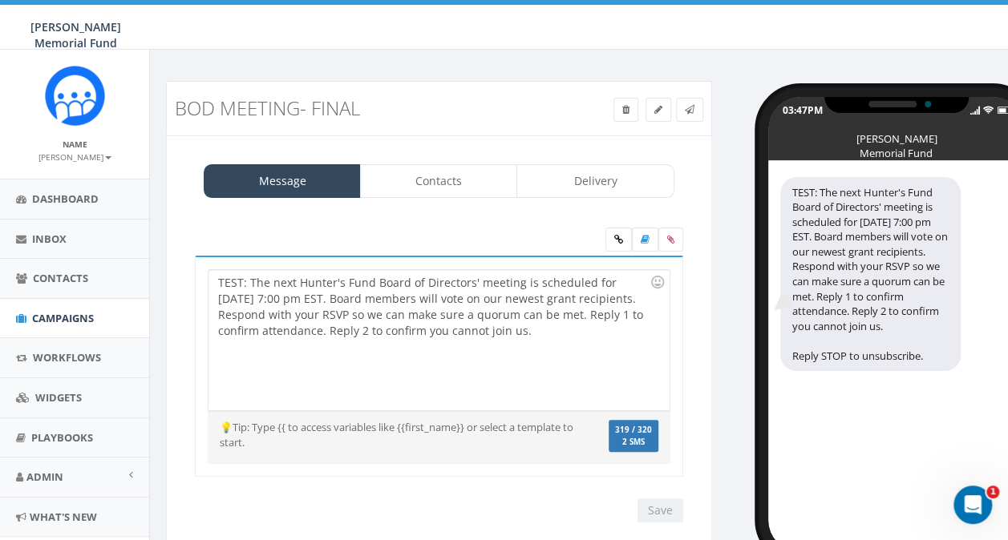
click at [249, 281] on div "TEST: The next Hunter's Fund Board of Directors' meeting is scheduled for Septe…" at bounding box center [438, 340] width 460 height 140
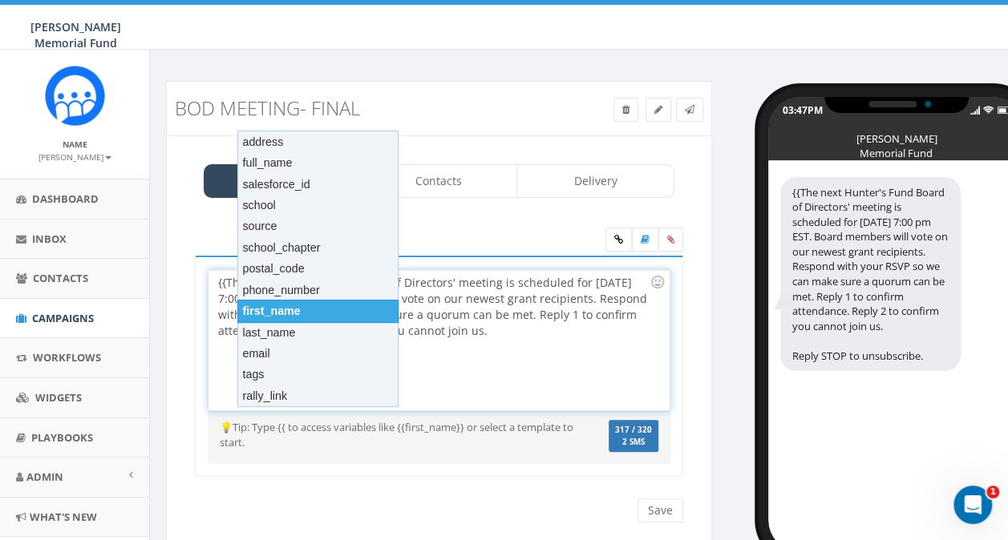
click at [269, 308] on div "first_name" at bounding box center [317, 311] width 161 height 22
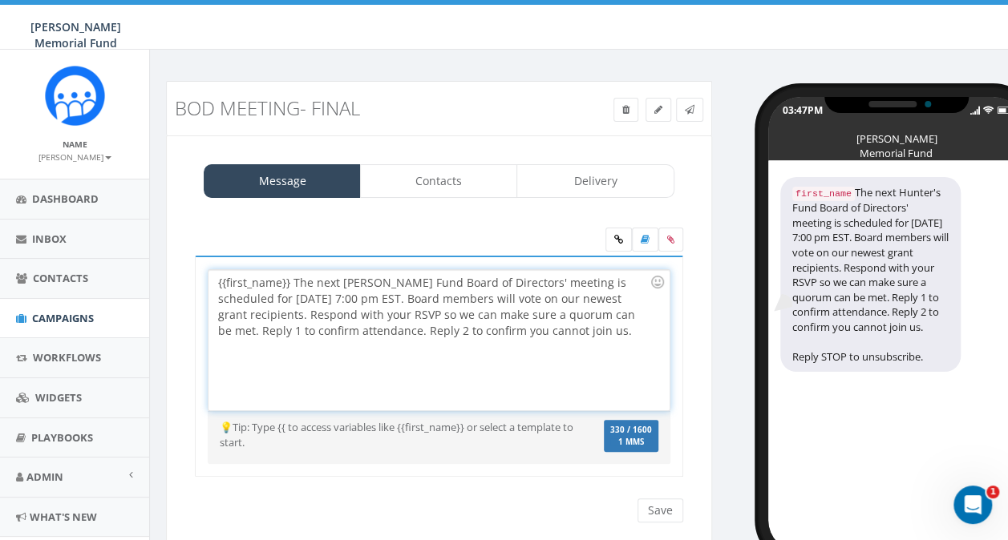
click at [289, 280] on div "{{first_name}} The next Hunter's Fund Board of Directors' meeting is scheduled …" at bounding box center [438, 340] width 460 height 140
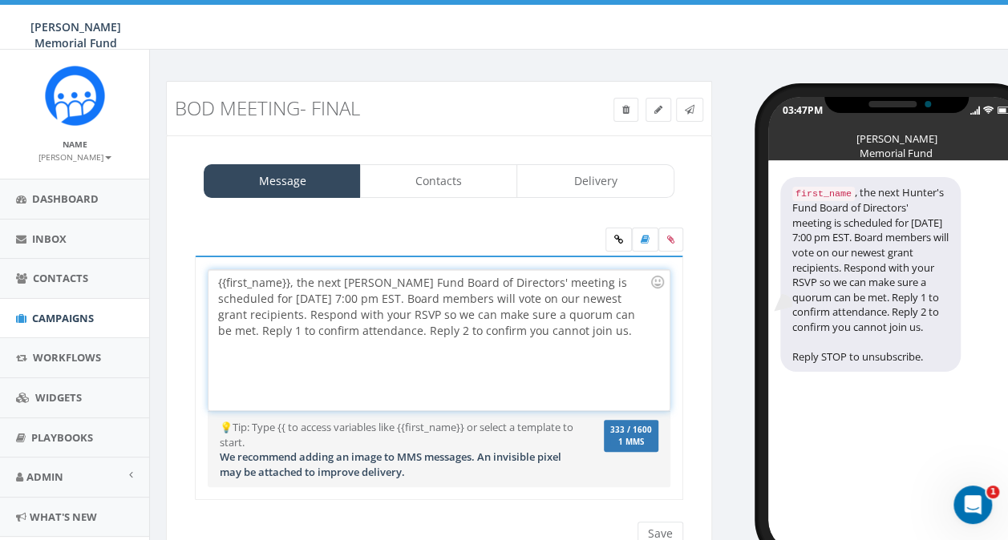
click at [572, 313] on div "{{first_name}}, the next Hunter's Fund Board of Directors' meeting is scheduled…" at bounding box center [438, 340] width 460 height 140
click at [661, 525] on input "Save" at bounding box center [660, 534] width 46 height 24
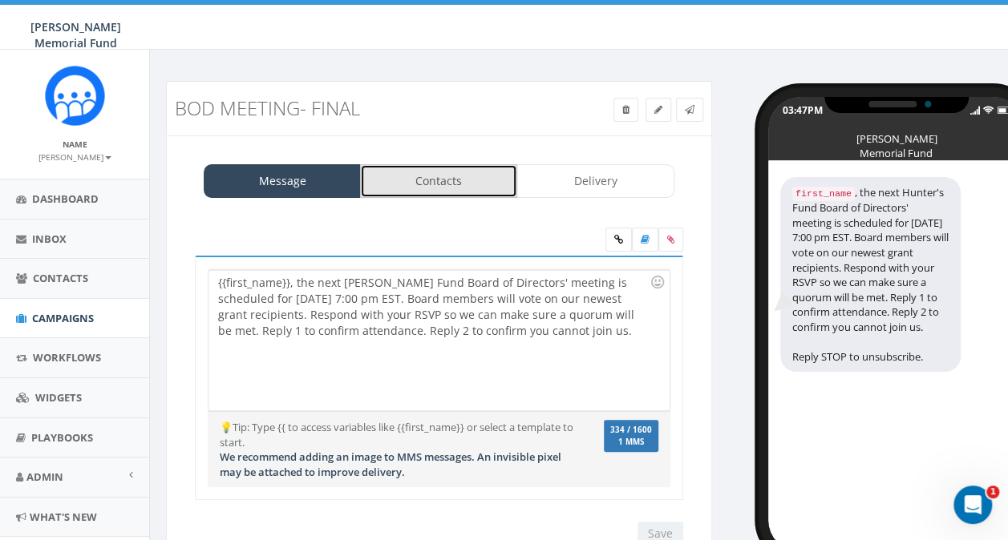
click at [441, 174] on link "Contacts" at bounding box center [438, 181] width 157 height 34
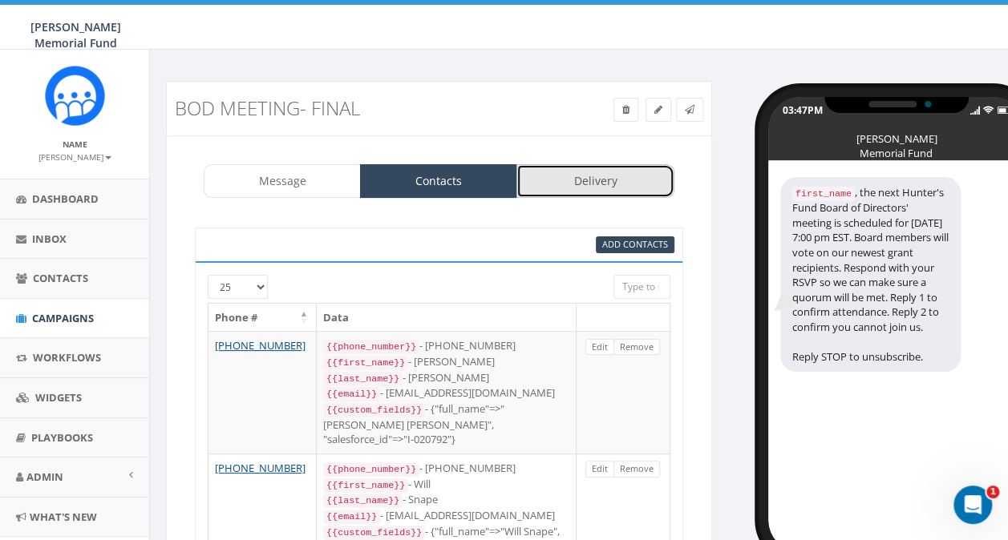
click at [568, 185] on link "Delivery" at bounding box center [594, 181] width 157 height 34
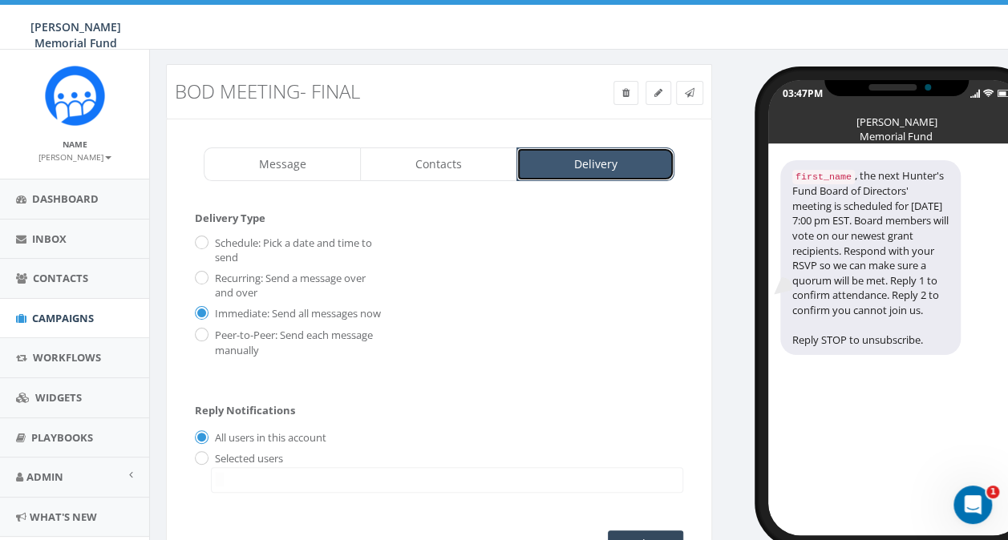
scroll to position [2, 0]
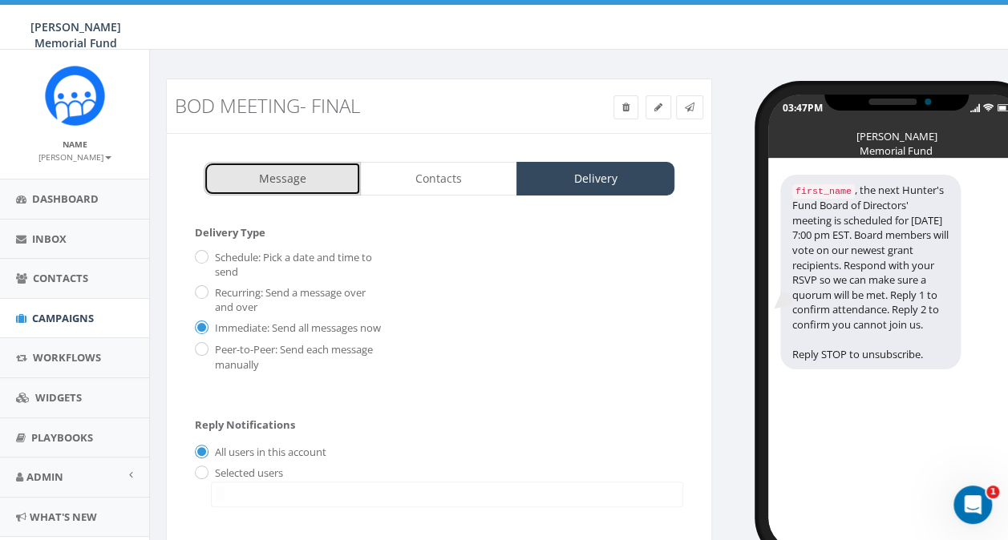
click at [305, 175] on link "Message" at bounding box center [282, 179] width 157 height 34
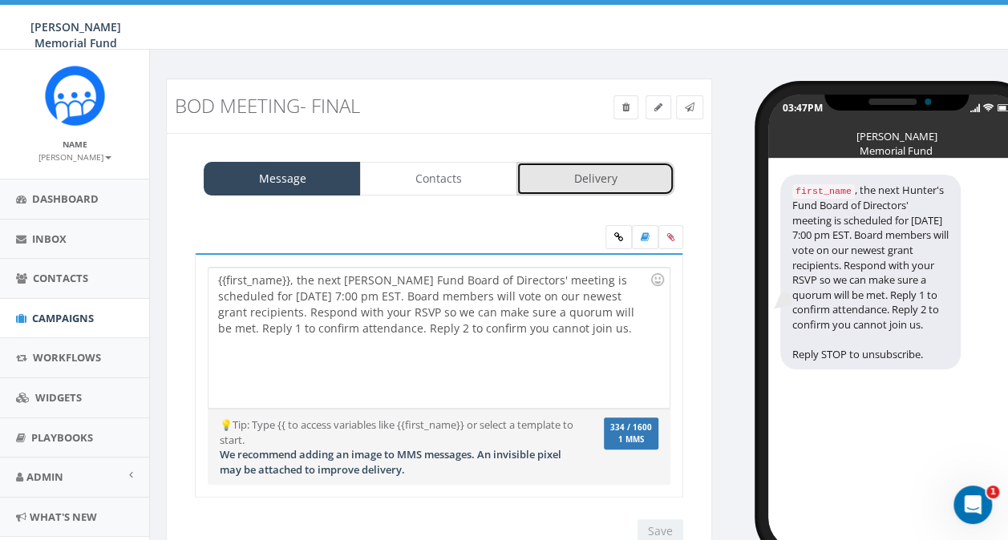
click at [603, 182] on link "Delivery" at bounding box center [594, 179] width 157 height 34
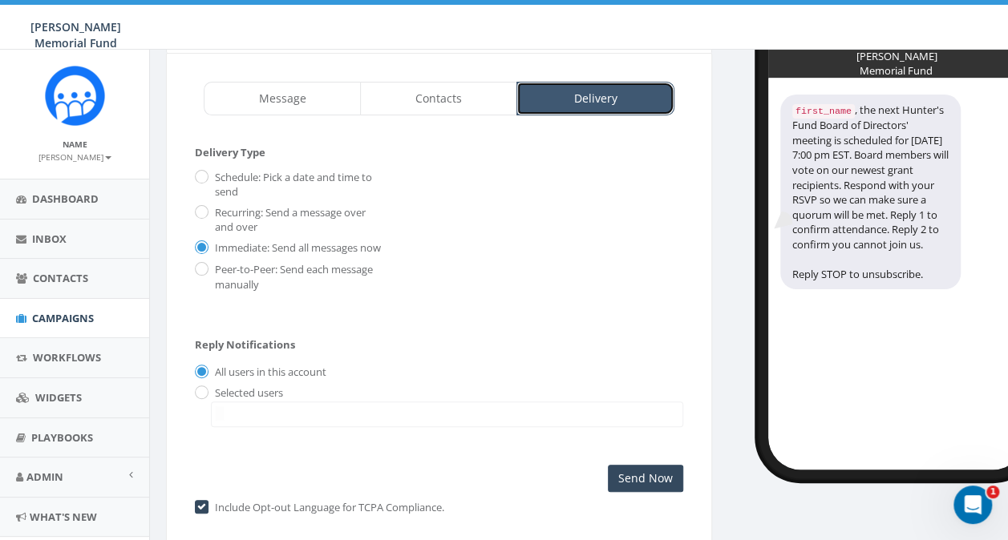
scroll to position [163, 0]
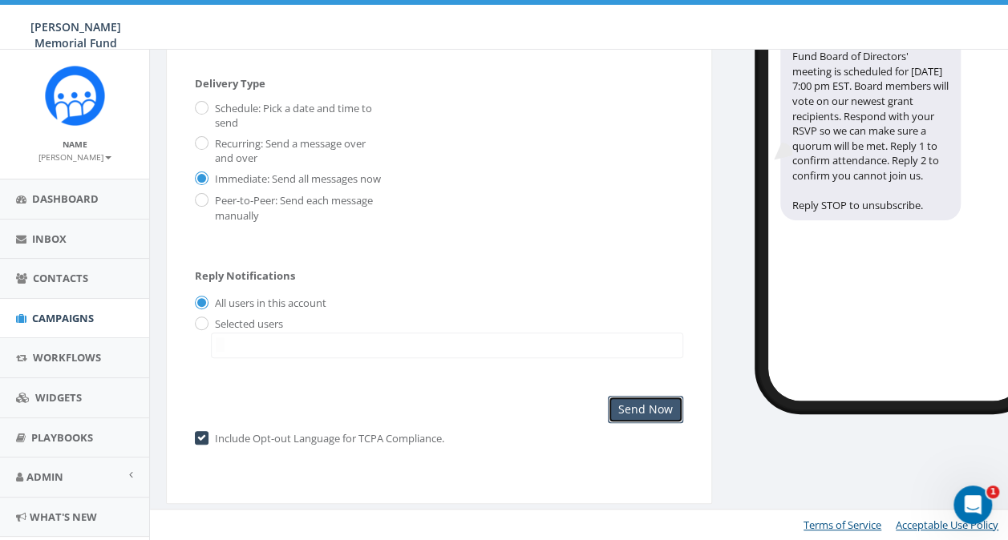
click at [641, 414] on input "Send Now" at bounding box center [645, 409] width 75 height 27
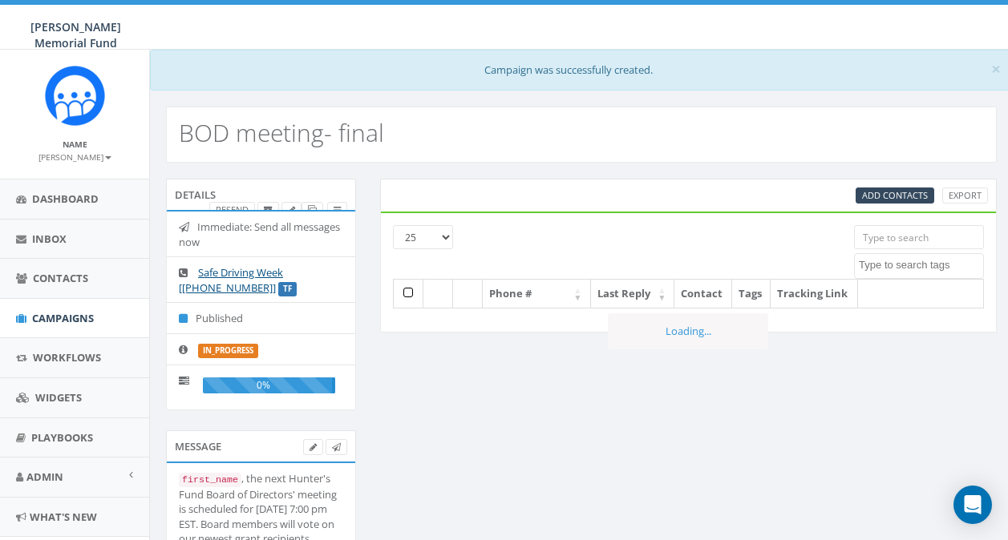
select select
